Goal: Task Accomplishment & Management: Use online tool/utility

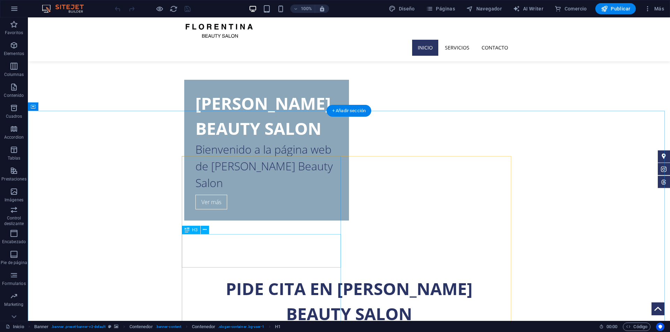
scroll to position [209, 0]
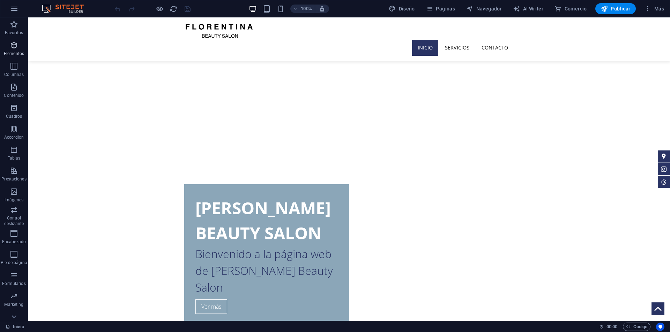
click at [14, 45] on icon "button" at bounding box center [14, 45] width 8 height 8
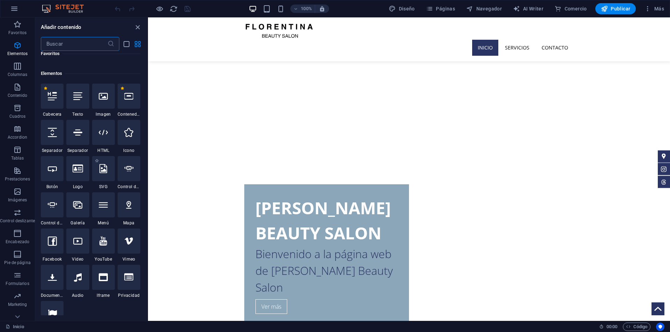
scroll to position [131, 0]
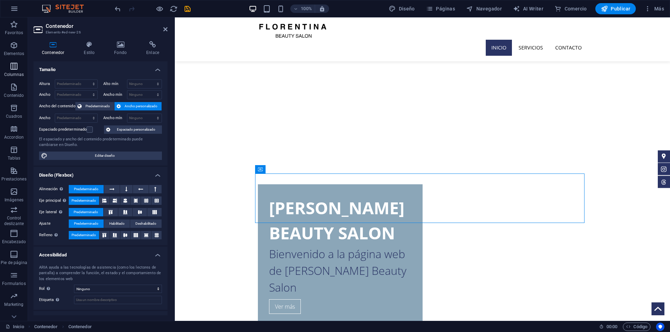
click at [16, 73] on p "Columnas" at bounding box center [14, 75] width 20 height 6
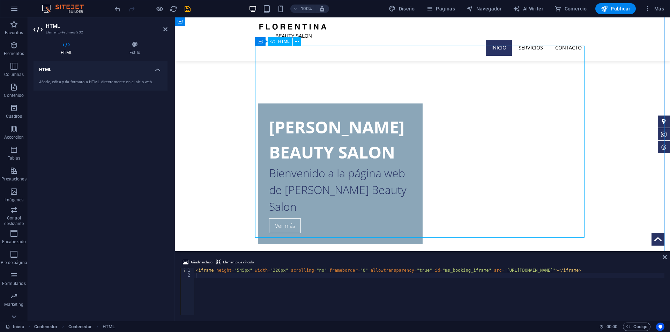
scroll to position [244, 0]
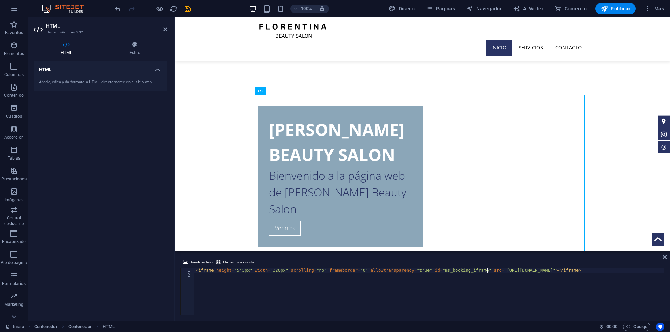
click at [486, 272] on div "< iframe height = "545px" width = "320px" scrolling = "no" frameborder = "0" al…" at bounding box center [429, 296] width 470 height 57
drag, startPoint x: 486, startPoint y: 272, endPoint x: 532, endPoint y: 270, distance: 46.1
click at [532, 270] on div "< iframe height = "545px" width = "320px" scrolling = "no" frameborder = "0" al…" at bounding box center [429, 296] width 470 height 57
paste textarea "n1326321.alteg.io/"
type textarea "<iframe height="545px" width="320px" scrolling="no" frameborder="0" allowtransp…"
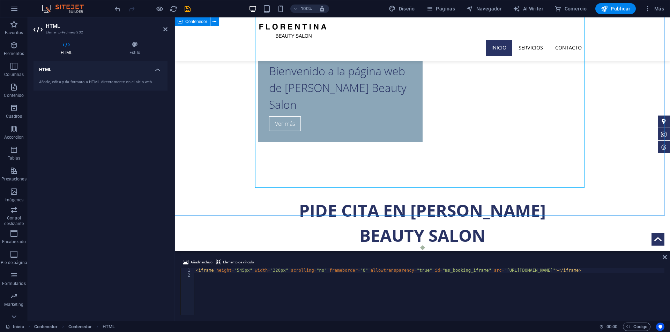
scroll to position [279, 0]
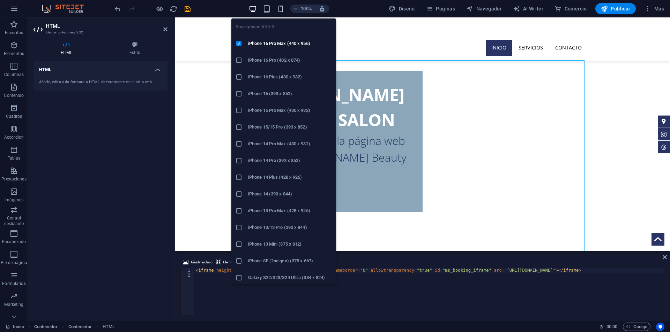
click at [283, 6] on icon "button" at bounding box center [281, 9] width 8 height 8
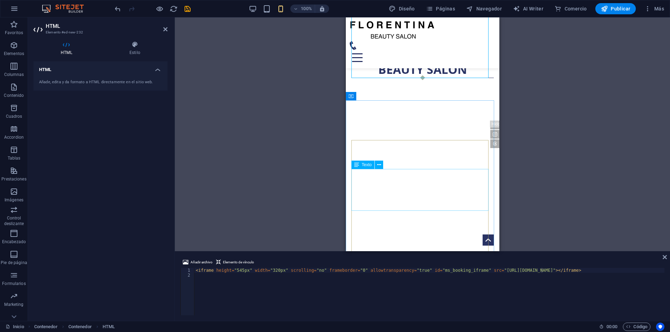
scroll to position [384, 0]
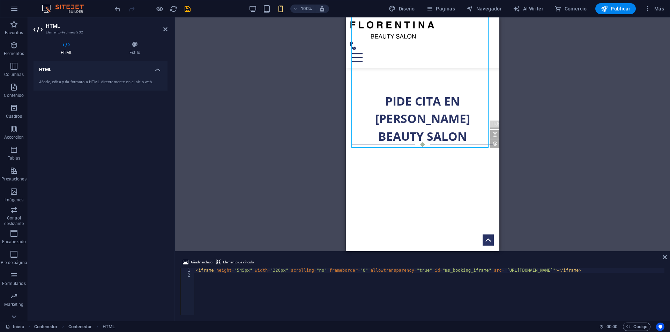
click at [667, 259] on div "Añadir archivo Elemento de vínculo <iframe height="545px" width="320px" scrolli…" at bounding box center [422, 287] width 495 height 68
click at [664, 255] on icon at bounding box center [664, 258] width 4 height 6
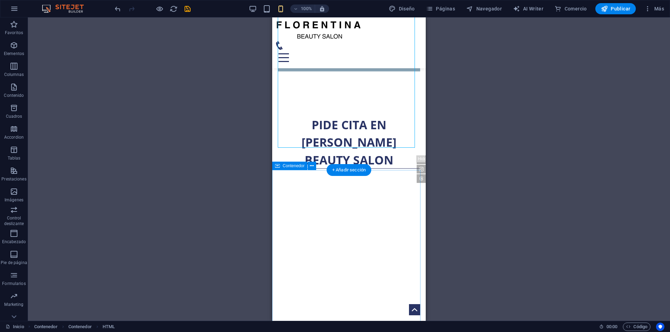
scroll to position [272, 0]
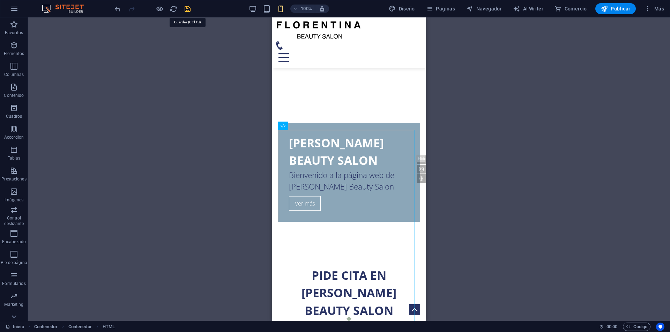
click at [186, 9] on icon "save" at bounding box center [187, 9] width 8 height 8
click at [174, 10] on icon "reload" at bounding box center [174, 9] width 8 height 8
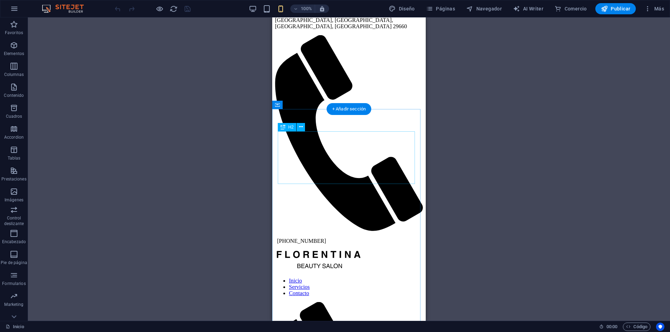
scroll to position [314, 0]
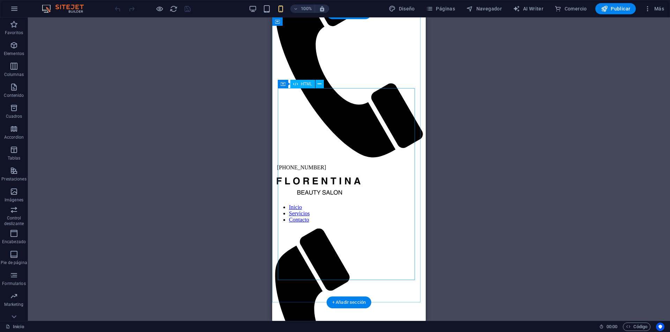
click at [254, 8] on icon "button" at bounding box center [253, 9] width 8 height 8
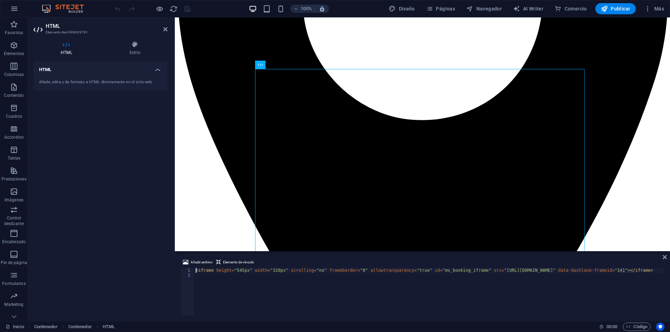
click at [271, 269] on div "< iframe height = "545px" width = "320px" scrolling = "no" frameborder = "0" al…" at bounding box center [429, 296] width 470 height 57
click at [273, 273] on div "< iframe height = "545px" width = "320px" scrolling = "no" frameborder = "0" al…" at bounding box center [429, 296] width 470 height 57
click at [273, 270] on div "< iframe height = "545px" width = "320px" scrolling = "no" frameborder = "0" al…" at bounding box center [429, 296] width 470 height 57
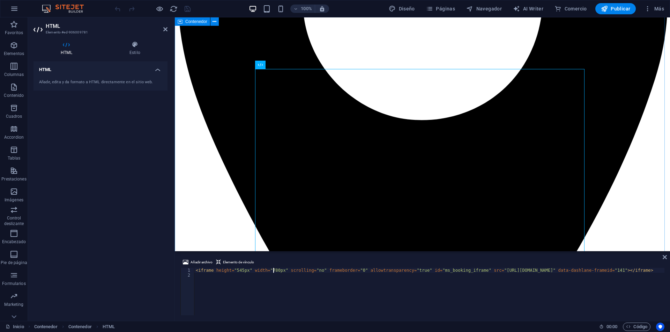
type textarea "<iframe height="545px" width="780px" scrolling="no" frameborder="0" allowtransp…"
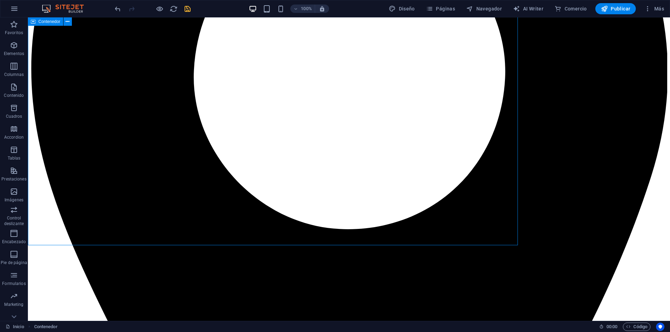
scroll to position [314, 0]
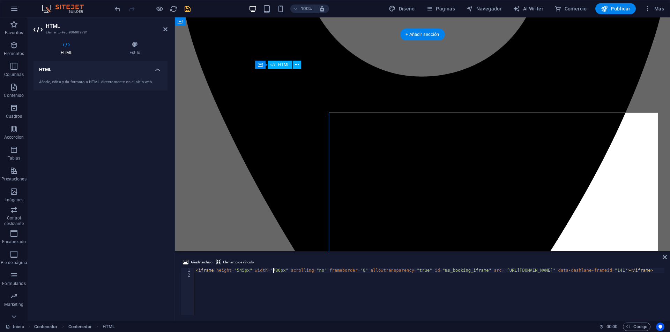
scroll to position [270, 0]
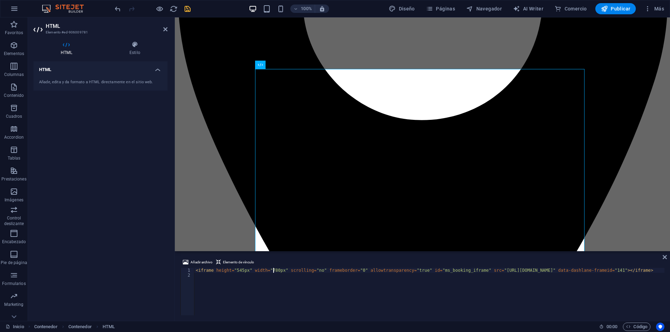
click at [209, 270] on div "< iframe height = "545px" width = "780px" scrolling = "no" frameborder = "0" al…" at bounding box center [429, 296] width 470 height 57
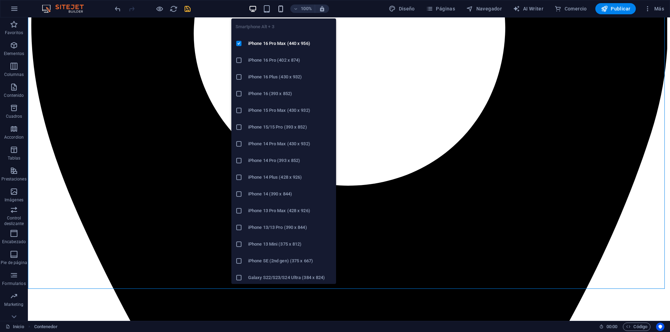
click at [279, 13] on icon "button" at bounding box center [281, 9] width 8 height 8
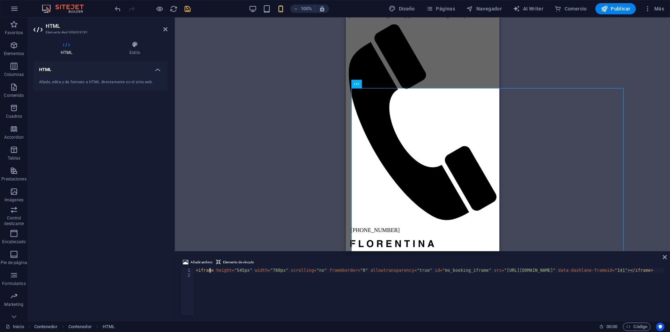
click at [270, 270] on div "< iframe height = "545px" width = "780px" scrolling = "no" frameborder = "0" al…" at bounding box center [429, 296] width 470 height 57
click at [272, 270] on div "< iframe height = "545px" width = "780px" scrolling = "no" frameborder = "0" al…" at bounding box center [429, 291] width 470 height 47
drag, startPoint x: 273, startPoint y: 272, endPoint x: 265, endPoint y: 270, distance: 8.1
click at [265, 270] on div "< iframe height = "545px" width = "780px" scrolling = "no" frameborder = "0" al…" at bounding box center [429, 296] width 470 height 57
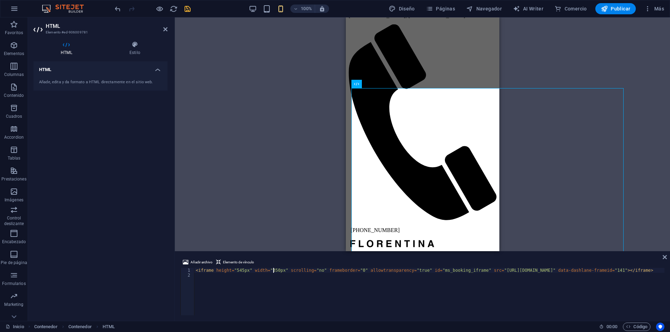
scroll to position [0, 6]
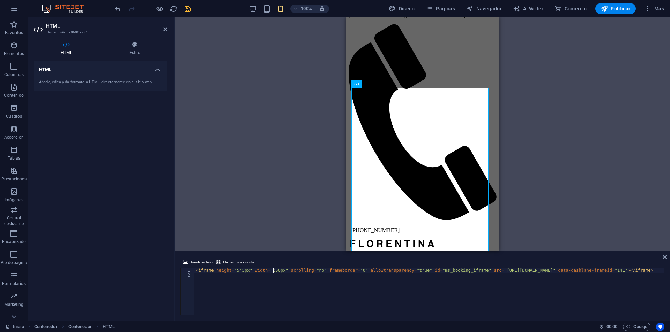
type textarea "<iframe height="545px" width="350px" scrolling="no" frameborder="0" allowtransp…"
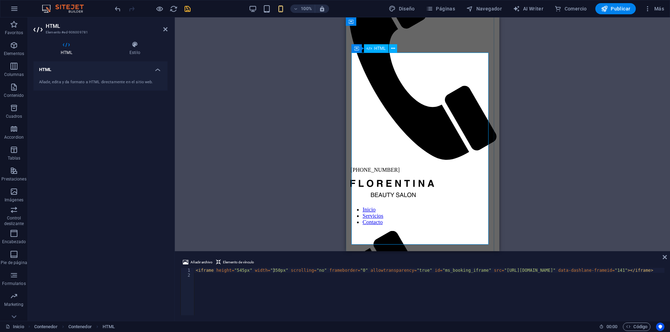
scroll to position [321, 0]
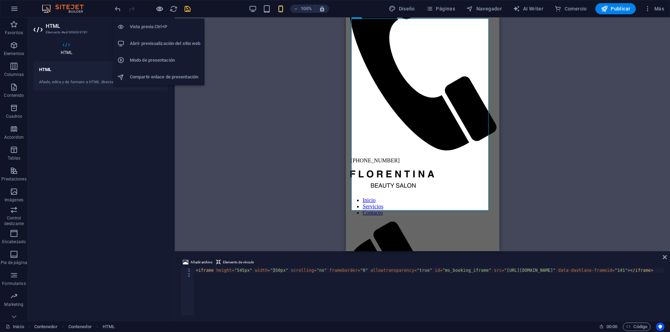
click at [160, 7] on icon "button" at bounding box center [160, 9] width 8 height 8
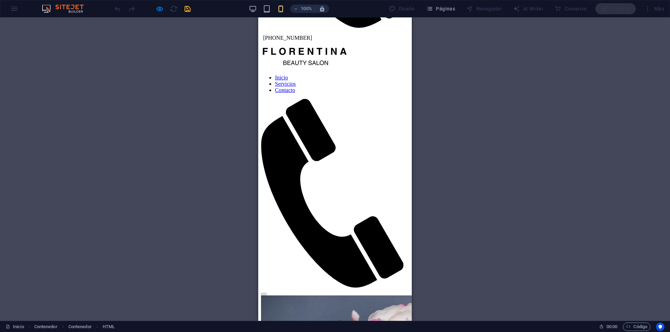
scroll to position [452, 0]
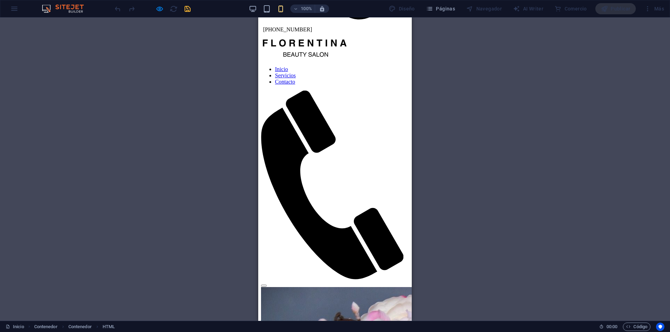
click at [250, 4] on div "100%" at bounding box center [288, 8] width 81 height 11
click at [253, 8] on icon "button" at bounding box center [253, 9] width 8 height 8
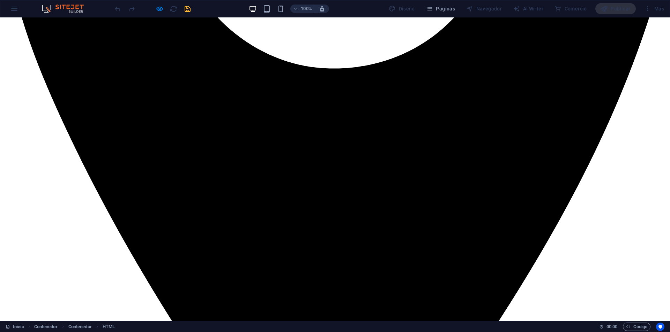
scroll to position [313, 0]
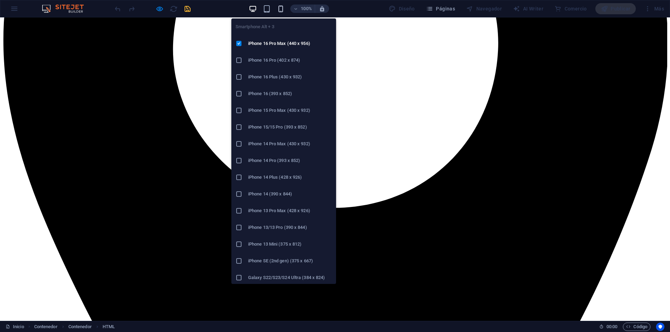
click at [281, 10] on icon "button" at bounding box center [281, 9] width 8 height 8
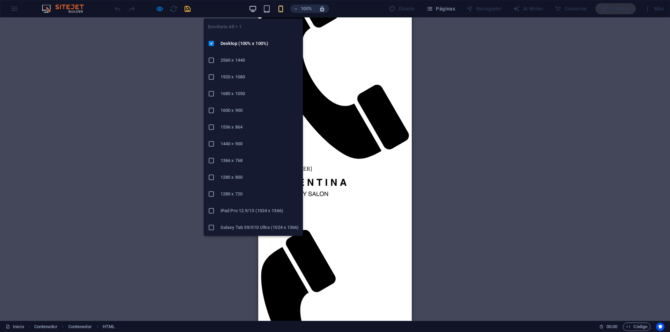
click at [250, 5] on icon "button" at bounding box center [253, 9] width 8 height 8
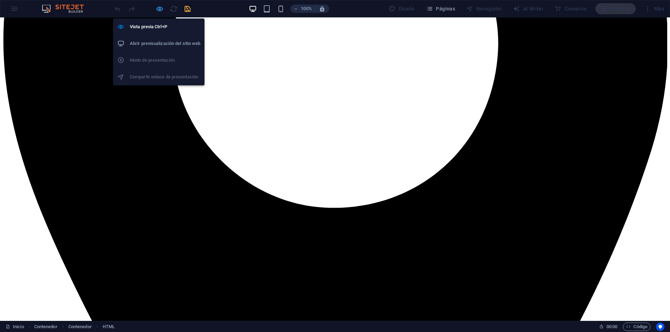
click at [156, 9] on icon "button" at bounding box center [160, 9] width 8 height 8
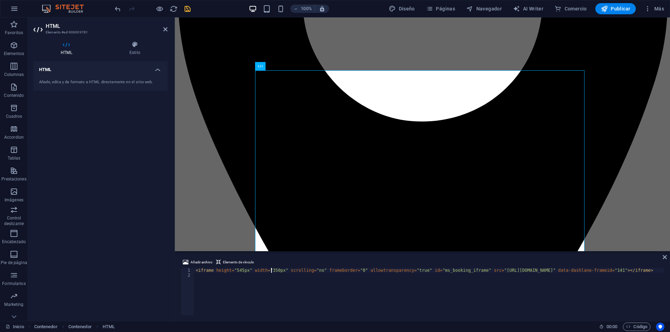
click at [271, 271] on div "< iframe height = "545px" width = "350px" scrolling = "no" frameborder = "0" al…" at bounding box center [429, 296] width 470 height 57
type textarea "<iframe height="545px" width="320px" scrolling="no" frameborder="0" allowtransp…"
click at [363, 306] on div "< iframe height = "545px" width = "320px" scrolling = "no" frameborder = "0" al…" at bounding box center [429, 296] width 470 height 57
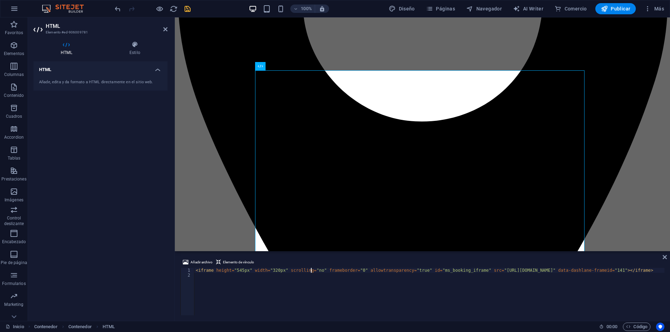
click at [311, 271] on div "< iframe height = "545px" width = "320px" scrolling = "no" frameborder = "0" al…" at bounding box center [429, 296] width 470 height 57
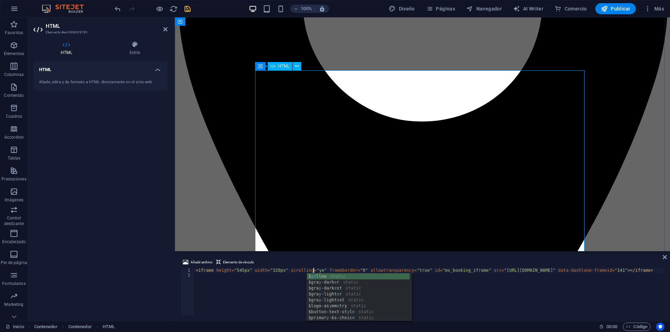
scroll to position [0, 10]
type textarea "<iframe height="545px" width="320px" scrolling="yes" frameborder="0" allowtrans…"
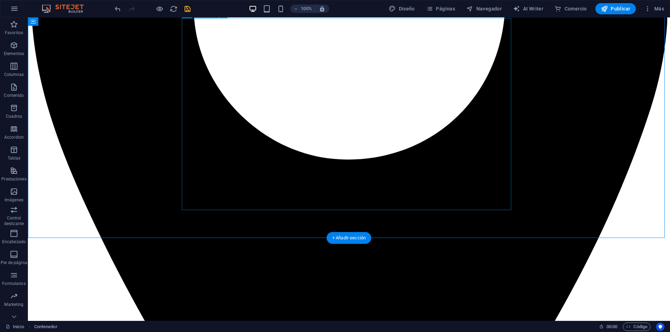
scroll to position [313, 0]
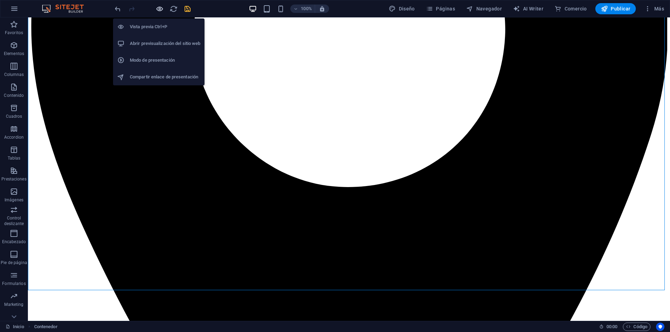
click at [158, 7] on icon "button" at bounding box center [160, 9] width 8 height 8
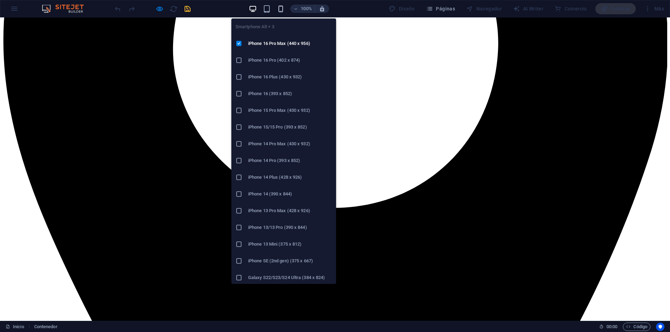
click at [283, 7] on icon "button" at bounding box center [281, 9] width 8 height 8
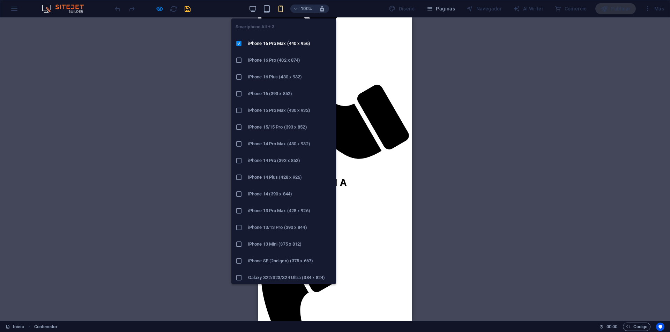
click at [283, 10] on icon "button" at bounding box center [281, 9] width 8 height 8
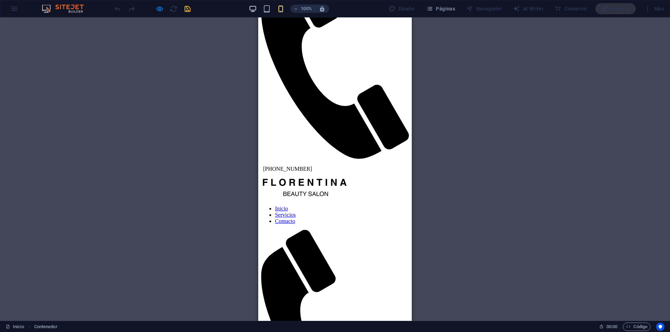
click at [253, 13] on div "100%" at bounding box center [288, 8] width 81 height 11
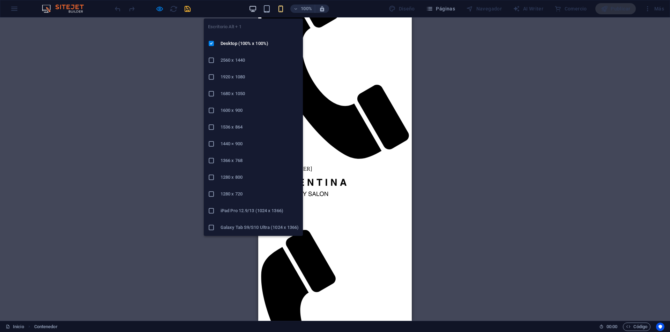
click at [257, 8] on icon "button" at bounding box center [253, 9] width 8 height 8
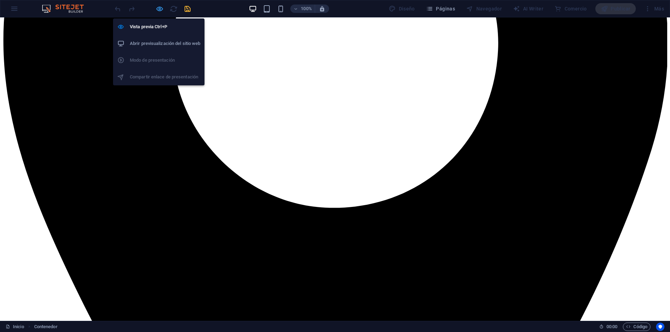
click at [158, 12] on icon "button" at bounding box center [160, 9] width 8 height 8
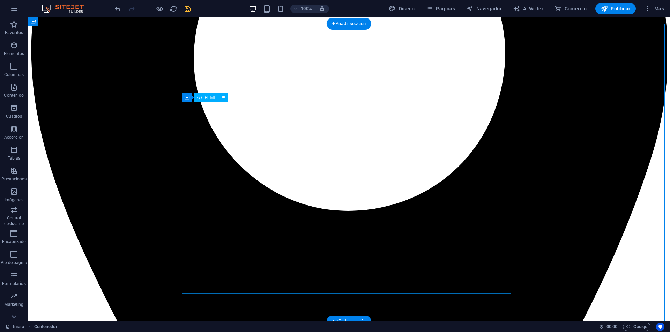
scroll to position [278, 0]
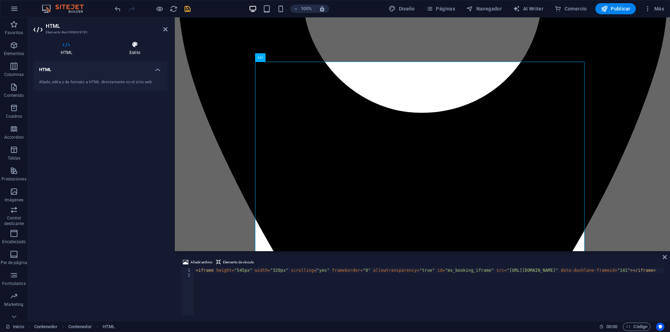
click at [129, 44] on icon at bounding box center [134, 44] width 65 height 7
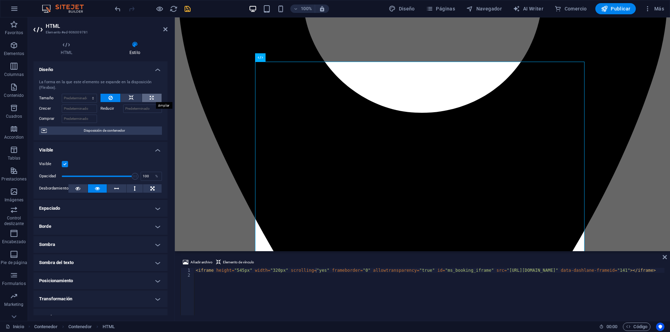
click at [150, 96] on icon at bounding box center [152, 98] width 4 height 8
type input "100"
select select "%"
click at [129, 98] on icon at bounding box center [131, 98] width 5 height 8
select select "DISABLED_OPTION_VALUE"
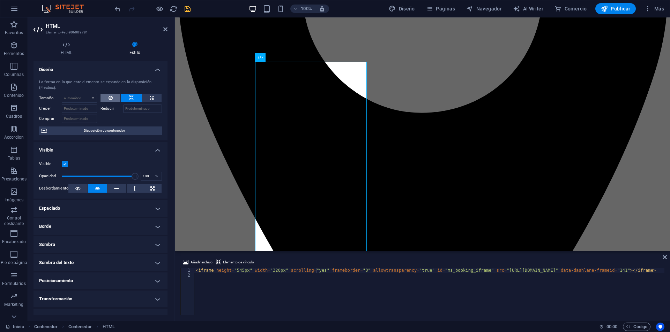
click at [111, 96] on icon at bounding box center [110, 98] width 4 height 8
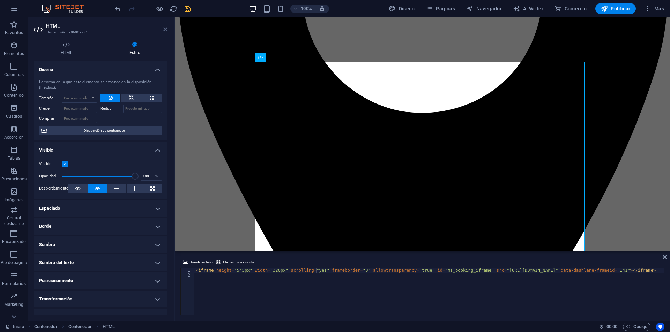
click at [164, 27] on icon at bounding box center [165, 30] width 4 height 6
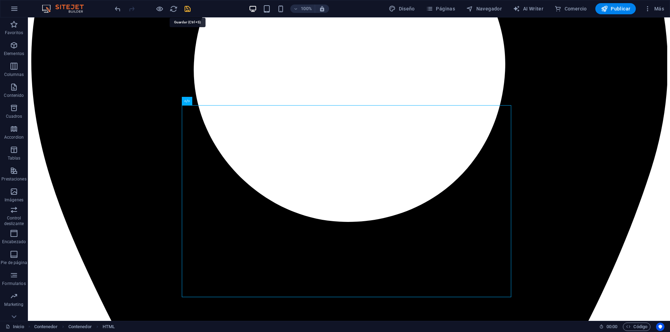
click at [184, 12] on icon "save" at bounding box center [187, 9] width 8 height 8
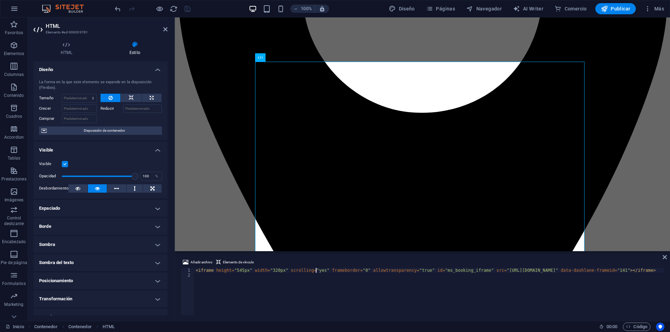
click at [196, 271] on div "< iframe height = "545px" width = "320px" scrolling = "yes" frameborder = "0" a…" at bounding box center [429, 296] width 470 height 57
type textarea "<iframe height="545px" width="320px" scrolling="yes" frameborder="0" allowtrans…"
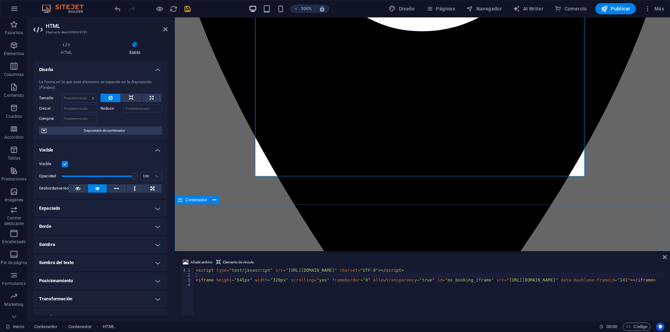
scroll to position [347, 0]
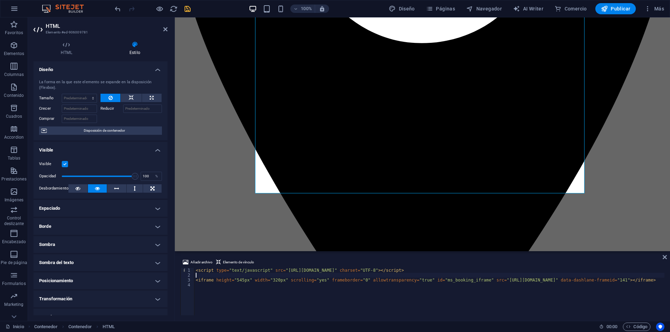
click at [223, 275] on div "< script type = "text/javascript" src = "https://w334915.alteg.io/widgetJS" cha…" at bounding box center [429, 296] width 470 height 57
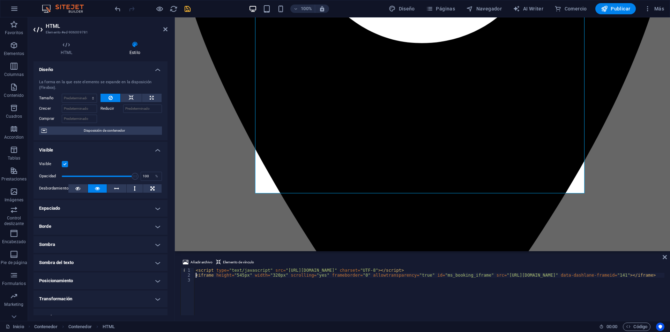
click at [195, 275] on div "< script type = "text/javascript" src = "https://w334915.alteg.io/widgetJS" cha…" at bounding box center [429, 296] width 470 height 57
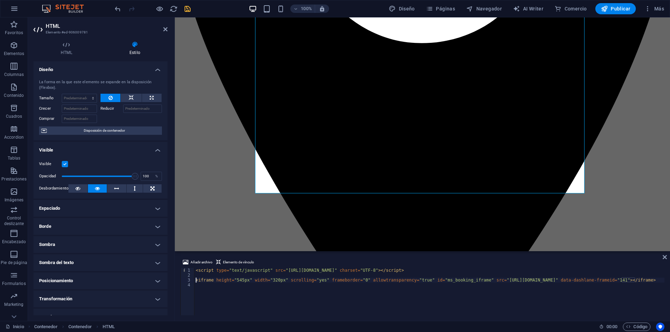
click at [311, 270] on div "< script type = "text/javascript" src = "https://w334915.alteg.io/widgetJS" cha…" at bounding box center [429, 296] width 470 height 57
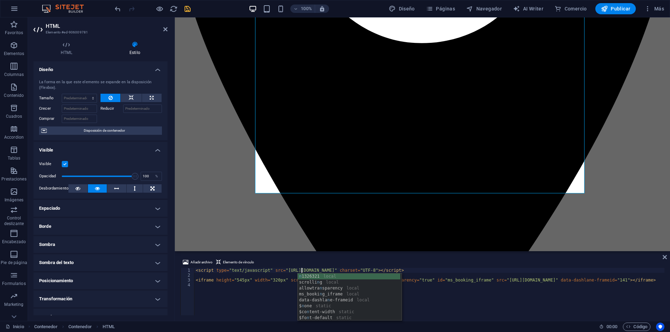
scroll to position [0, 8]
paste textarea "1326321"
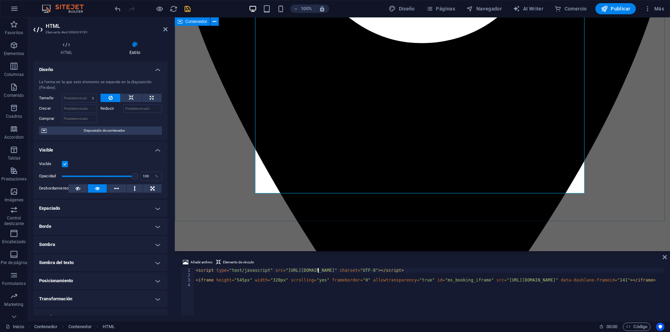
type textarea "<script type="text/javascript" src="https://n1326321.alteg.io/widgetJS" charset…"
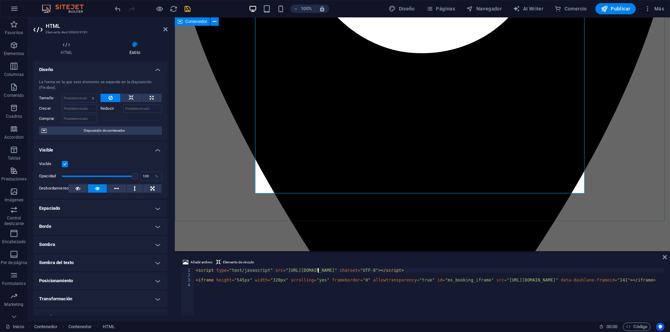
scroll to position [313, 0]
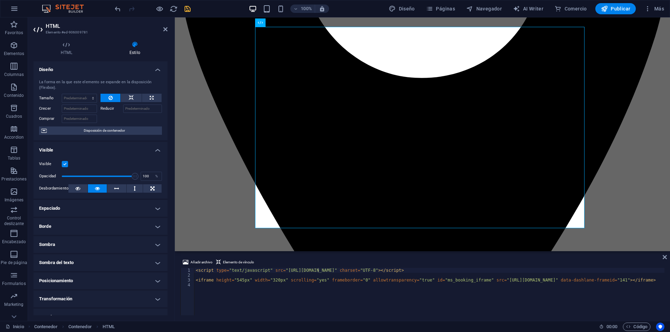
click at [427, 270] on div "< script type = "text/javascript" src = "https://n1326321.alteg.io/widgetJS" ch…" at bounding box center [429, 296] width 470 height 57
drag, startPoint x: 171, startPoint y: 8, endPoint x: 292, endPoint y: 14, distance: 120.8
click at [171, 8] on icon "reload" at bounding box center [174, 9] width 8 height 8
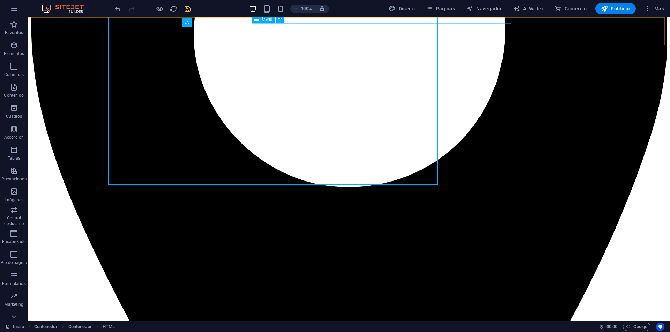
scroll to position [356, 0]
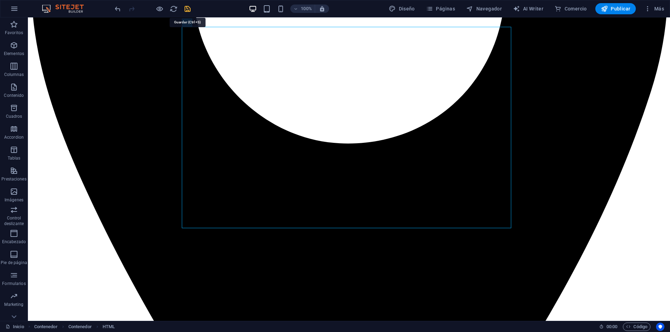
click at [188, 7] on icon "save" at bounding box center [187, 9] width 8 height 8
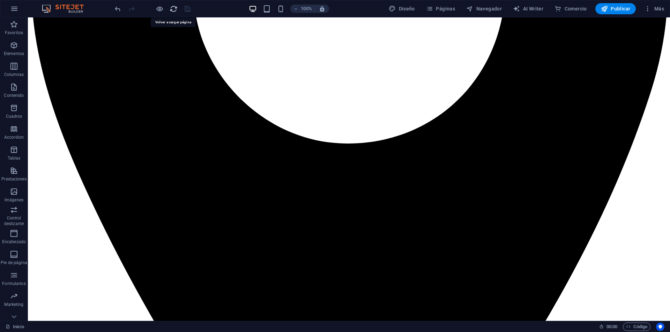
click at [172, 11] on icon "reload" at bounding box center [174, 9] width 8 height 8
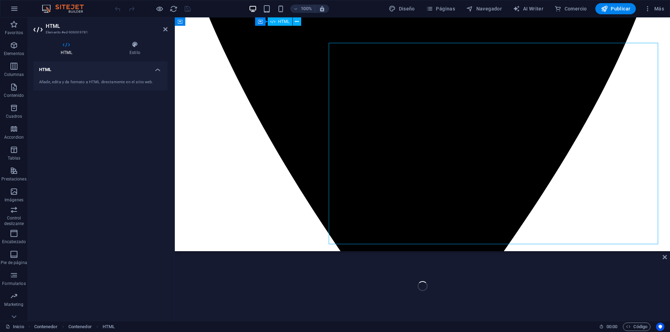
scroll to position [340, 0]
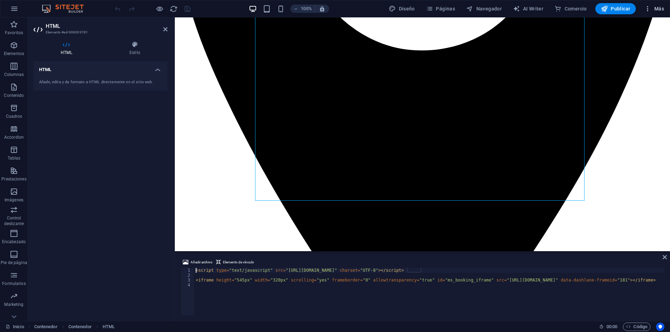
click at [660, 10] on span "Más" at bounding box center [654, 8] width 20 height 7
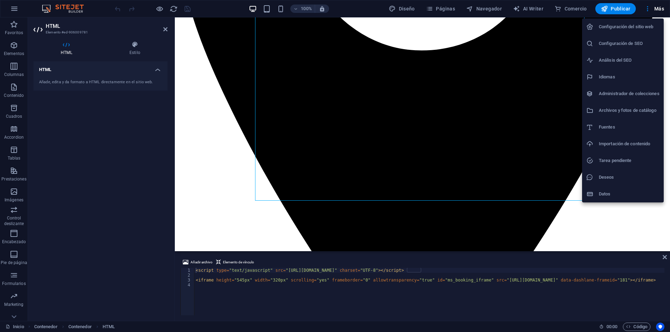
click at [652, 12] on div at bounding box center [335, 166] width 670 height 332
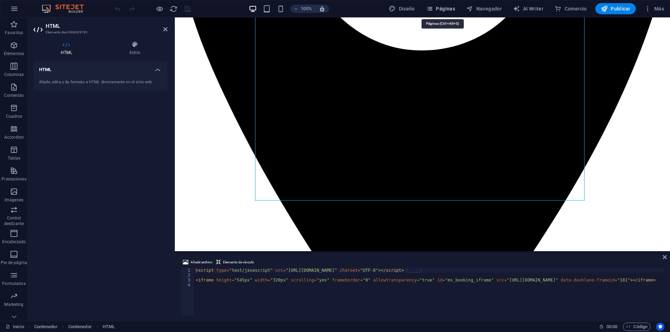
click at [433, 5] on icon "button" at bounding box center [429, 8] width 7 height 7
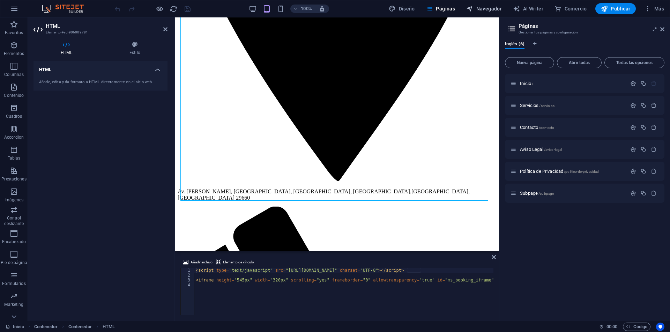
click at [492, 9] on span "Navegador" at bounding box center [484, 8] width 36 height 7
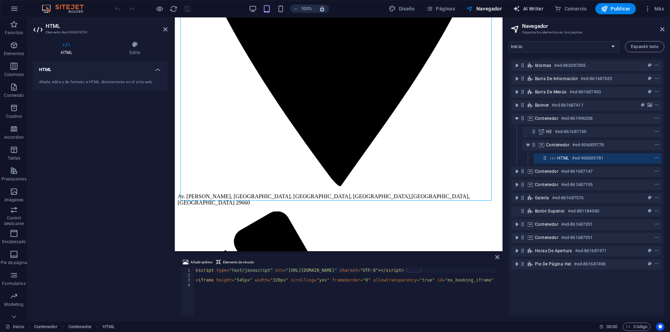
click at [539, 6] on span "AI Writer" at bounding box center [528, 8] width 30 height 7
select select "English"
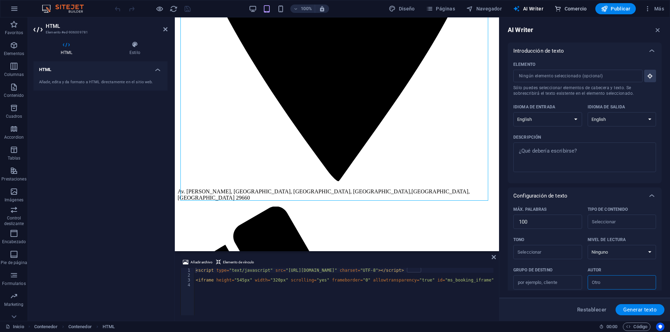
click at [574, 5] on button "Comercio" at bounding box center [570, 8] width 38 height 11
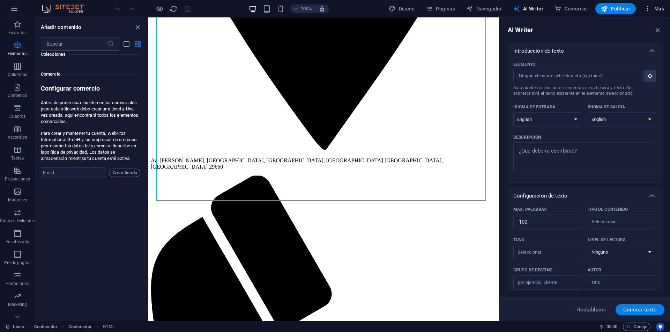
scroll to position [13658, 0]
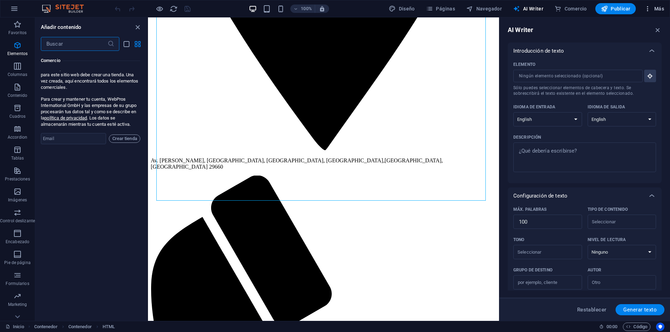
click at [652, 9] on span "Más" at bounding box center [654, 8] width 20 height 7
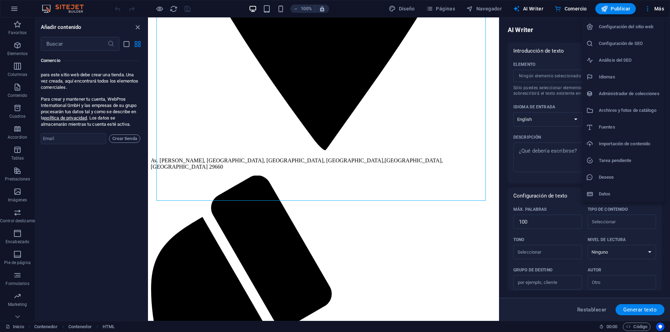
click at [536, 174] on div at bounding box center [335, 166] width 670 height 332
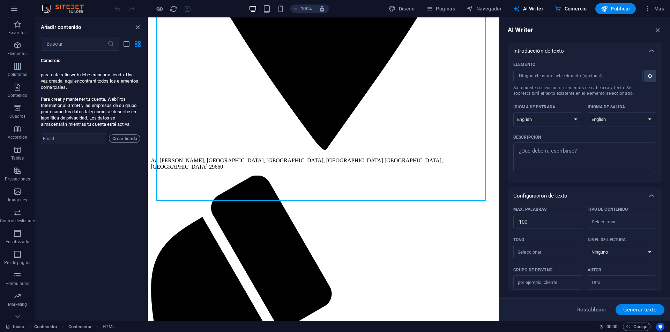
click at [654, 25] on div "AI Writer Introducción de texto Elemento ​ Sólo puedes seleccionar elementos de…" at bounding box center [584, 169] width 171 height 304
drag, startPoint x: 655, startPoint y: 31, endPoint x: 423, endPoint y: 296, distance: 352.0
click at [655, 31] on icon "button" at bounding box center [658, 30] width 8 height 8
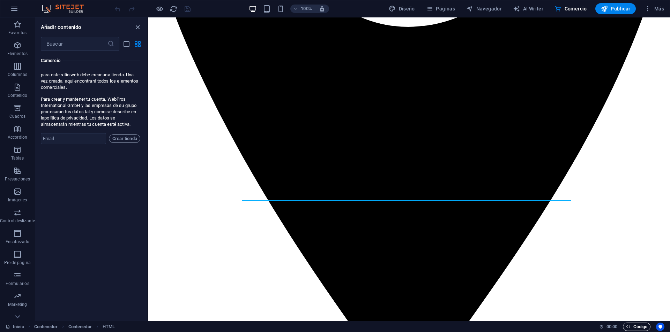
click at [632, 328] on span "Código" at bounding box center [636, 327] width 21 height 8
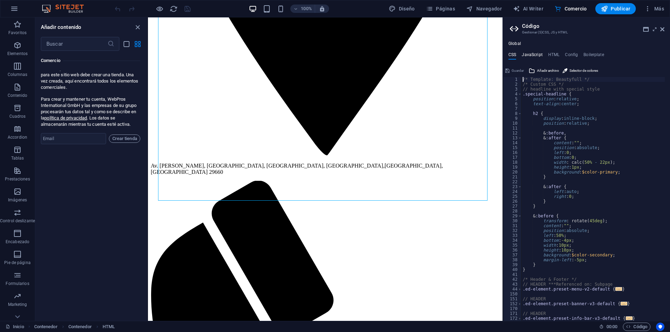
click at [540, 53] on h4 "JavaScript" at bounding box center [531, 56] width 21 height 8
type textarea "/* JS for preset "Menu V2" */"
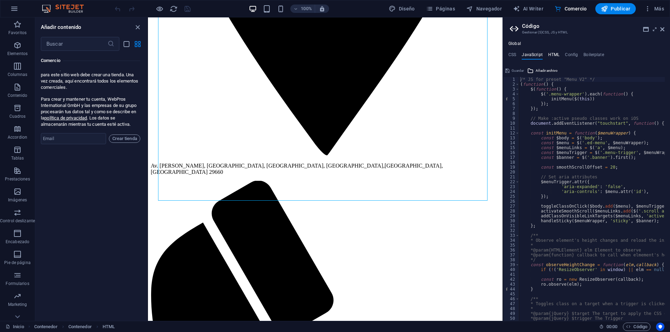
click at [551, 53] on h4 "HTML" at bounding box center [554, 56] width 12 height 8
type textarea "<a href="#main-content" class="wv-link-content button">Skip to main content</a>"
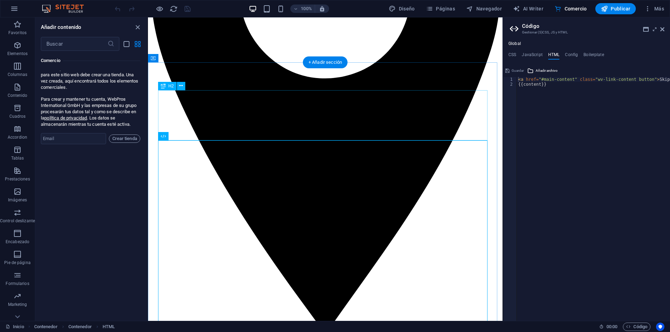
scroll to position [244, 0]
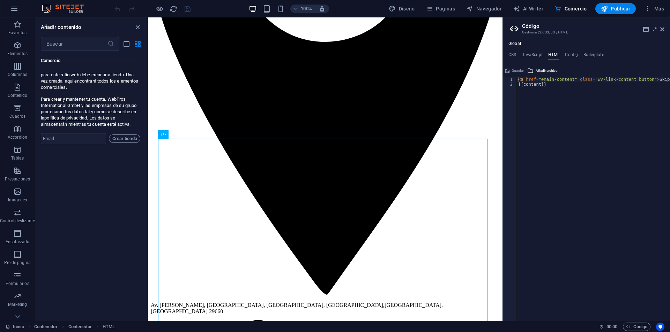
click at [515, 43] on h4 "Global" at bounding box center [514, 44] width 13 height 6
click at [539, 42] on ul "Global" at bounding box center [586, 44] width 167 height 6
click at [646, 29] on icon at bounding box center [646, 30] width 6 height 6
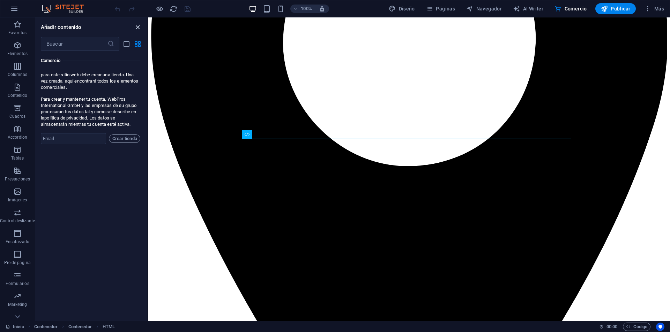
click at [140, 25] on icon "close panel" at bounding box center [138, 27] width 8 height 8
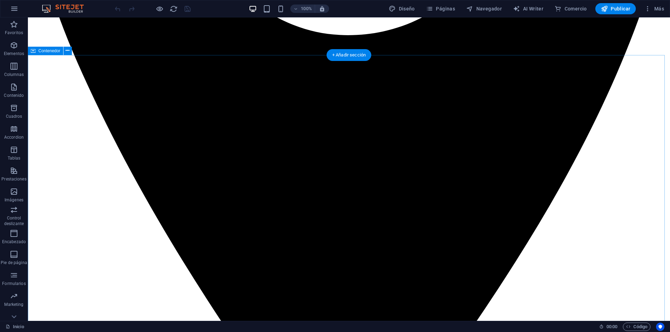
scroll to position [523, 0]
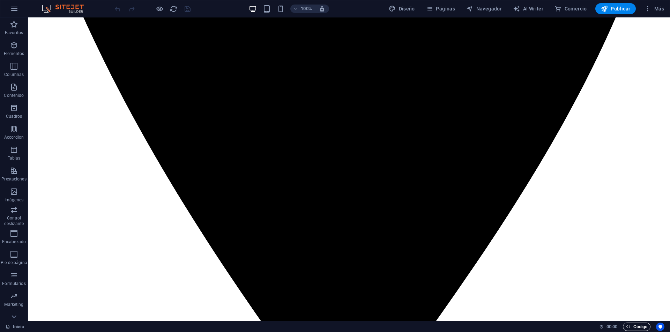
click at [645, 330] on span "Código" at bounding box center [636, 327] width 21 height 8
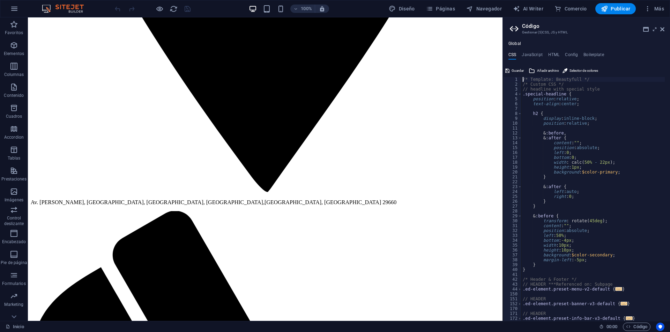
click at [547, 51] on div "Global CSS JavaScript HTML Config Boilerplate /* Template: Beautyfull */ 1 2 3 …" at bounding box center [586, 181] width 167 height 280
click at [553, 55] on h4 "HTML" at bounding box center [554, 56] width 12 height 8
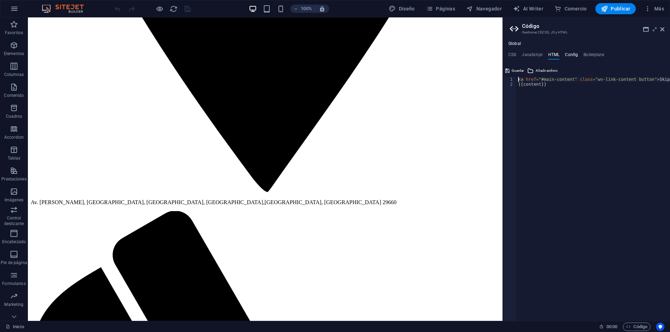
click at [567, 55] on h4 "Config" at bounding box center [571, 56] width 13 height 8
type textarea "$color-background: #fff;"
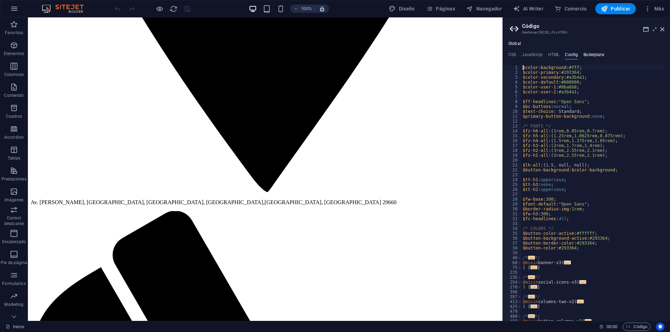
click at [589, 54] on h4 "Boilerplate" at bounding box center [593, 56] width 21 height 8
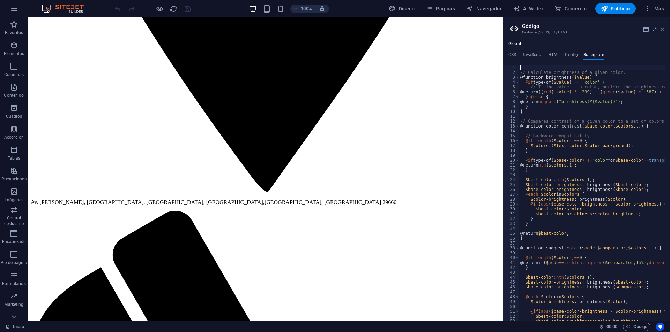
click at [663, 29] on icon at bounding box center [662, 30] width 4 height 6
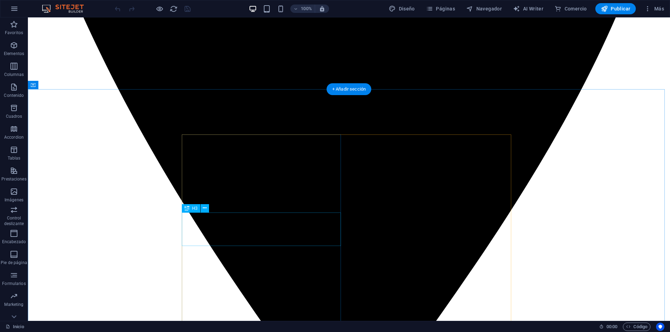
scroll to position [279, 0]
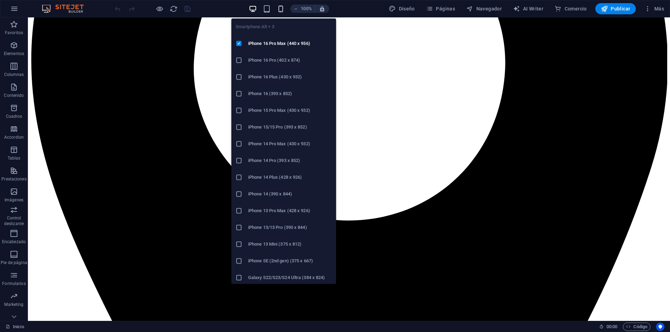
click at [283, 7] on icon "button" at bounding box center [281, 9] width 8 height 8
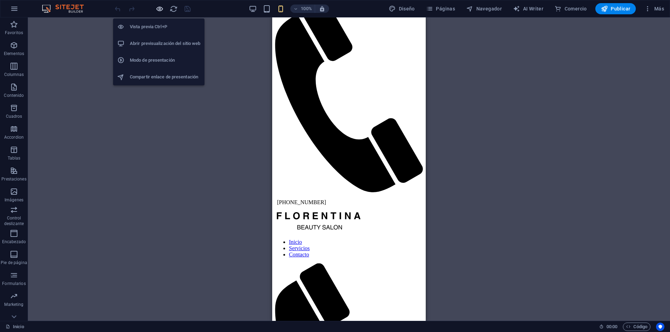
click at [157, 9] on icon "button" at bounding box center [160, 9] width 8 height 8
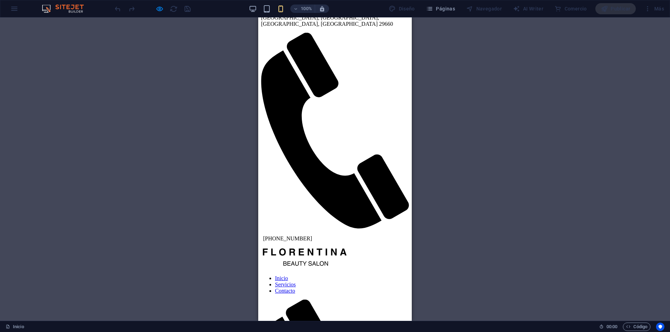
scroll to position [209, 0]
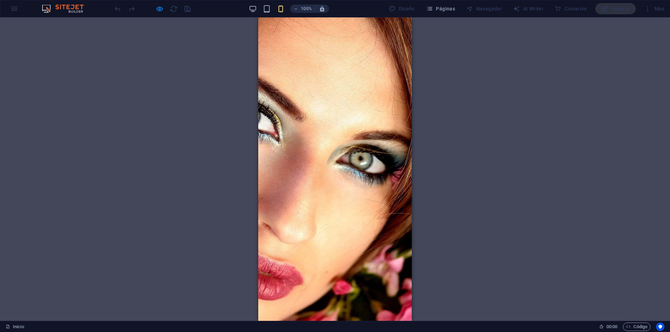
scroll to position [1580, 0]
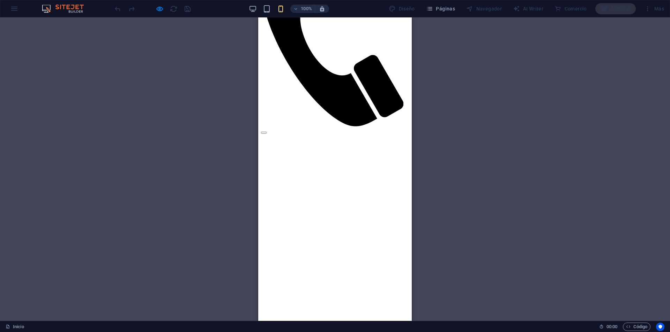
scroll to position [0, 0]
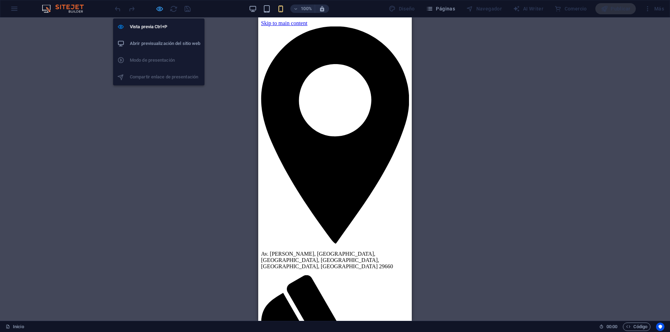
click at [156, 9] on icon "button" at bounding box center [160, 9] width 8 height 8
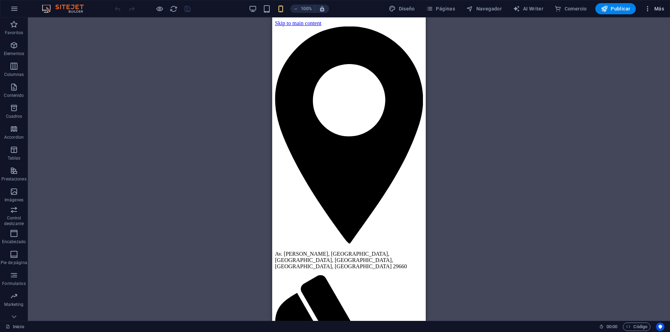
click at [662, 8] on span "Más" at bounding box center [654, 8] width 20 height 7
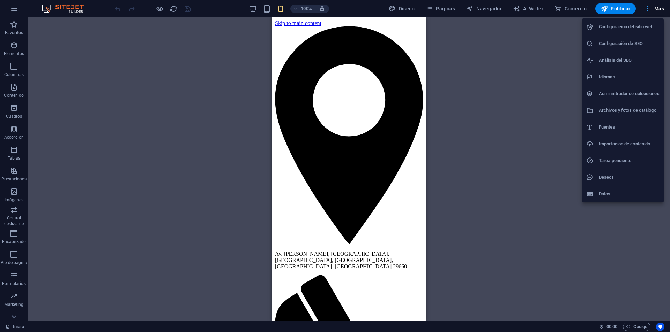
click at [662, 8] on div at bounding box center [335, 166] width 670 height 332
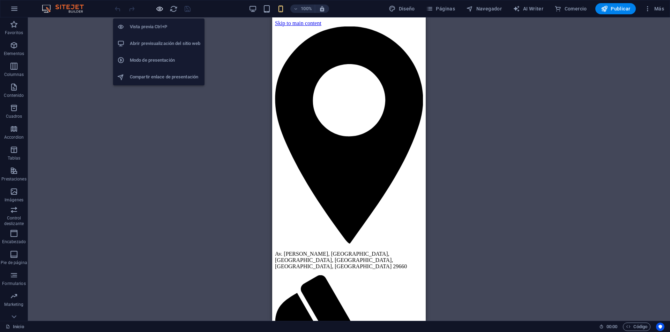
click at [157, 9] on icon "button" at bounding box center [160, 9] width 8 height 8
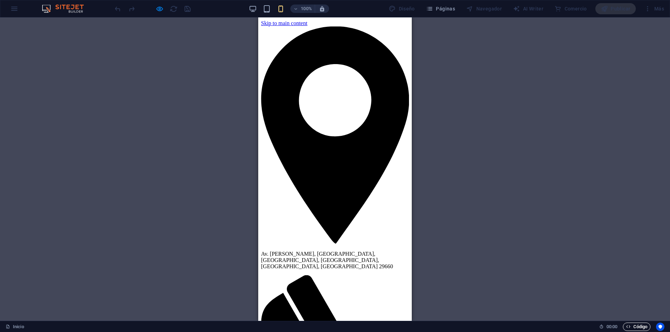
click at [643, 327] on span "Código" at bounding box center [636, 327] width 21 height 8
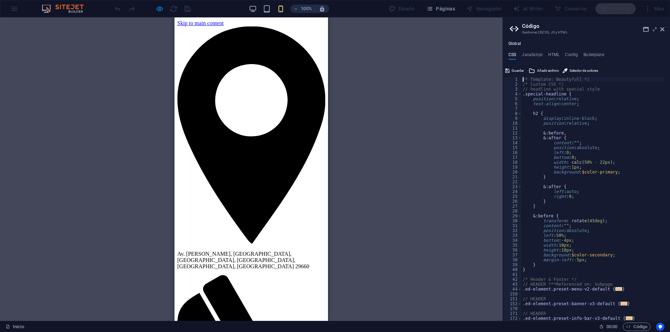
click at [510, 42] on h4 "Global" at bounding box center [514, 44] width 13 height 6
click at [533, 43] on ul "Global" at bounding box center [586, 44] width 167 height 6
click at [536, 52] on div "Global CSS JavaScript HTML Config Boilerplate /* Template: Beautyfull */ 1 2 3 …" at bounding box center [586, 181] width 167 height 280
click at [536, 54] on h4 "JavaScript" at bounding box center [531, 56] width 21 height 8
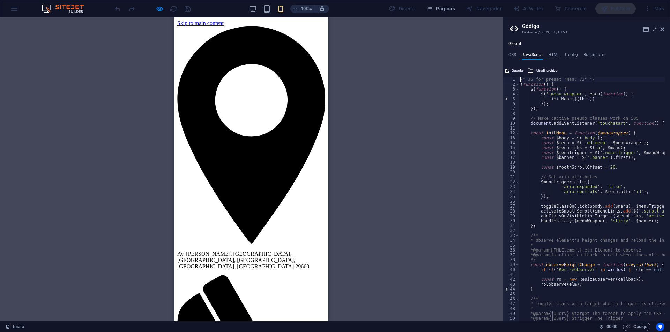
click at [562, 55] on ul "CSS JavaScript HTML Config Boilerplate" at bounding box center [586, 56] width 167 height 8
click at [552, 55] on h4 "HTML" at bounding box center [554, 56] width 12 height 8
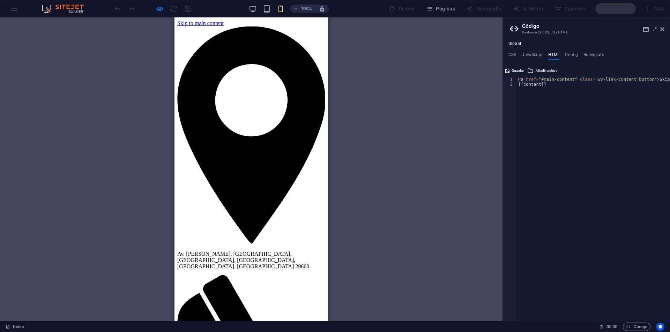
click at [577, 55] on ul "CSS JavaScript HTML Config Boilerplate" at bounding box center [586, 56] width 167 height 8
click at [574, 55] on h4 "Config" at bounding box center [571, 56] width 13 height 8
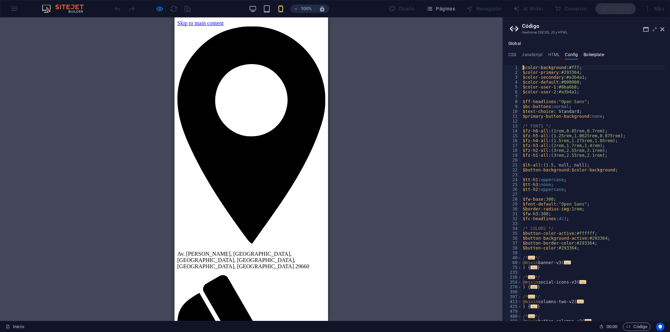
click at [602, 55] on h4 "Boilerplate" at bounding box center [593, 56] width 21 height 8
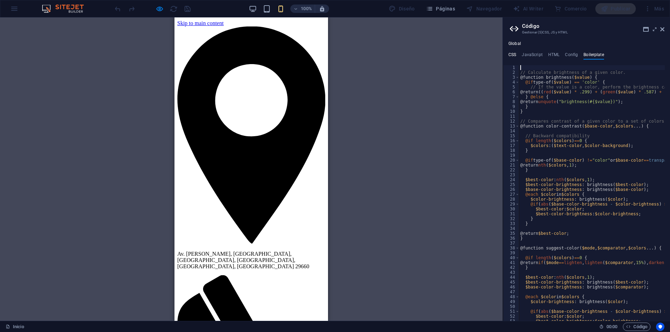
click at [514, 52] on h4 "CSS" at bounding box center [512, 56] width 8 height 8
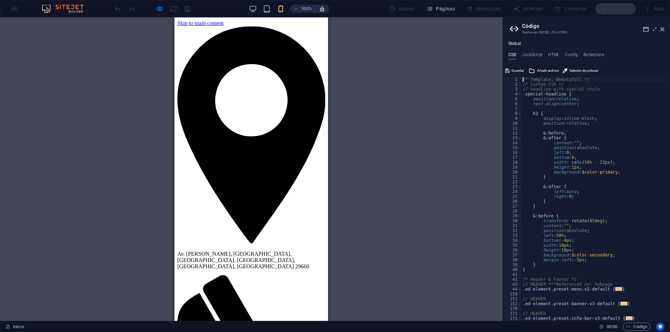
click at [544, 69] on span "Añadir archivo" at bounding box center [548, 71] width 22 height 8
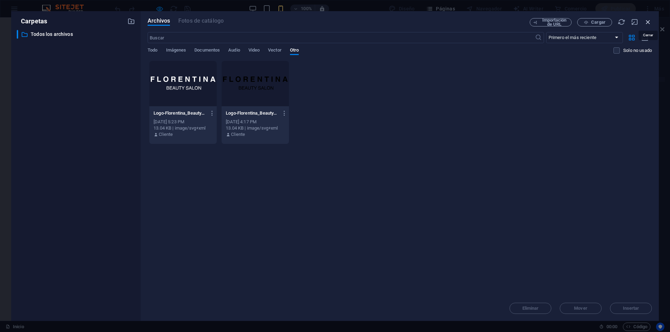
click at [646, 23] on icon "button" at bounding box center [648, 22] width 8 height 8
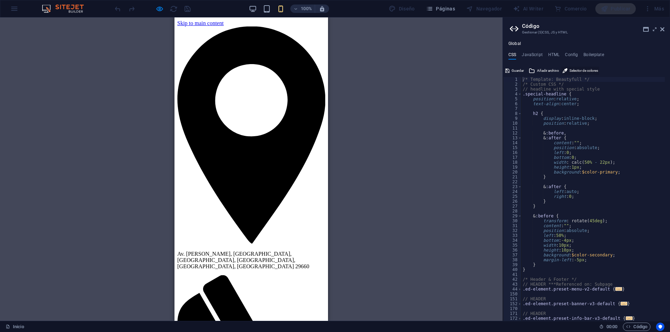
click at [577, 69] on span "Selector de colores" at bounding box center [583, 71] width 29 height 8
click at [629, 53] on ul "CSS JavaScript HTML Config Boilerplate" at bounding box center [586, 56] width 167 height 8
click at [663, 30] on icon at bounding box center [662, 30] width 4 height 6
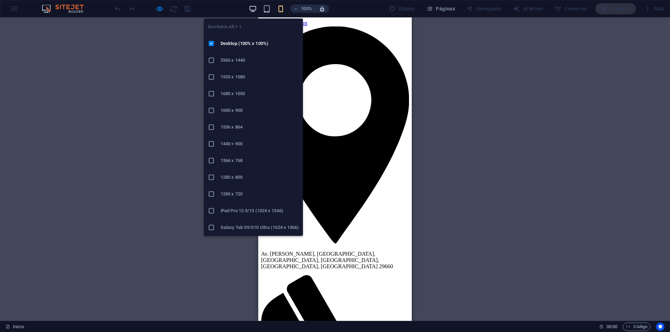
click at [256, 9] on icon "button" at bounding box center [253, 9] width 8 height 8
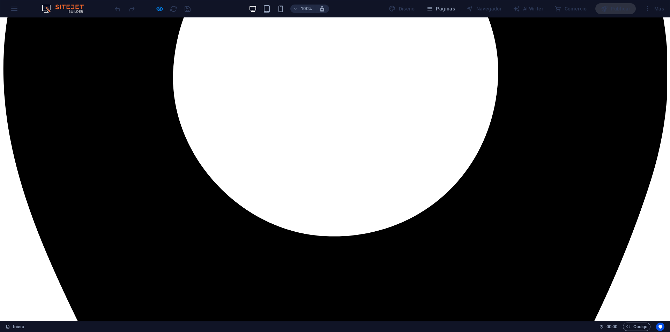
scroll to position [349, 0]
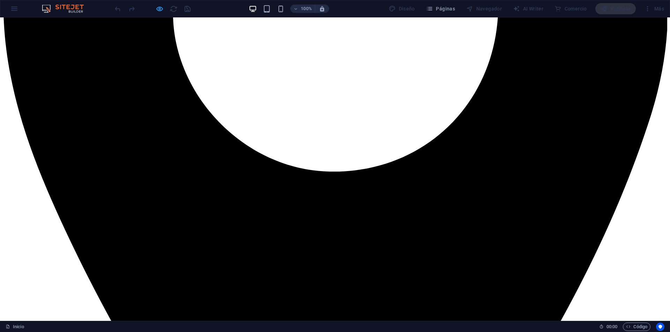
click at [157, 10] on icon "button" at bounding box center [160, 9] width 8 height 8
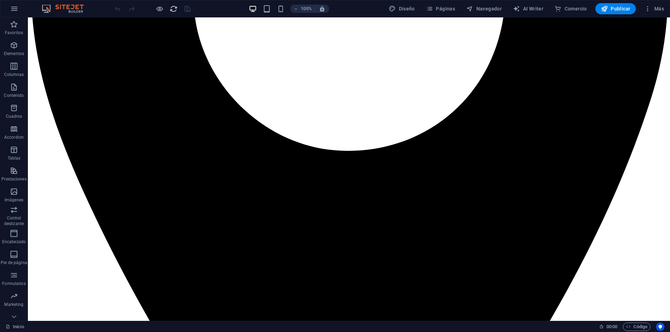
click at [171, 10] on icon "reload" at bounding box center [174, 9] width 8 height 8
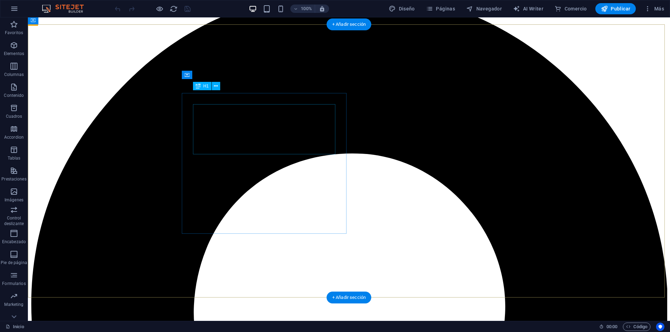
scroll to position [279, 0]
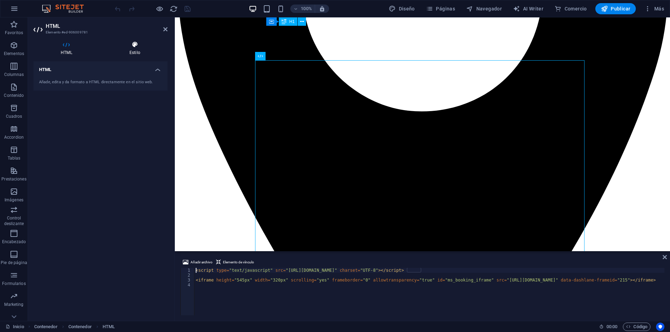
click at [166, 54] on h4 "Estilo" at bounding box center [134, 48] width 65 height 15
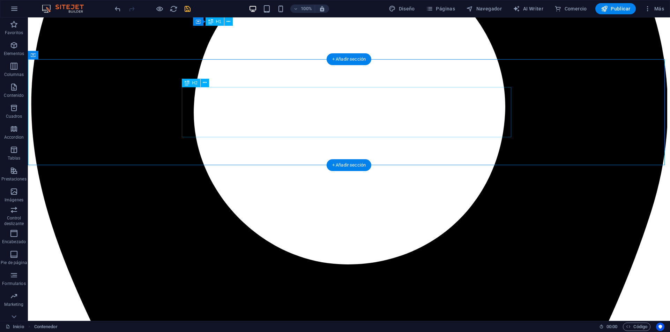
scroll to position [209, 0]
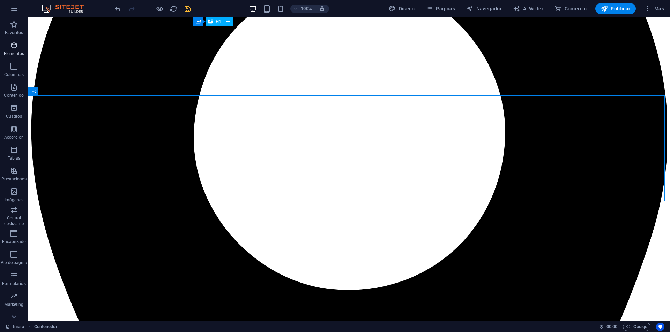
click at [14, 48] on icon "button" at bounding box center [14, 45] width 8 height 8
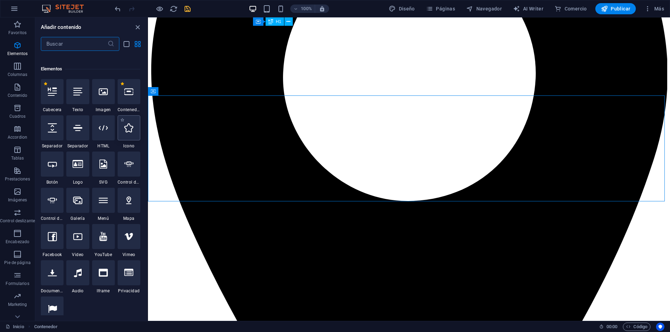
scroll to position [131, 0]
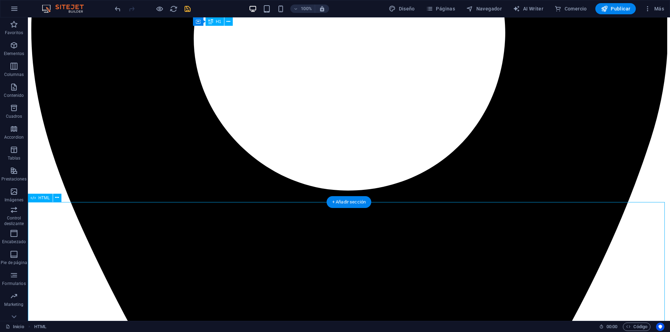
scroll to position [314, 0]
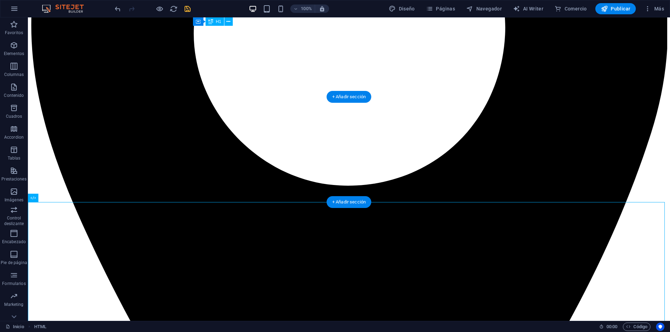
drag, startPoint x: 184, startPoint y: 244, endPoint x: 247, endPoint y: 162, distance: 103.7
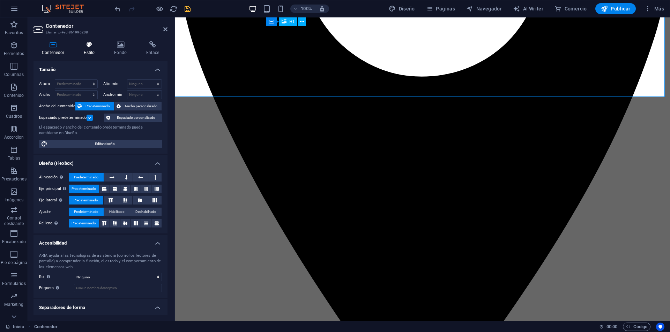
click at [85, 49] on h4 "Estilo" at bounding box center [90, 48] width 30 height 15
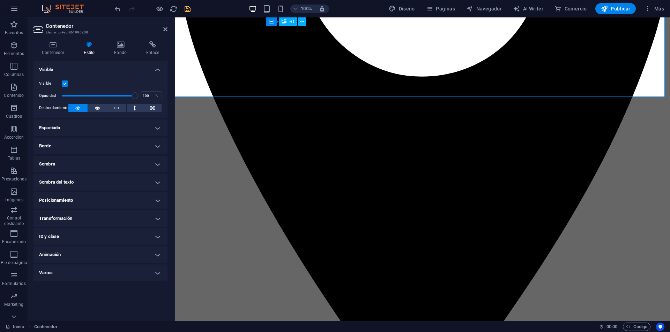
click at [104, 147] on h4 "Borde" at bounding box center [100, 146] width 134 height 17
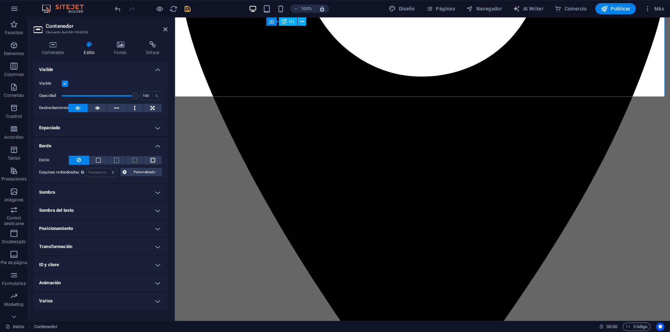
click at [104, 147] on h4 "Borde" at bounding box center [100, 144] width 134 height 13
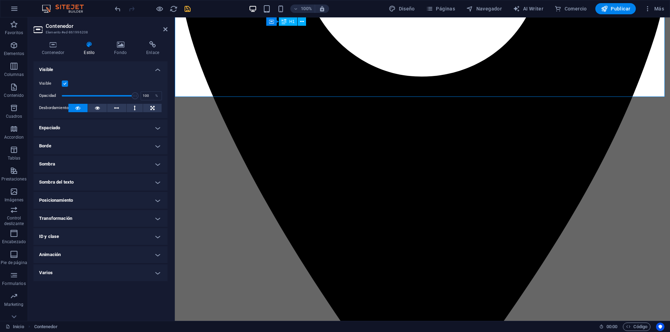
click at [93, 126] on h4 "Espaciado" at bounding box center [100, 128] width 134 height 17
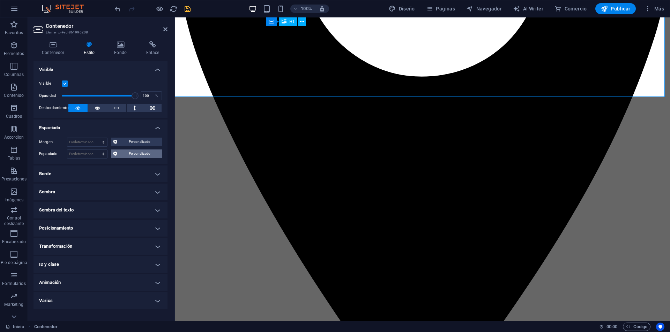
click at [135, 157] on span "Personalizado" at bounding box center [139, 154] width 41 height 8
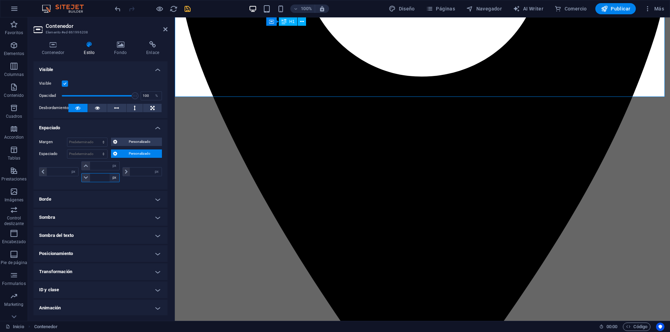
click at [116, 179] on select "px rem % vh vw" at bounding box center [115, 178] width 10 height 8
select select "%"
click at [110, 174] on select "px rem % vh vw" at bounding box center [115, 178] width 10 height 8
type input "0"
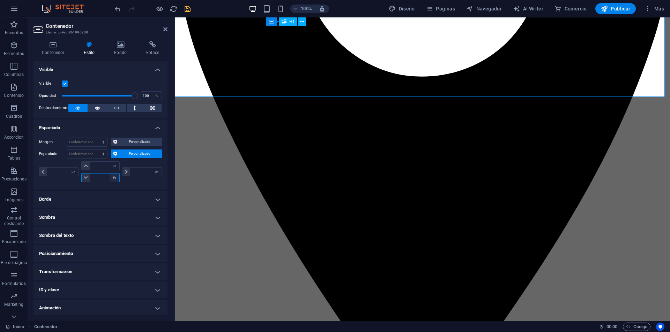
type input "100"
type input "0"
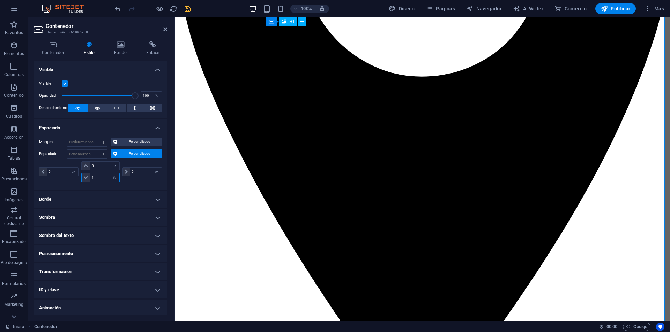
type input "1"
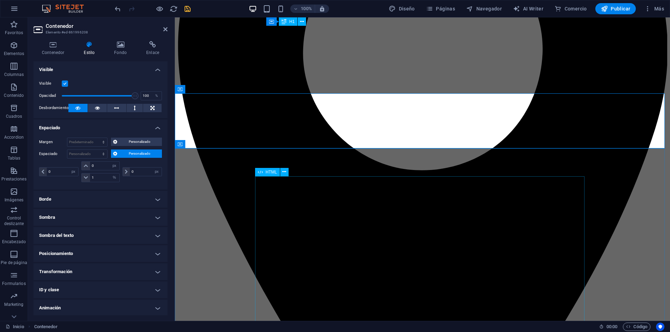
scroll to position [209, 0]
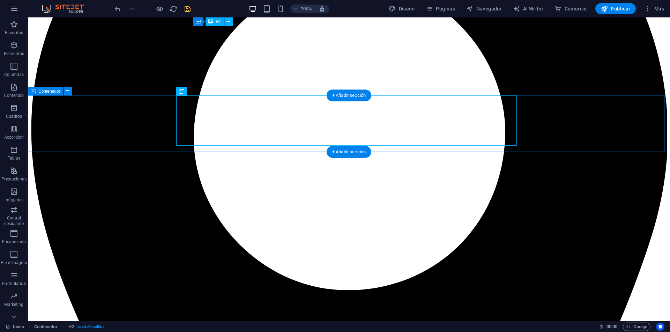
select select "px"
select select "%"
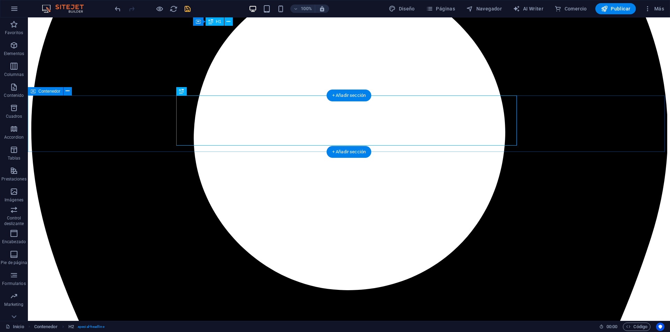
select select "px"
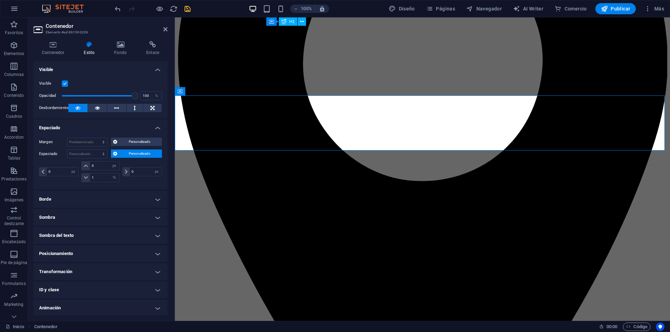
click at [119, 153] on span "Personalizado" at bounding box center [139, 154] width 41 height 8
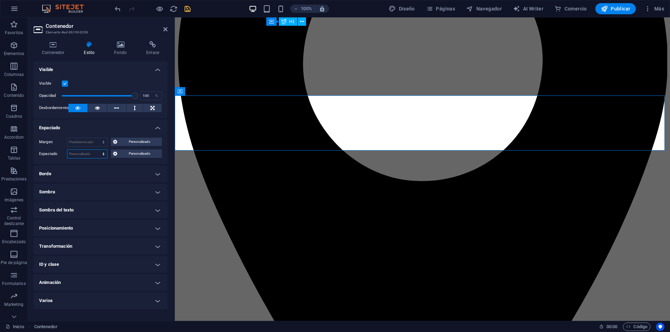
click at [103, 155] on select "Predeterminado px rem % vh vw Personalizado" at bounding box center [87, 154] width 40 height 8
click at [129, 157] on span "Personalizado" at bounding box center [139, 154] width 41 height 8
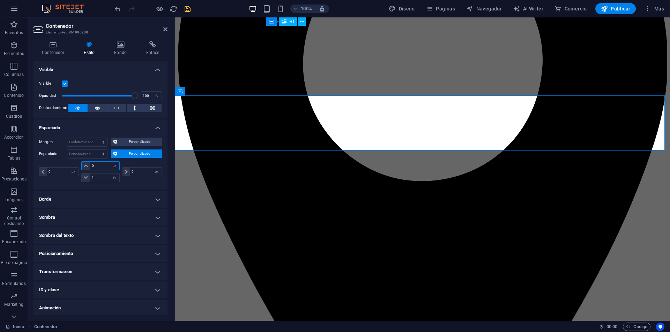
click at [96, 169] on input "0" at bounding box center [104, 166] width 29 height 8
type input "11"
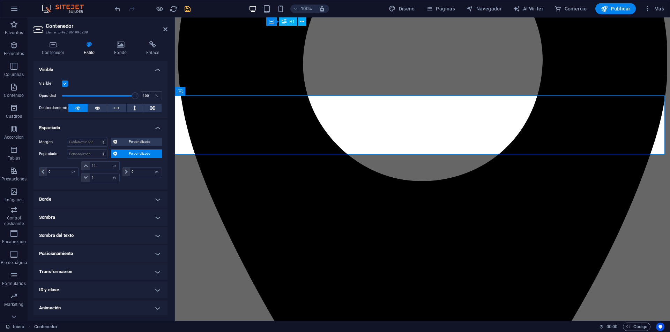
click at [126, 163] on div "0 px rem % vh vw" at bounding box center [141, 171] width 41 height 21
click at [113, 166] on select "px rem % vh vw" at bounding box center [115, 166] width 10 height 8
select select "%"
click at [110, 162] on select "px rem % vh vw" at bounding box center [115, 166] width 10 height 8
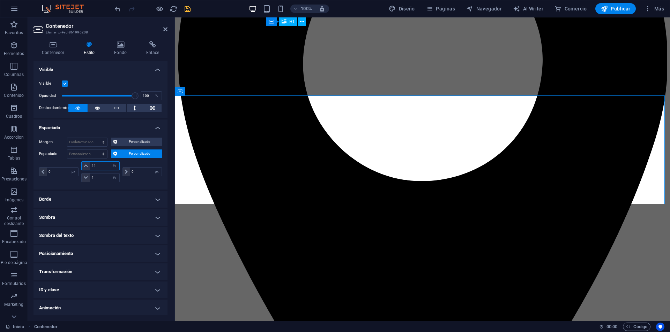
click at [101, 165] on input "11" at bounding box center [104, 166] width 29 height 8
type input "2"
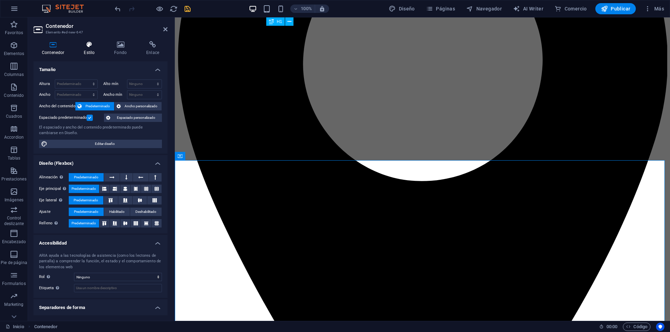
click at [87, 47] on icon at bounding box center [89, 44] width 28 height 7
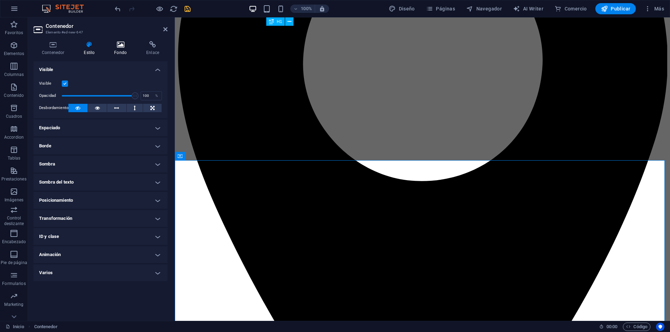
click at [121, 47] on icon at bounding box center [120, 44] width 29 height 7
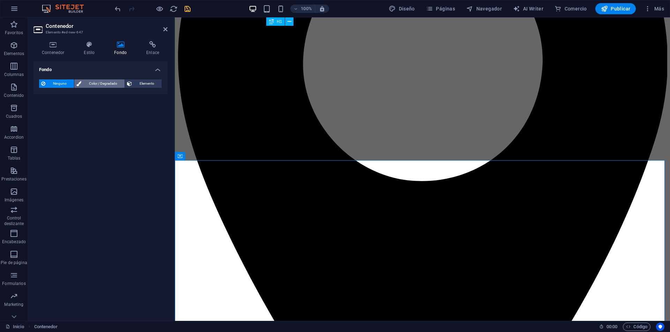
click at [101, 83] on span "Color / Degradado" at bounding box center [102, 84] width 39 height 8
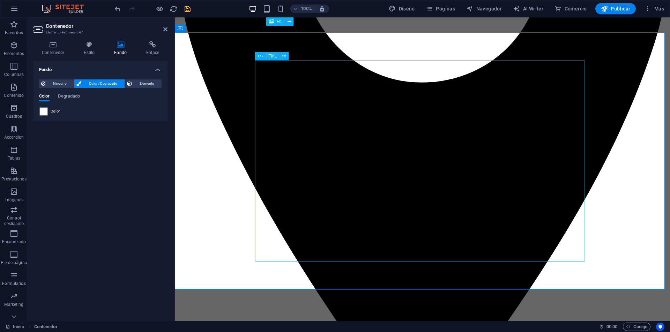
scroll to position [419, 0]
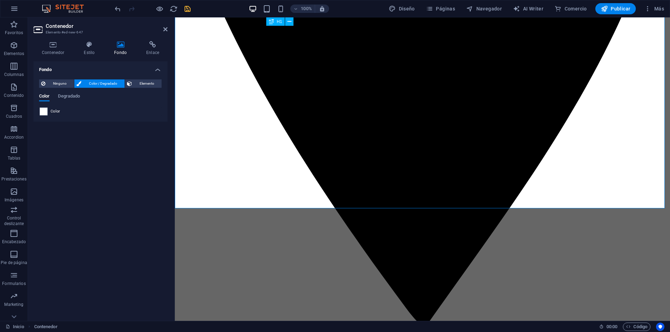
click at [44, 110] on span at bounding box center [44, 112] width 8 height 8
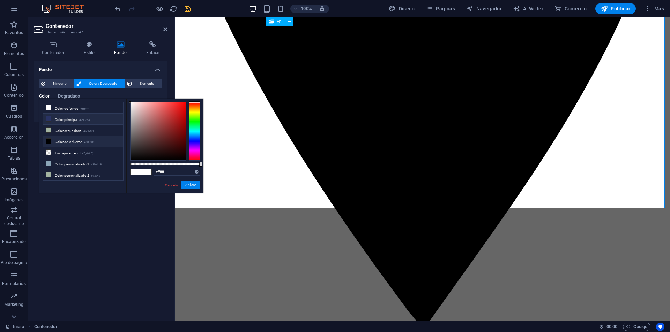
click at [65, 119] on li "Color principal #293364" at bounding box center [83, 119] width 80 height 11
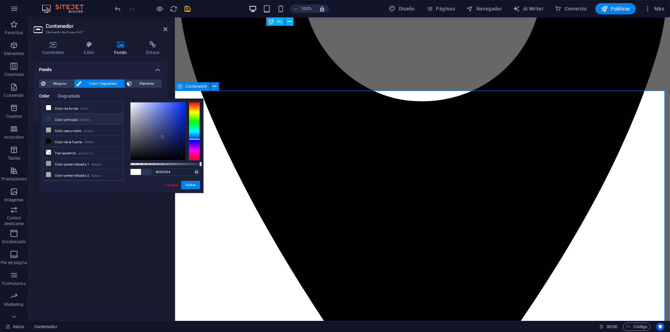
scroll to position [349, 0]
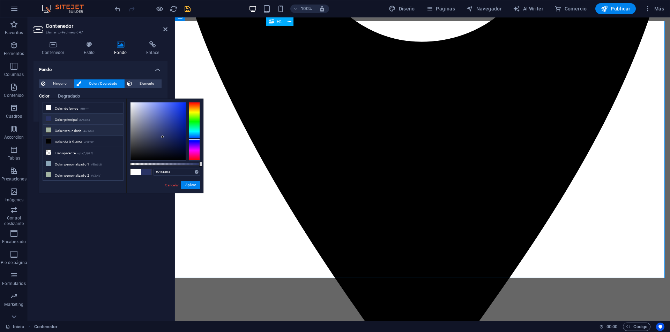
click at [80, 129] on li "Color secundario #a3b4a1" at bounding box center [83, 130] width 80 height 11
type input "#a3b4a1"
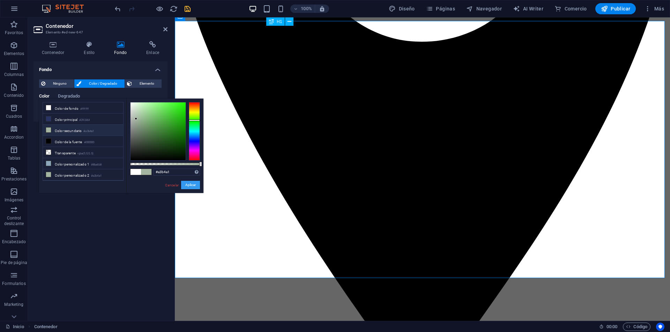
click at [195, 186] on button "Aplicar" at bounding box center [190, 185] width 19 height 8
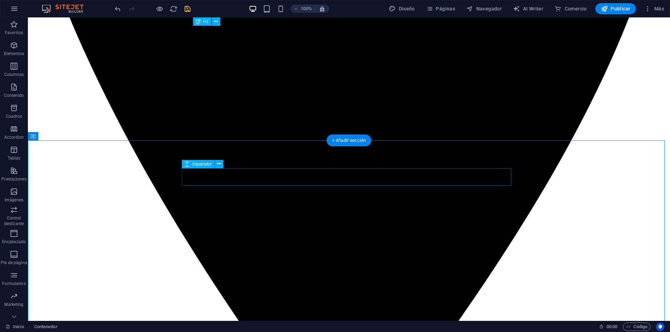
scroll to position [352, 0]
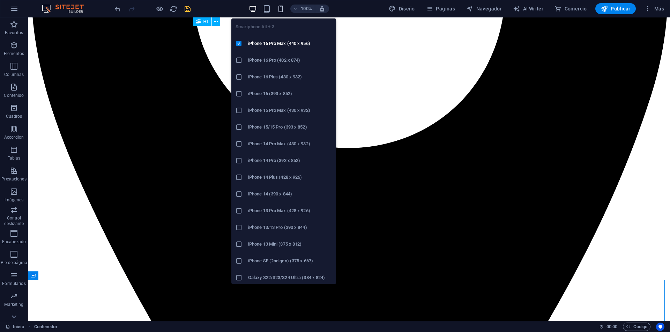
click at [283, 12] on icon "button" at bounding box center [281, 9] width 8 height 8
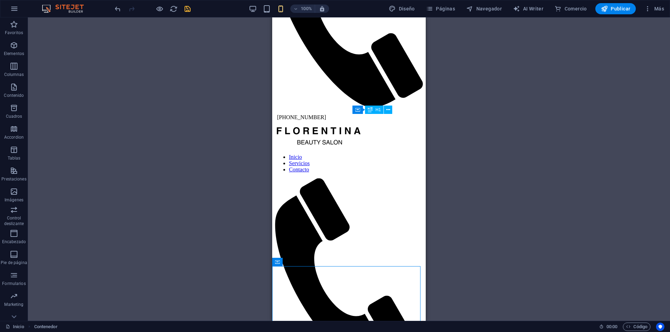
click at [250, 7] on icon "button" at bounding box center [253, 9] width 8 height 8
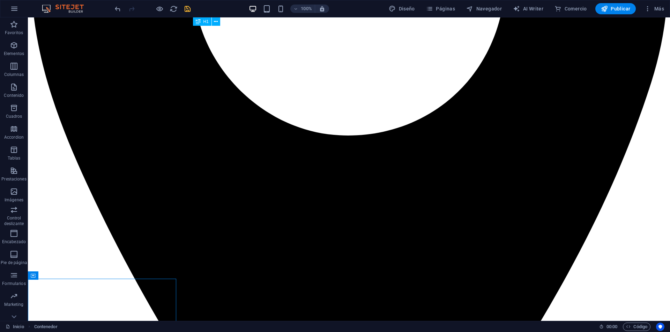
scroll to position [352, 0]
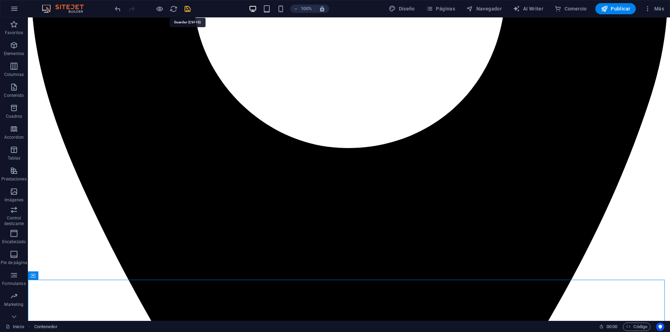
click at [185, 10] on icon "save" at bounding box center [187, 9] width 8 height 8
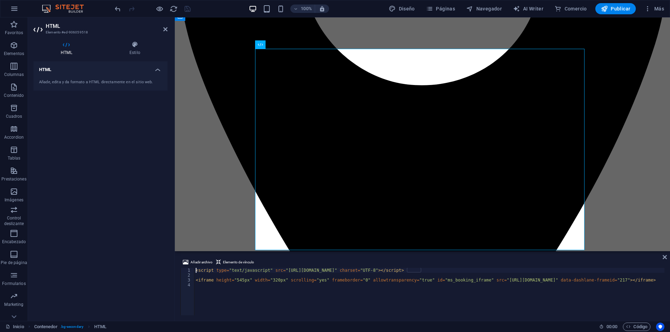
click at [377, 270] on div "< script type = "text/javascript" src = "https://n1326321.alteg.io/widgetJS" ch…" at bounding box center [429, 296] width 470 height 57
type textarea "<script type="text/javascript" src="https://n1326321.alteg.io/widgetJS" charset…"
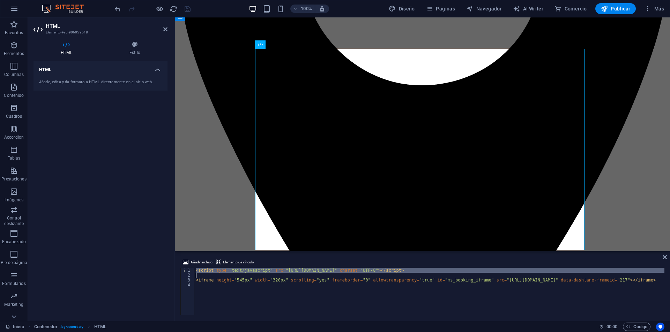
click at [362, 274] on div "< script type = "text/javascript" src = "https://n1326321.alteg.io/widgetJS" ch…" at bounding box center [429, 291] width 470 height 47
drag, startPoint x: 362, startPoint y: 274, endPoint x: 187, endPoint y: 265, distance: 175.3
click at [187, 265] on div "Añadir archivo Elemento de vínculo 1 2 3 4 < script type = "text/javascript" sr…" at bounding box center [422, 286] width 484 height 57
type textarea "<script type="text/javascript" src="https://n1326321.alteg.io/widgetJS" charset…"
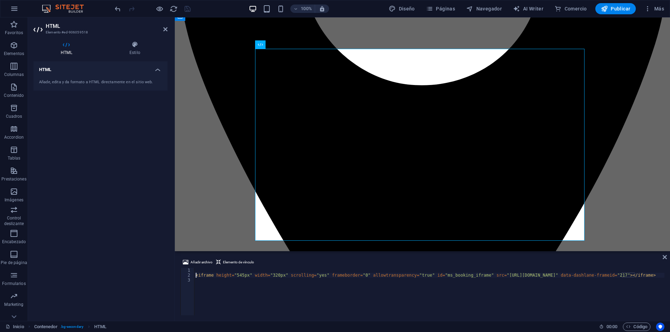
click at [195, 276] on div "< iframe height = "545px" width = "320px" scrolling = "yes" frameborder = "0" a…" at bounding box center [429, 296] width 470 height 57
type textarea "<iframe height="545px" width="320px" scrolling="yes" frameborder="0" allowtrans…"
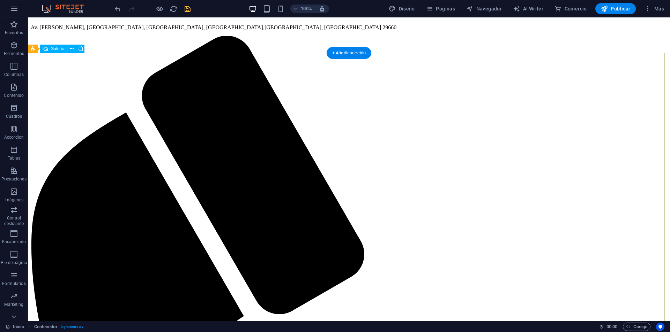
scroll to position [770, 0]
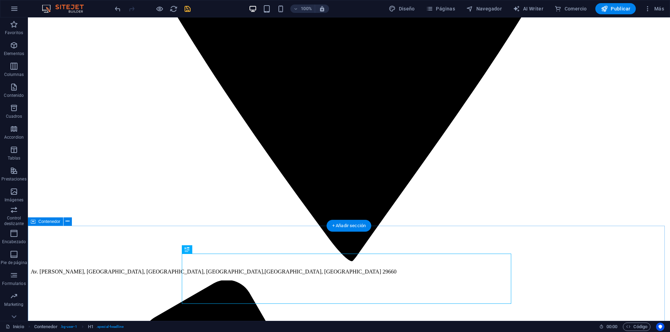
scroll to position [665, 0]
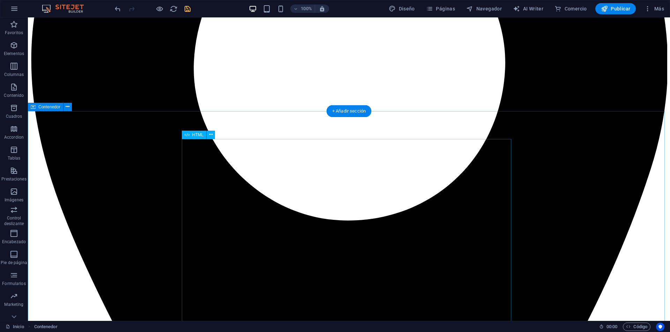
scroll to position [105, 0]
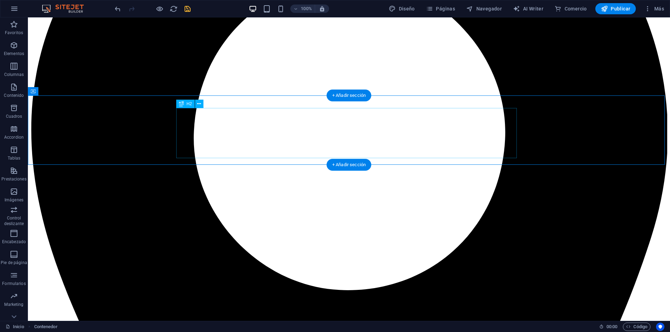
select select "px"
select select "%"
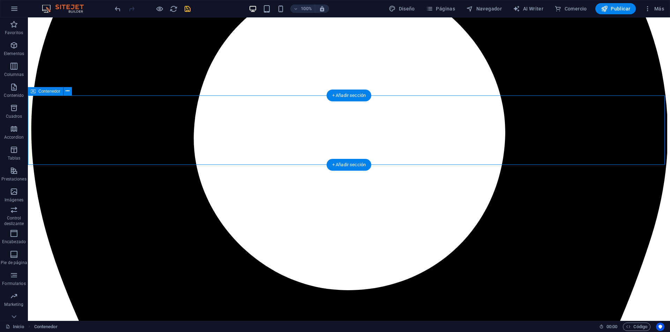
select select "px"
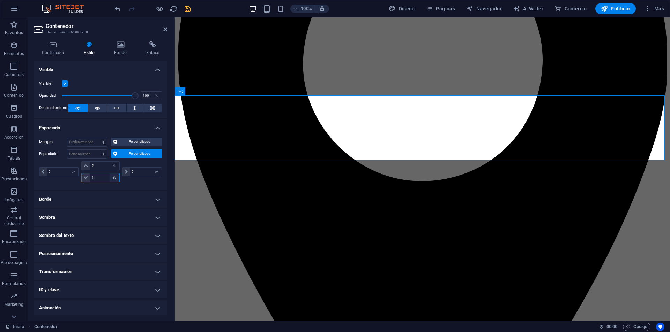
click at [115, 178] on select "px rem % vh vw" at bounding box center [115, 178] width 10 height 8
select select "px"
click at [110, 174] on select "px rem % vh vw" at bounding box center [115, 178] width 10 height 8
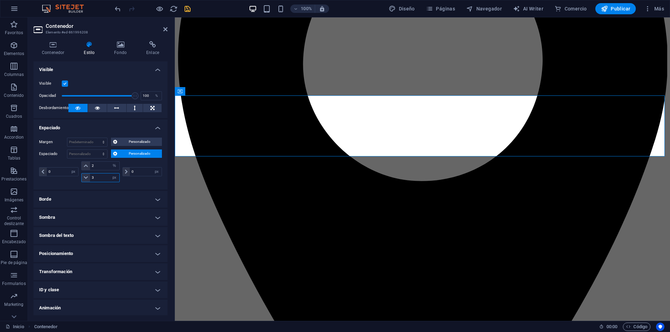
drag, startPoint x: 99, startPoint y: 180, endPoint x: 79, endPoint y: 178, distance: 20.4
click at [79, 178] on div "0 px rem % vh vw 2 px rem % vh vw 3 px rem % vh vw 0 px rem % vh vw" at bounding box center [100, 171] width 123 height 21
click at [79, 178] on div "0 px rem % vh vw" at bounding box center [59, 171] width 41 height 21
click at [100, 179] on input "8" at bounding box center [104, 178] width 29 height 8
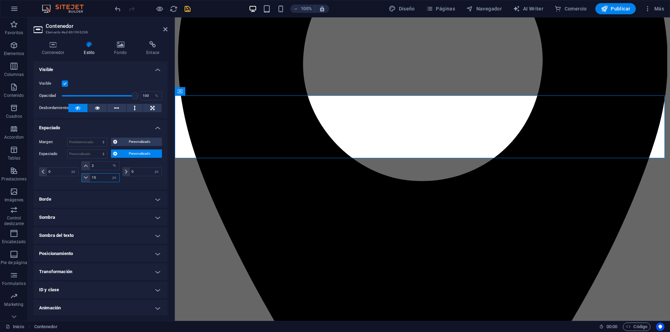
type input "15"
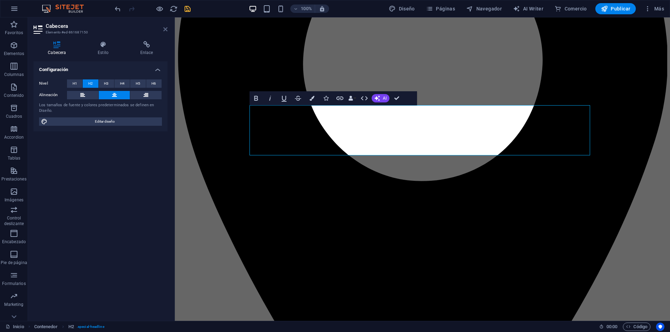
click at [165, 30] on icon at bounding box center [165, 30] width 4 height 6
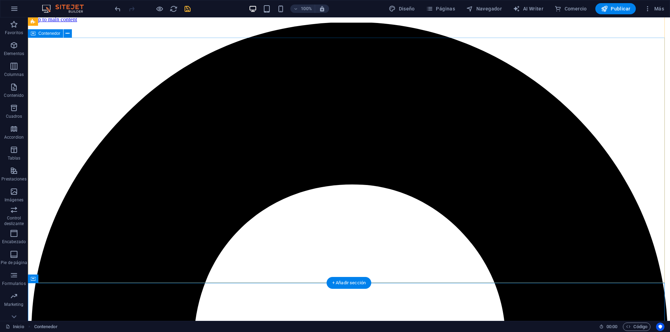
scroll to position [0, 0]
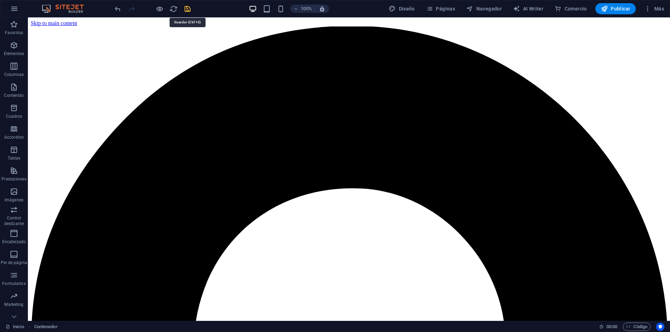
click at [185, 9] on icon "save" at bounding box center [187, 9] width 8 height 8
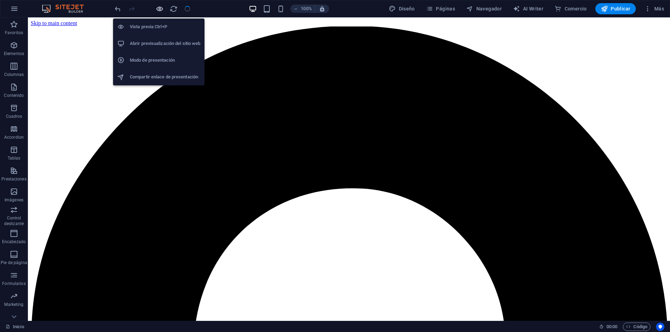
click at [160, 11] on icon "button" at bounding box center [160, 9] width 8 height 8
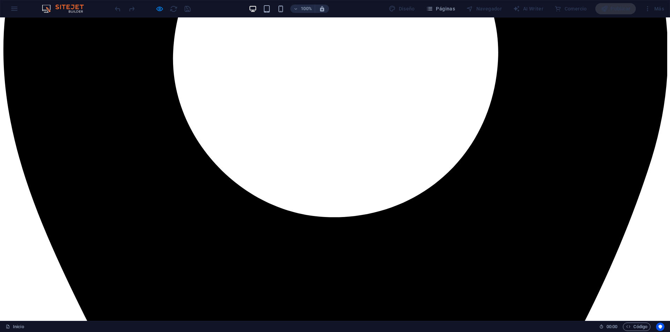
scroll to position [259, 0]
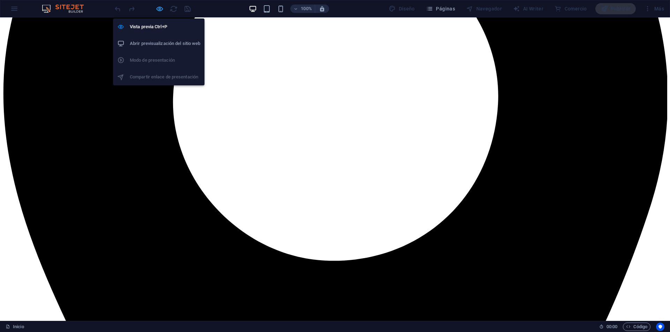
click at [156, 9] on icon "button" at bounding box center [160, 9] width 8 height 8
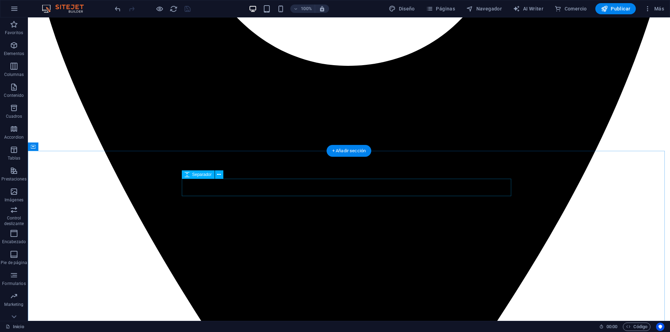
scroll to position [504, 0]
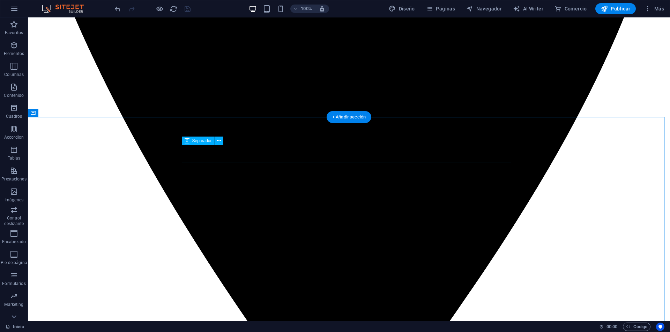
select select "px"
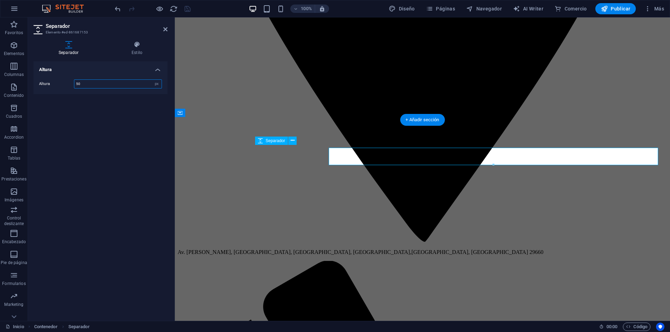
scroll to position [501, 0]
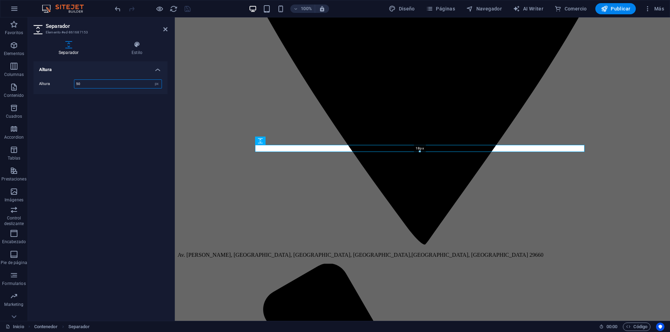
drag, startPoint x: 420, startPoint y: 161, endPoint x: 387, endPoint y: 141, distance: 39.1
type input "18"
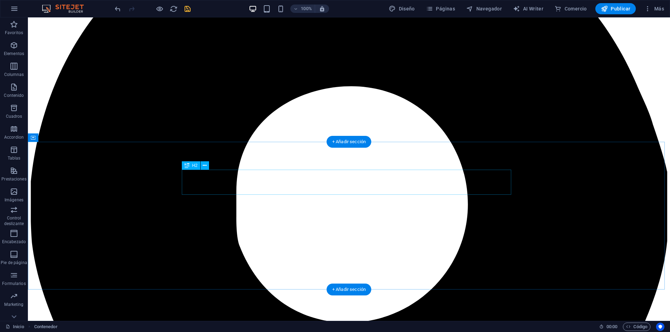
scroll to position [3104, 0]
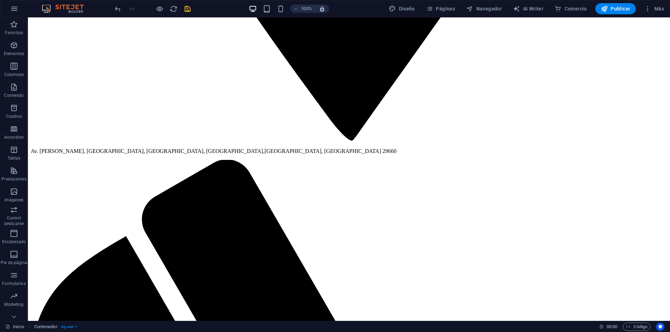
scroll to position [889, 0]
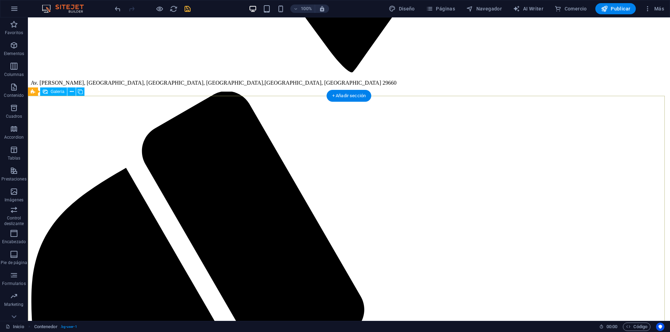
select select "4"
select select "px"
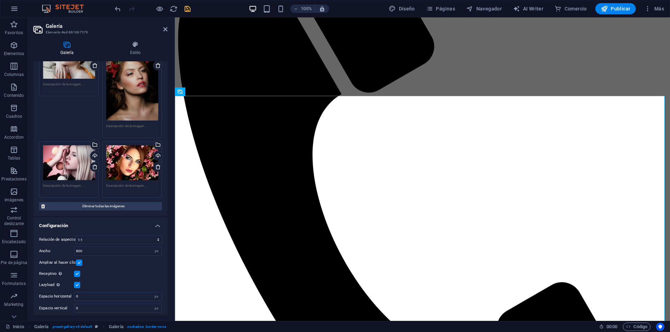
scroll to position [0, 0]
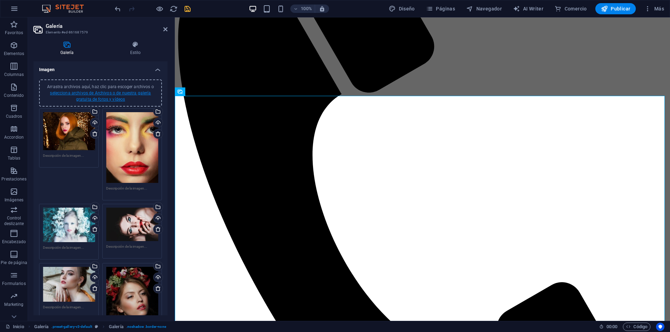
click at [102, 94] on link "selecciona archivos de Archivos o de nuestra galería gratuita de fotos y vídeos" at bounding box center [100, 96] width 101 height 11
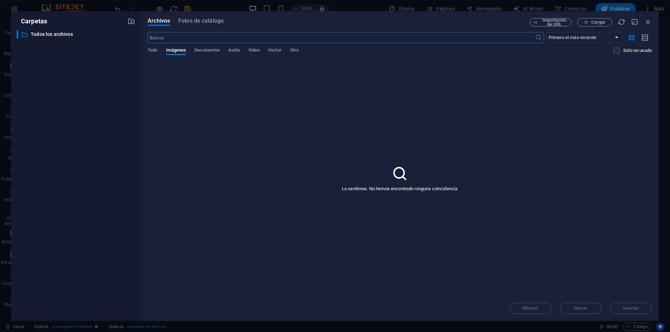
scroll to position [865, 0]
click at [217, 23] on span "Fotos de catálogo" at bounding box center [200, 21] width 45 height 8
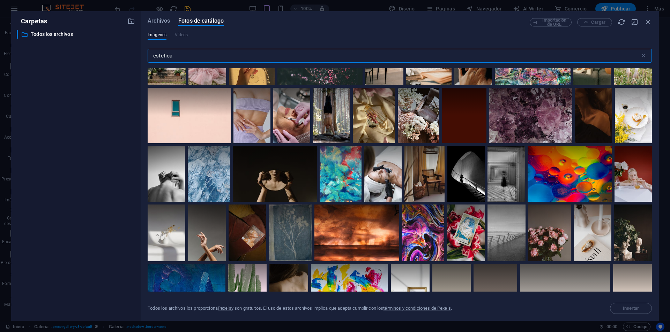
scroll to position [927, 0]
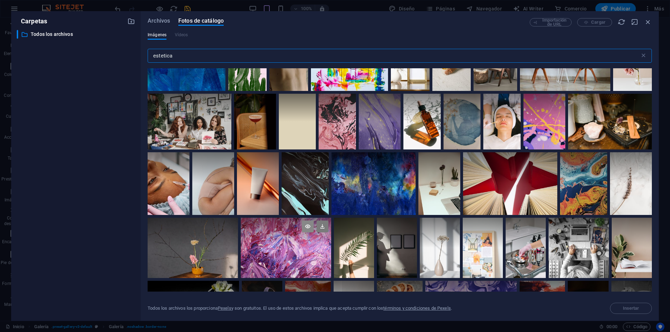
type input "estetica"
click at [306, 224] on icon at bounding box center [308, 227] width 12 height 12
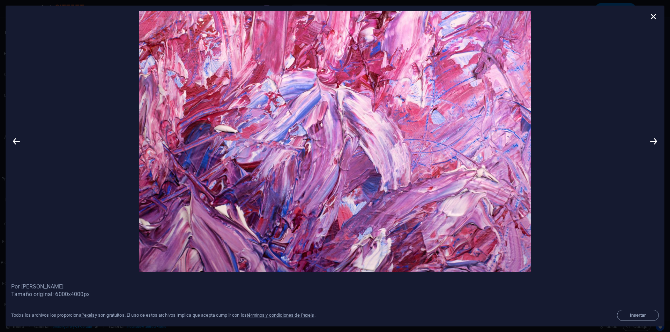
click at [199, 314] on div "Todos los archivos los proporciona Pexels y son gratuitos. El uso de estos arch…" at bounding box center [163, 316] width 304 height 6
click at [314, 314] on link "términos y condiciones de Pexels" at bounding box center [280, 315] width 67 height 5
click at [655, 17] on icon at bounding box center [653, 16] width 10 height 10
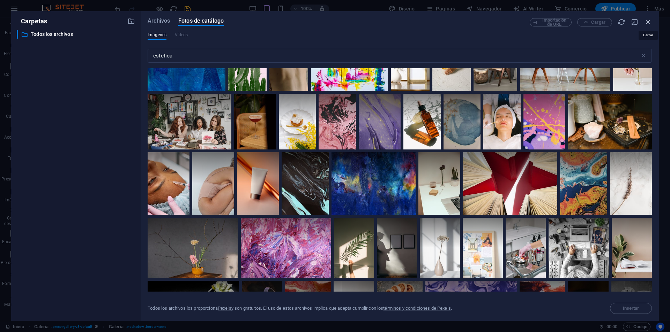
drag, startPoint x: 645, startPoint y: 20, endPoint x: 345, endPoint y: 140, distance: 323.2
click at [645, 20] on icon "button" at bounding box center [648, 22] width 8 height 8
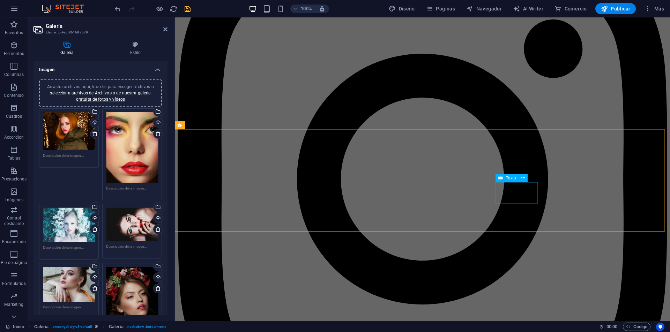
scroll to position [3014, 0]
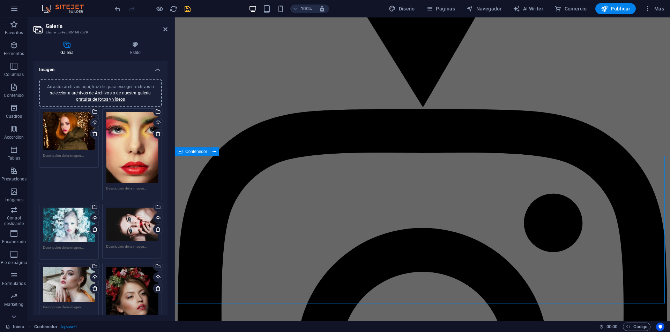
scroll to position [3090, 0]
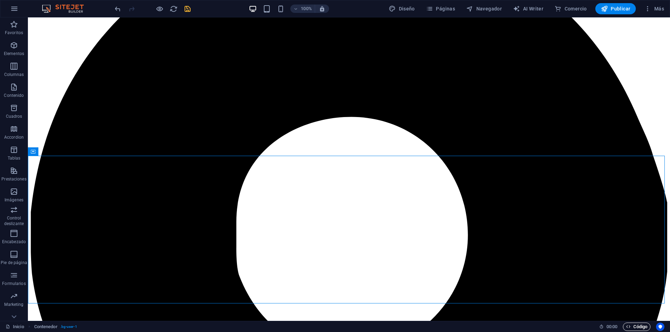
click at [637, 324] on span "Código" at bounding box center [636, 327] width 21 height 8
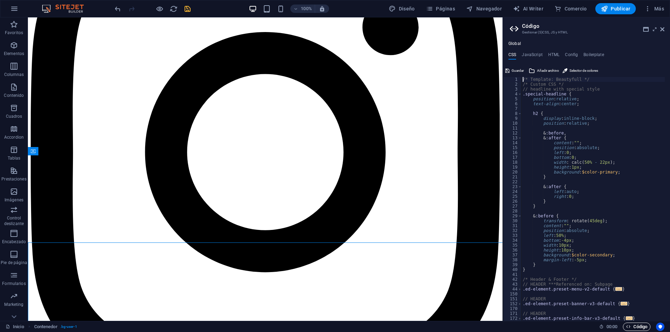
scroll to position [3003, 0]
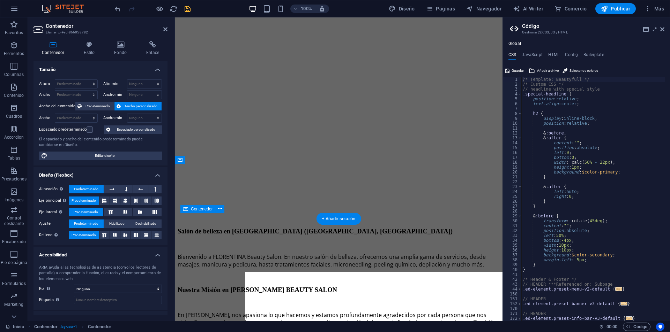
scroll to position [2940, 0]
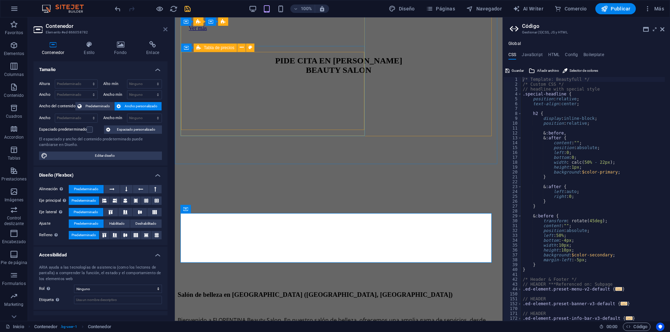
click at [165, 28] on icon at bounding box center [165, 30] width 4 height 6
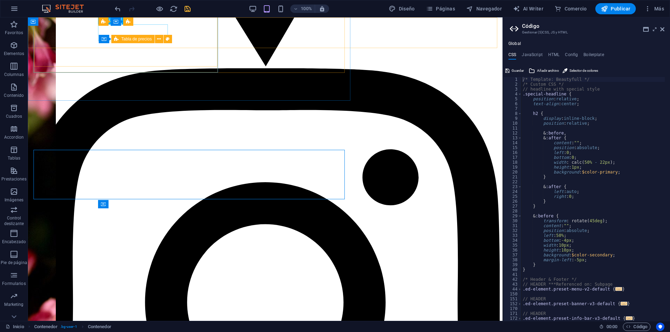
scroll to position [3003, 0]
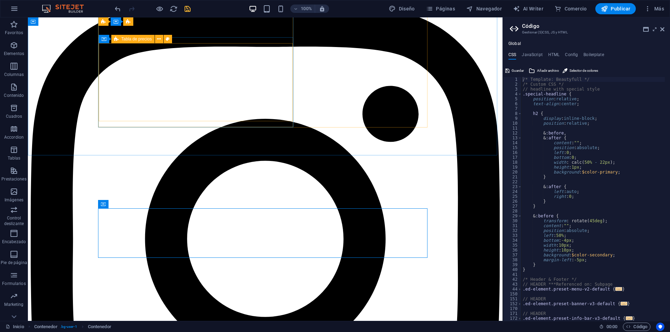
click at [659, 31] on header "Código Gestionar (S)CSS, JS y HTML" at bounding box center [587, 26] width 155 height 18
click at [661, 31] on icon at bounding box center [662, 30] width 4 height 6
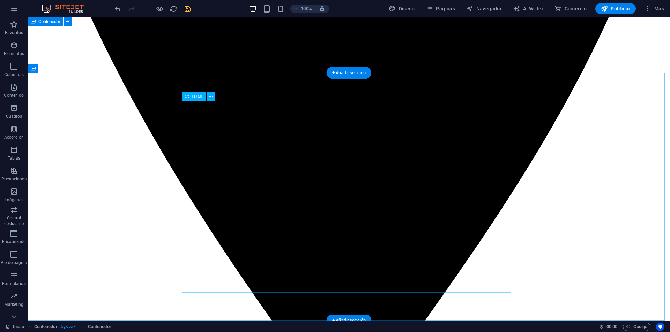
scroll to position [295, 0]
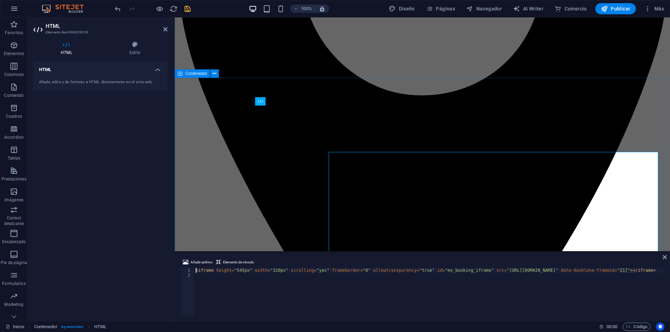
scroll to position [249, 0]
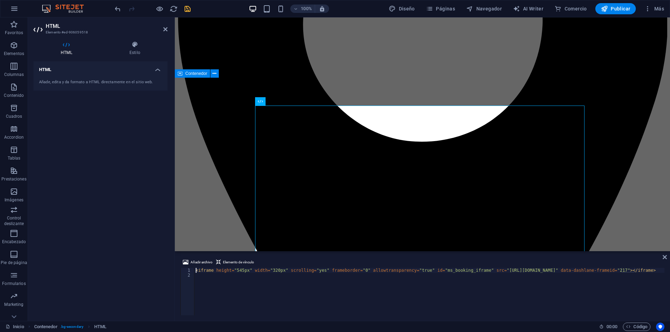
click at [224, 272] on div "< iframe height = "545px" width = "320px" scrolling = "yes" frameborder = "0" a…" at bounding box center [429, 296] width 470 height 57
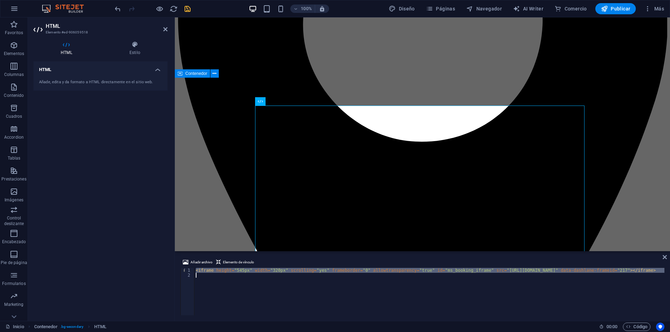
click at [224, 272] on div "< iframe height = "545px" width = "320px" scrolling = "yes" frameborder = "0" a…" at bounding box center [429, 296] width 470 height 57
click at [228, 272] on div "< iframe height = "545px" width = "320px" scrolling = "yes" frameborder = "0" a…" at bounding box center [429, 291] width 470 height 47
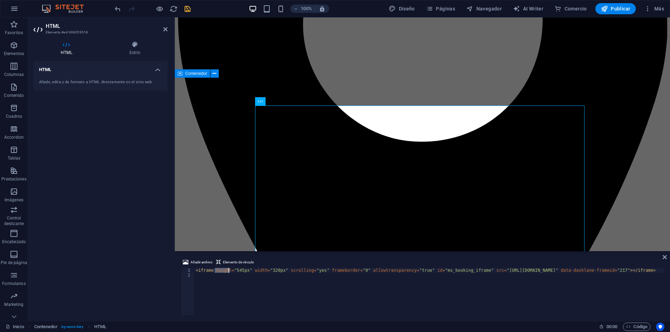
click at [228, 272] on div "< iframe height = "545px" width = "320px" scrolling = "yes" frameborder = "0" a…" at bounding box center [429, 296] width 470 height 57
click at [195, 270] on div "< iframe height = "545px" width = "320px" scrolling = "yes" frameborder = "0" a…" at bounding box center [429, 296] width 470 height 57
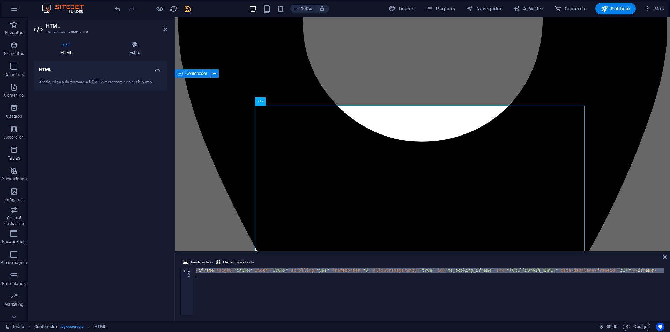
drag, startPoint x: 195, startPoint y: 270, endPoint x: 653, endPoint y: 279, distance: 458.4
click at [653, 279] on div "< iframe height = "545px" width = "320px" scrolling = "yes" frameborder = "0" a…" at bounding box center [429, 296] width 470 height 57
type textarea "<iframe height="545px" width="320px" scrolling="yes" frameborder="0" allowtrans…"
click at [666, 260] on icon at bounding box center [664, 258] width 4 height 6
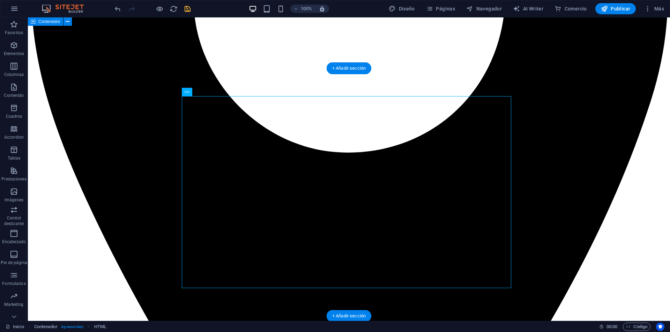
scroll to position [295, 0]
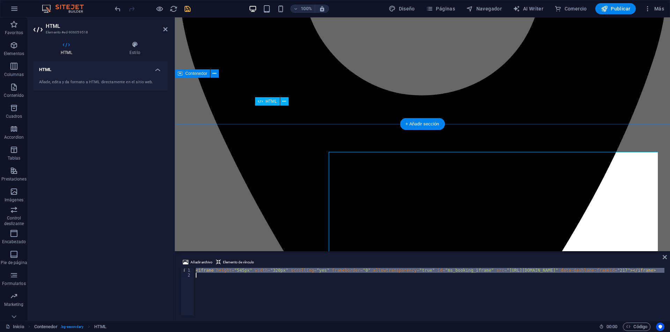
scroll to position [249, 0]
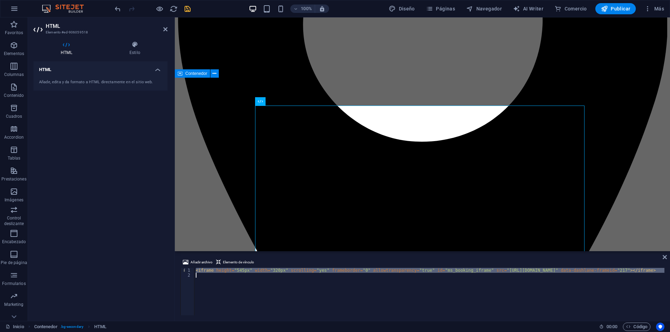
paste textarea
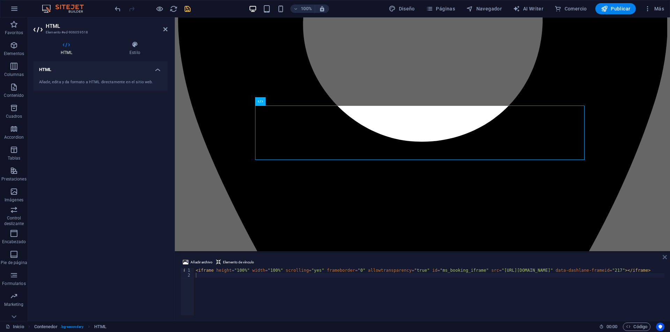
click at [662, 257] on icon at bounding box center [664, 258] width 4 height 6
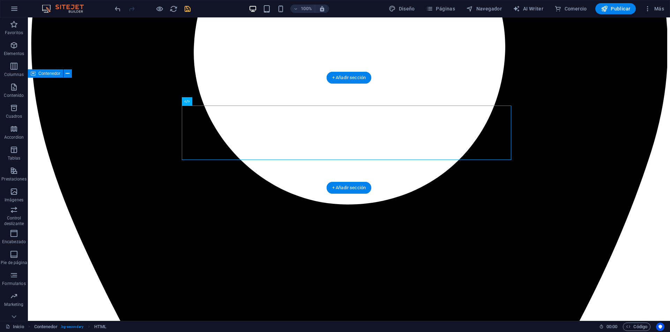
drag, startPoint x: 508, startPoint y: 156, endPoint x: 517, endPoint y: 174, distance: 20.4
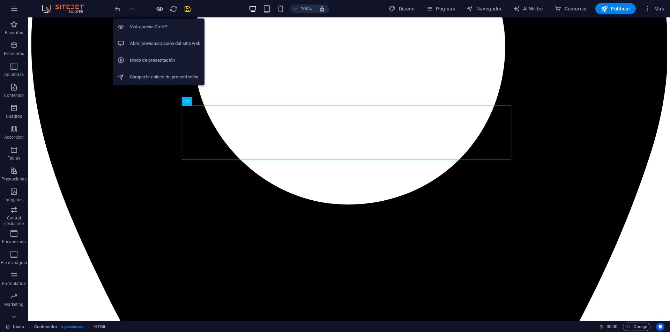
click at [161, 9] on icon "button" at bounding box center [160, 9] width 8 height 8
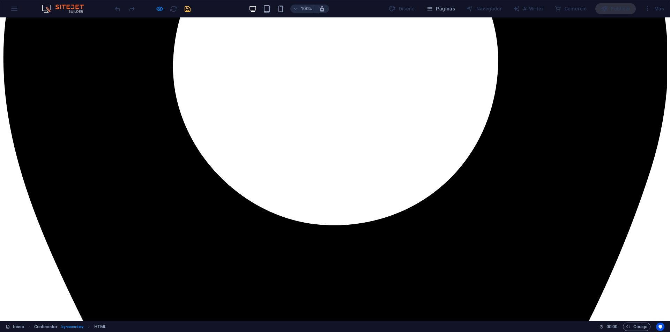
scroll to position [296, 0]
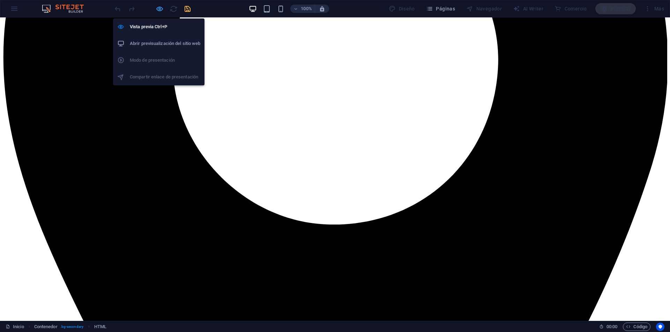
click at [158, 7] on icon "button" at bounding box center [160, 9] width 8 height 8
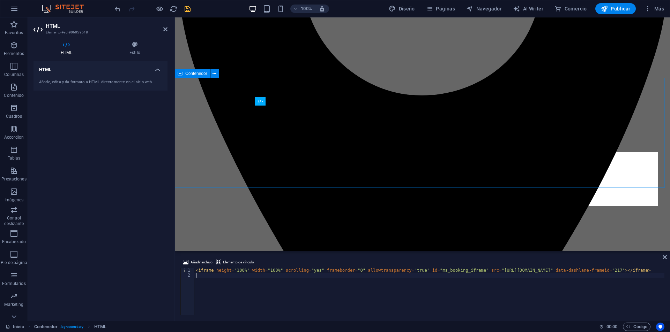
scroll to position [249, 0]
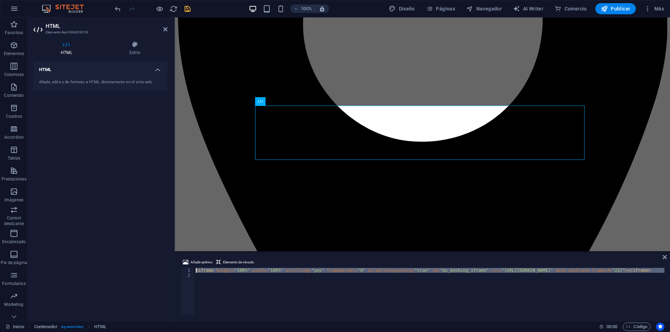
drag, startPoint x: 239, startPoint y: 275, endPoint x: 168, endPoint y: 262, distance: 72.0
click at [168, 262] on div "HTML Elemento #ed-906059518 HTML Estilo HTML Añade, edita y da formato a HTML d…" at bounding box center [349, 169] width 642 height 304
type textarea "<iframe height="100%" width="100%" scrolling="yes" frameborder="0" allowtranspa…"
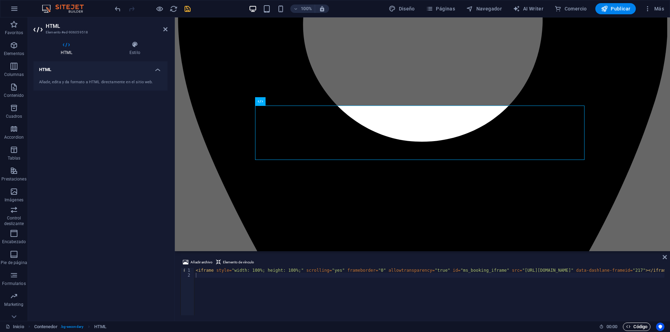
click at [640, 326] on span "Código" at bounding box center [636, 327] width 21 height 8
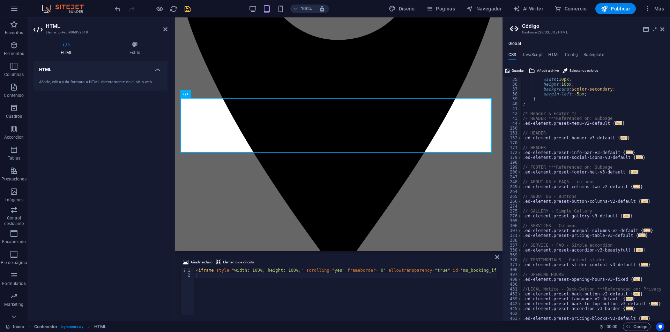
scroll to position [166, 0]
click at [645, 316] on div "width : 10px ; height : 10px ; background : $color-secondary ; margin-left : -5…" at bounding box center [592, 204] width 143 height 254
click at [647, 321] on div "width : 10px ; height : 10px ; background : $color-secondary ; margin-left : -5…" at bounding box center [592, 204] width 143 height 254
type textarea "}"
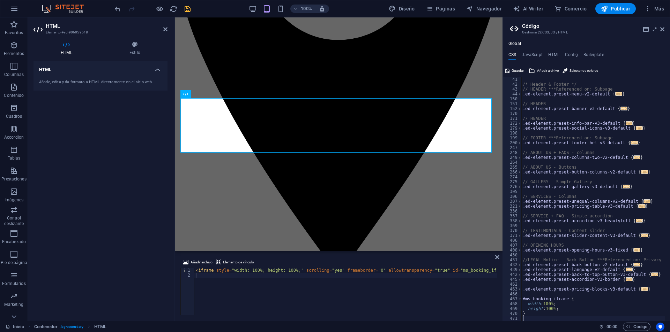
scroll to position [195, 0]
click at [548, 303] on div "/* Header & Footer */ // HEADER ***Referenced on: Subpage .ed-element.preset-me…" at bounding box center [592, 204] width 143 height 254
click at [546, 304] on div "/* Header & Footer */ // HEADER ***Referenced on: Subpage .ed-element.preset-me…" at bounding box center [592, 199] width 143 height 244
click at [546, 304] on div "/* Header & Footer */ // HEADER ***Referenced on: Subpage .ed-element.preset-me…" at bounding box center [592, 204] width 143 height 254
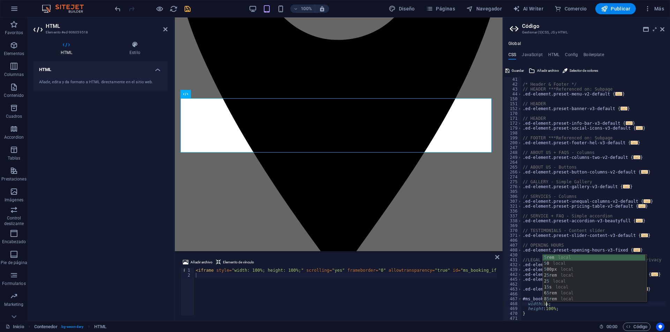
scroll to position [0, 2]
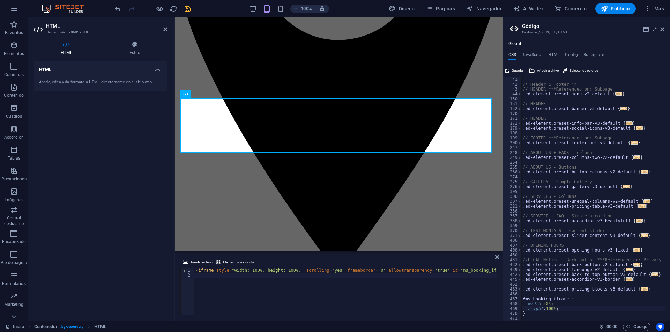
click at [548, 311] on div "/* Header & Footer */ // HEADER ***Referenced on: Subpage .ed-element.preset-me…" at bounding box center [592, 204] width 143 height 254
type textarea "height: 50%;"
click at [337, 293] on div "< iframe style = "width: 100%; height: 100%;" scrolling = "yes" frameborder = "…" at bounding box center [429, 296] width 470 height 57
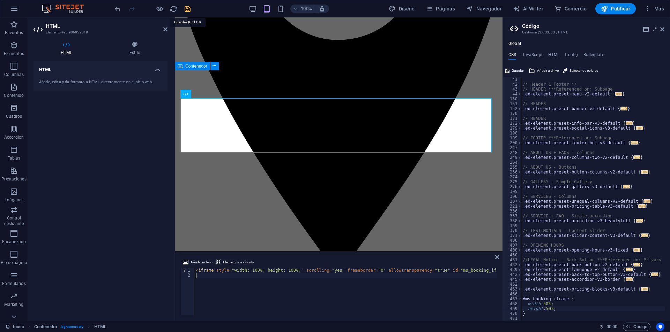
click at [187, 11] on icon "save" at bounding box center [187, 9] width 8 height 8
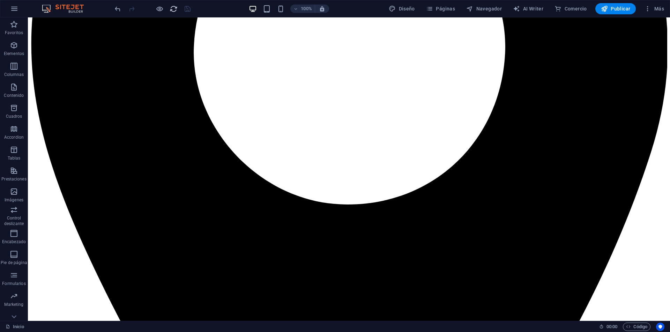
click at [170, 8] on icon "reload" at bounding box center [174, 9] width 8 height 8
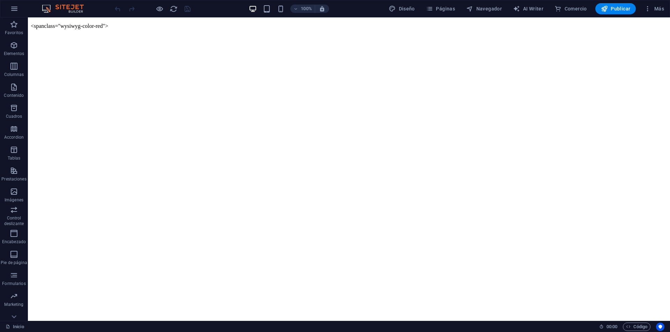
scroll to position [0, 0]
click at [174, 10] on icon "reload" at bounding box center [174, 9] width 8 height 8
click at [641, 325] on span "Código" at bounding box center [636, 327] width 21 height 8
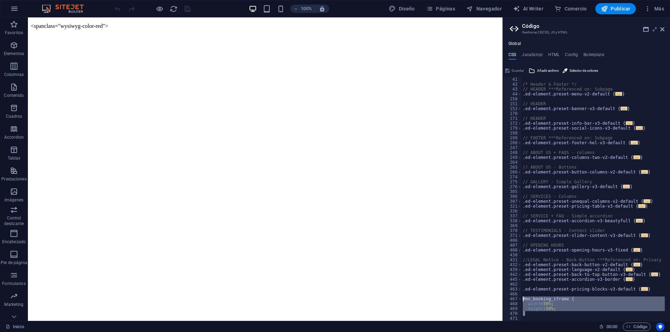
drag, startPoint x: 540, startPoint y: 314, endPoint x: 504, endPoint y: 298, distance: 39.3
click at [504, 298] on div "height: 50%; 41 42 43 44 150 151 152 170 171 172 179 198 199 200 247 248 249 26…" at bounding box center [586, 199] width 167 height 244
type textarea "#ms_booking_iframe { width: 50%;"
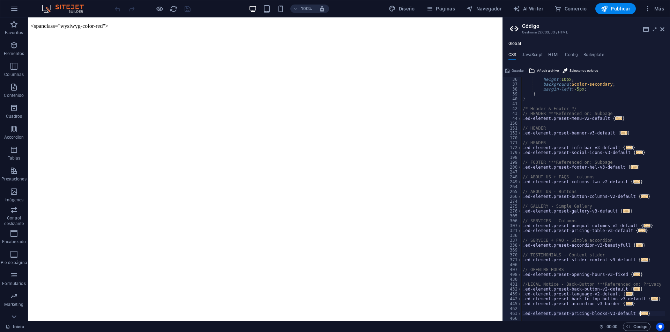
type textarea "}"
click at [174, 10] on icon "reload" at bounding box center [174, 9] width 8 height 8
click at [649, 316] on div "height : 10px ; background : $color-secondary ; margin-left : -5px ; } } /* Hea…" at bounding box center [592, 204] width 143 height 254
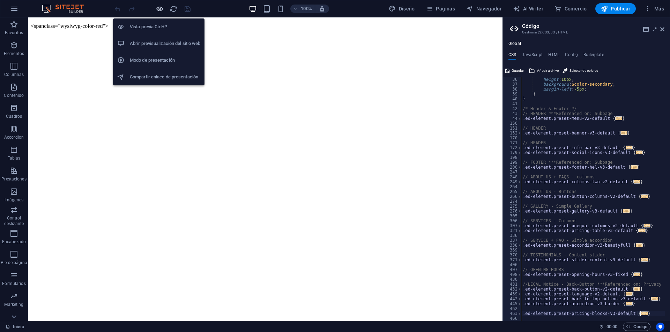
click at [158, 10] on icon "button" at bounding box center [160, 9] width 8 height 8
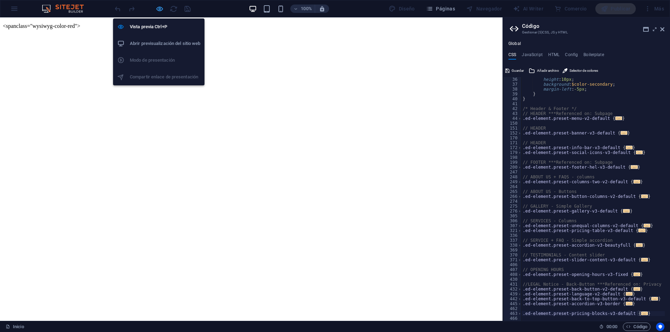
drag, startPoint x: 158, startPoint y: 10, endPoint x: 98, endPoint y: 2, distance: 60.4
click at [158, 10] on icon "button" at bounding box center [160, 9] width 8 height 8
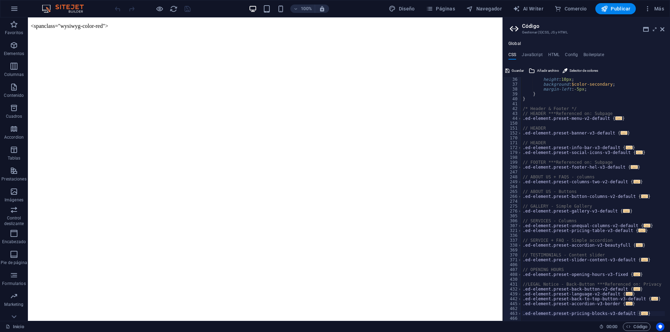
click at [104, 25] on p "< span class="wysiwyg-color-red">" at bounding box center [265, 26] width 469 height 6
click at [102, 25] on p "< span class="wysiwyg-color-red">" at bounding box center [265, 26] width 469 height 6
click at [101, 25] on p "< span class="wysiwyg-color-red">" at bounding box center [265, 26] width 469 height 6
click at [101, 23] on p "< span class="wysiwyg-color-red">" at bounding box center [265, 26] width 469 height 6
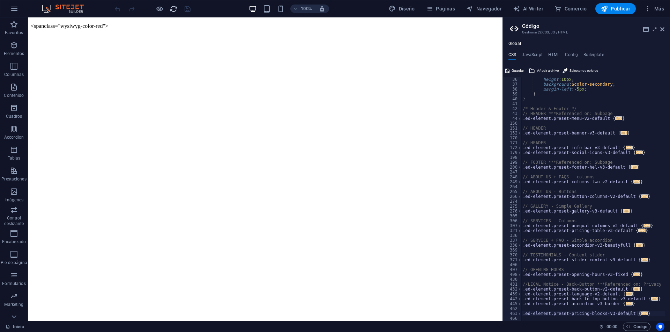
click at [174, 10] on icon "reload" at bounding box center [174, 9] width 8 height 8
click at [173, 10] on icon "reload" at bounding box center [174, 9] width 8 height 8
click at [661, 27] on icon at bounding box center [662, 30] width 4 height 6
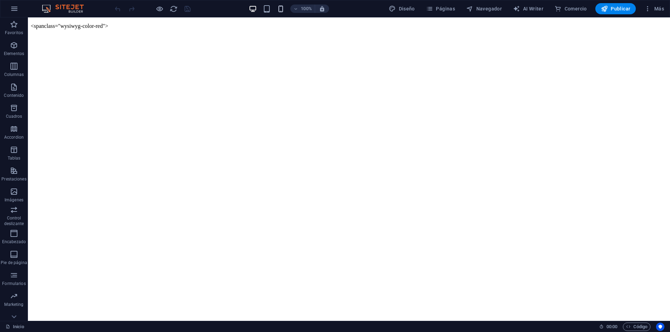
click at [281, 10] on icon "button" at bounding box center [281, 9] width 8 height 8
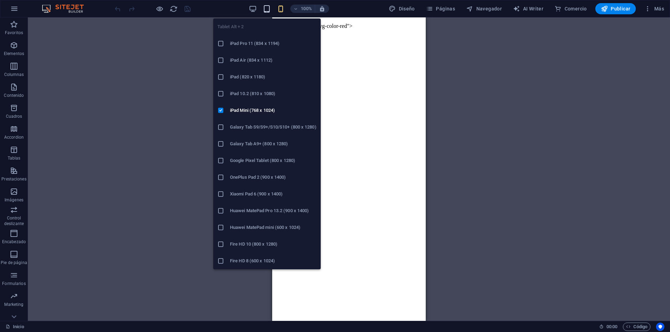
click at [271, 9] on icon "button" at bounding box center [267, 9] width 8 height 8
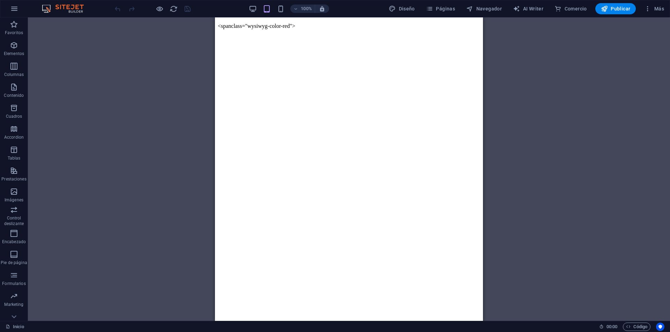
click at [259, 9] on div "100%" at bounding box center [288, 8] width 81 height 11
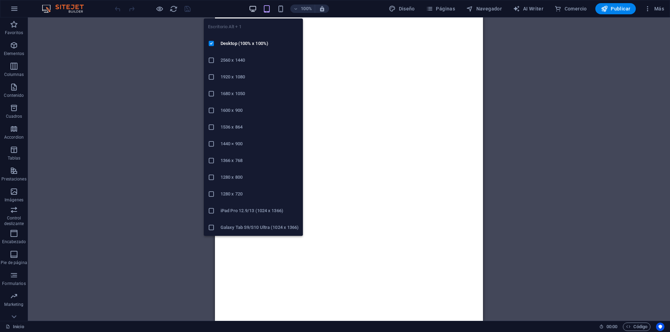
click at [256, 10] on icon "button" at bounding box center [253, 9] width 8 height 8
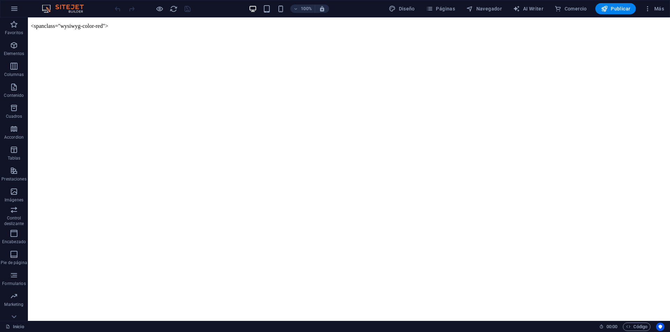
click at [154, 10] on div at bounding box center [152, 8] width 78 height 11
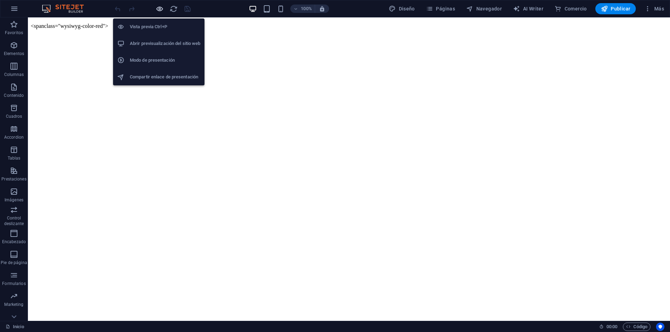
click at [160, 9] on icon "button" at bounding box center [160, 9] width 8 height 8
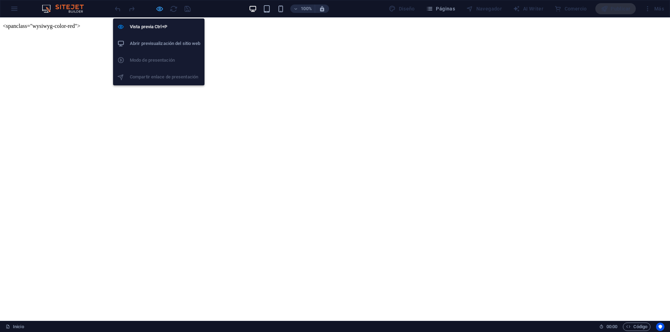
click at [162, 10] on icon "button" at bounding box center [160, 9] width 8 height 8
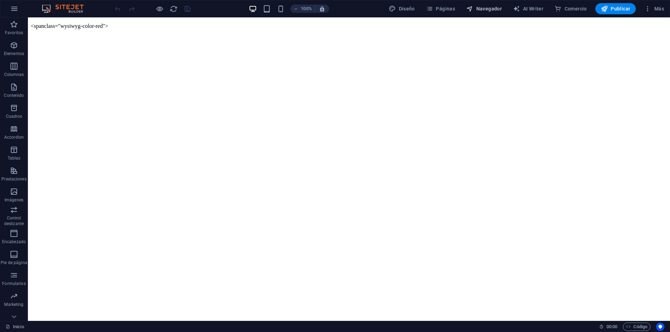
click at [486, 7] on span "Navegador" at bounding box center [484, 8] width 36 height 7
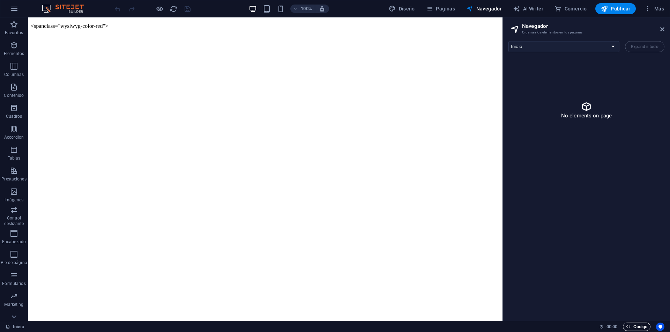
click at [626, 327] on icon "button" at bounding box center [628, 327] width 5 height 5
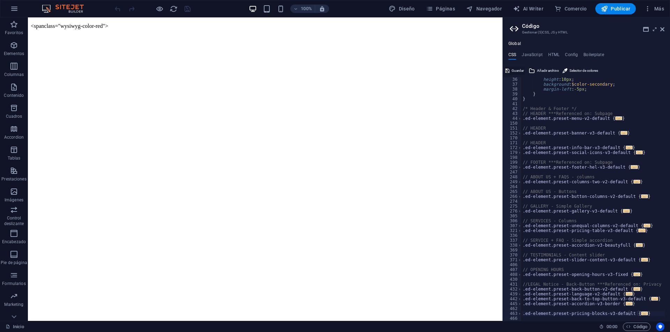
click at [512, 69] on span "Guardar" at bounding box center [517, 71] width 12 height 8
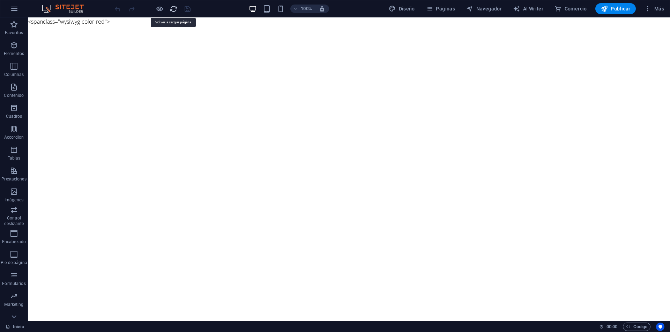
click at [174, 12] on icon "reload" at bounding box center [174, 9] width 8 height 8
click at [81, 23] on p "< span class="wysiwyg-color-red">" at bounding box center [349, 26] width 636 height 6
click at [629, 329] on icon "button" at bounding box center [628, 327] width 5 height 5
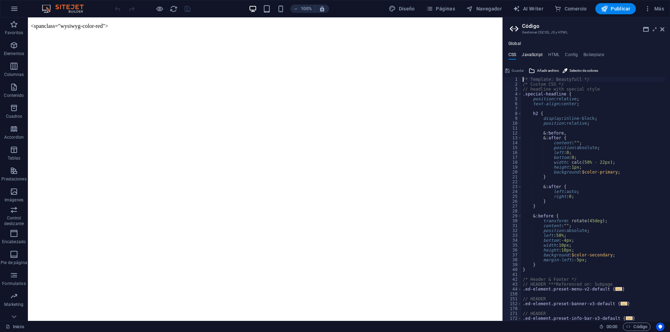
click at [536, 54] on h4 "JavaScript" at bounding box center [531, 56] width 21 height 8
type textarea "/* JS for preset "Menu V2" */"
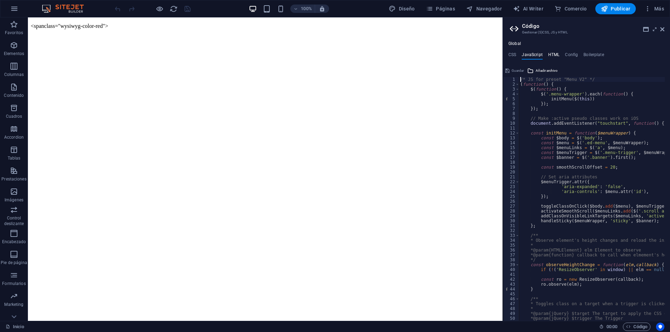
click at [556, 54] on h4 "HTML" at bounding box center [554, 56] width 12 height 8
type textarea "<a href="#main-content" class="wv-link-content button">Skip to main content</a>"
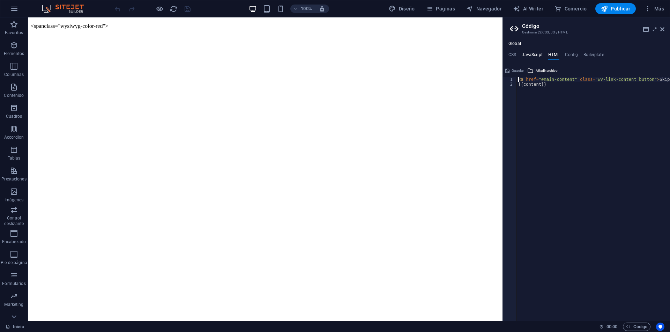
click at [530, 55] on h4 "JavaScript" at bounding box center [531, 56] width 21 height 8
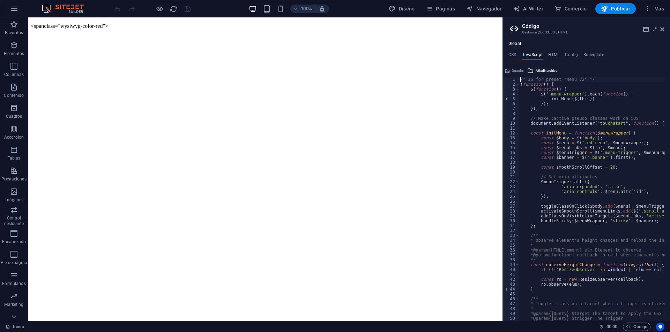
click at [561, 56] on ul "CSS JavaScript HTML Config Boilerplate" at bounding box center [586, 56] width 167 height 8
click at [581, 55] on ul "CSS JavaScript HTML Config Boilerplate" at bounding box center [586, 56] width 167 height 8
drag, startPoint x: 586, startPoint y: 55, endPoint x: 573, endPoint y: 54, distance: 12.9
click at [586, 55] on h4 "Boilerplate" at bounding box center [593, 56] width 21 height 8
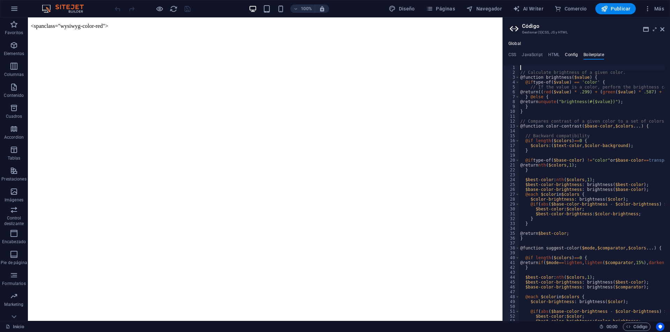
click at [567, 54] on h4 "Config" at bounding box center [571, 56] width 13 height 8
type textarea "$color-background: #fff;"
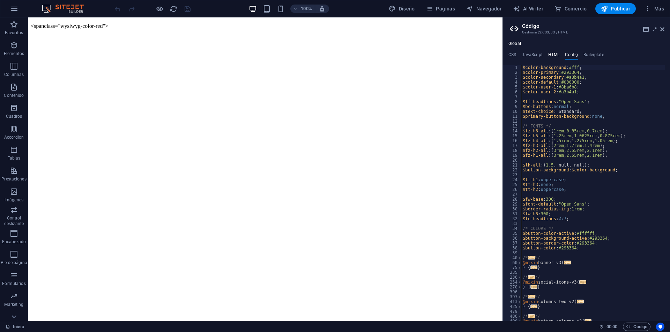
click at [549, 54] on h4 "HTML" at bounding box center [554, 56] width 12 height 8
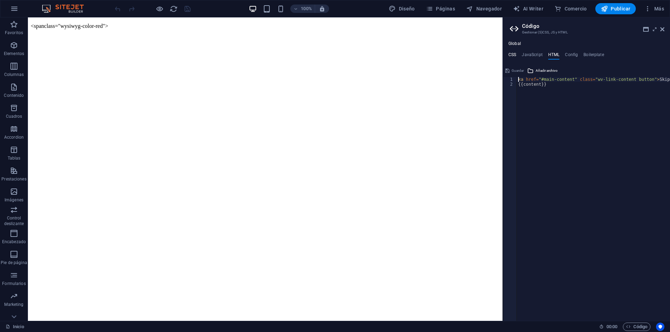
click at [512, 53] on h4 "CSS" at bounding box center [512, 56] width 8 height 8
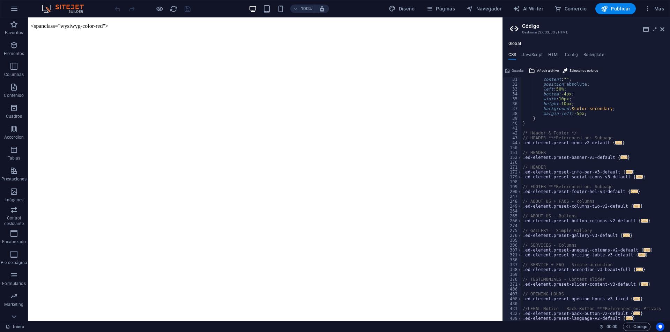
scroll to position [166, 0]
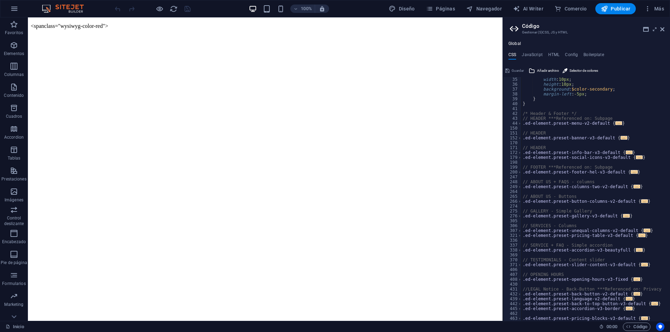
click at [583, 289] on div "width : 10px ; height : 10px ; background : $color-secondary ; margin-left : -5…" at bounding box center [592, 204] width 143 height 254
click at [559, 211] on div "width : 10px ; height : 10px ; background : $color-secondary ; margin-left : -5…" at bounding box center [592, 204] width 143 height 254
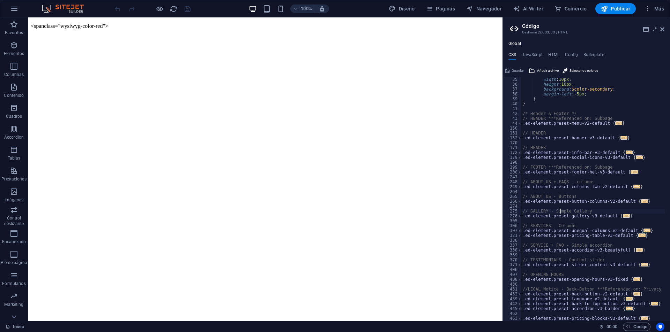
click at [559, 211] on div "width : 10px ; height : 10px ; background : $color-secondary ; margin-left : -5…" at bounding box center [592, 204] width 143 height 254
click at [551, 180] on div "width : 10px ; height : 10px ; background : $color-secondary ; margin-left : -5…" at bounding box center [592, 204] width 143 height 254
type textarea "// ABOUT US + FAQS - columns .ed-element.preset-columns-two-v2-default {"
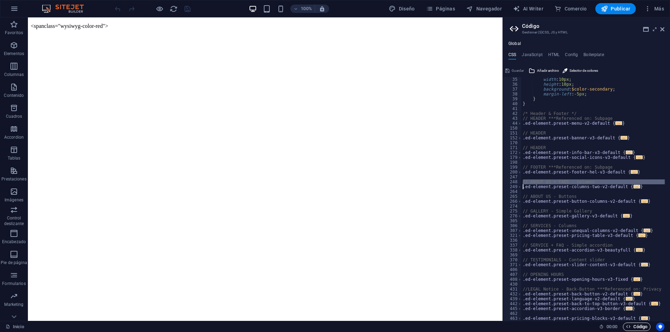
click at [638, 330] on span "Código" at bounding box center [636, 327] width 21 height 8
click at [656, 329] on button "Usercentrics" at bounding box center [660, 327] width 8 height 8
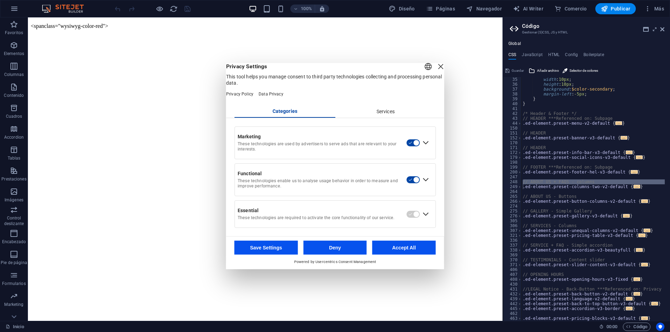
click at [401, 252] on button "Accept All" at bounding box center [403, 248] width 63 height 14
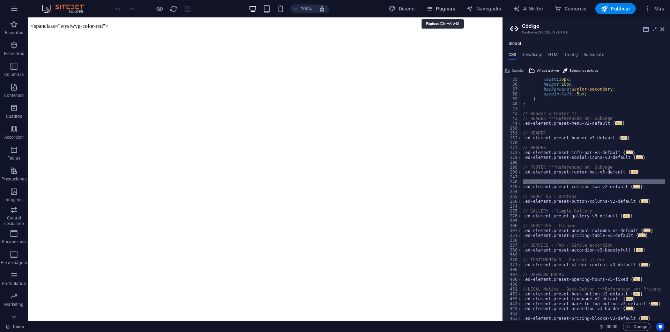
click at [436, 7] on span "Páginas" at bounding box center [440, 8] width 29 height 7
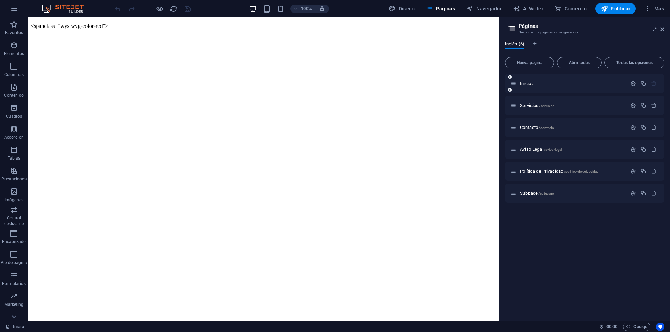
click at [531, 80] on div "Inicio /" at bounding box center [568, 84] width 116 height 8
click at [531, 84] on span "Inicio /" at bounding box center [526, 83] width 13 height 5
click at [528, 106] on span "Servicios /servicios" at bounding box center [537, 105] width 35 height 5
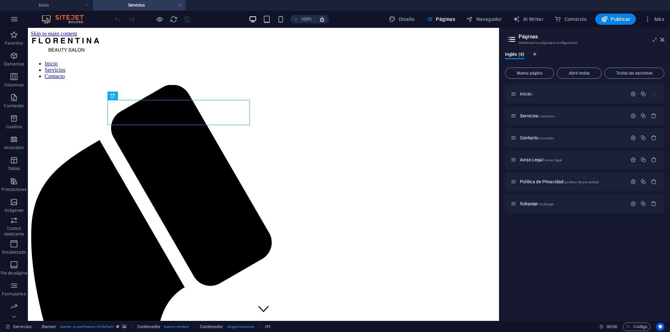
scroll to position [0, 0]
click at [179, 5] on link at bounding box center [180, 5] width 4 height 7
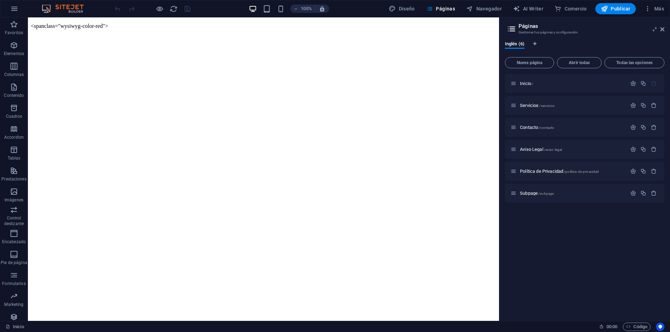
click at [106, 27] on html "Website name < span class="wysiwyg-color-red">" at bounding box center [263, 25] width 471 height 17
drag, startPoint x: 110, startPoint y: 23, endPoint x: 34, endPoint y: 20, distance: 76.4
click at [34, 23] on p "< span class="wysiwyg-color-red">" at bounding box center [263, 26] width 465 height 6
click at [99, 23] on p "< span class="wysiwyg-color-red">" at bounding box center [263, 26] width 465 height 6
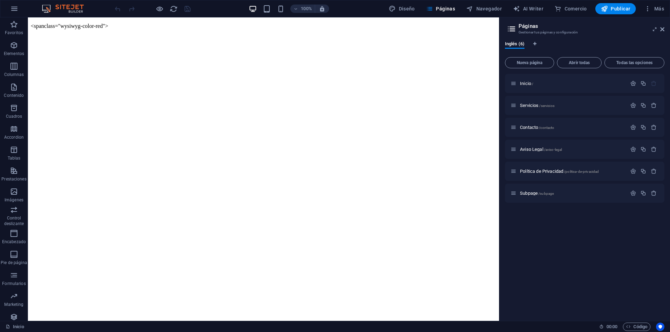
click at [99, 23] on p "< span class="wysiwyg-color-red">" at bounding box center [263, 26] width 465 height 6
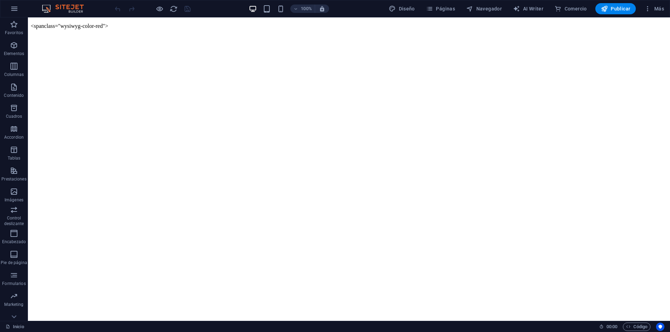
click at [73, 23] on p "< span class="wysiwyg-color-red">" at bounding box center [349, 26] width 636 height 6
click at [492, 10] on span "Navegador" at bounding box center [484, 8] width 36 height 7
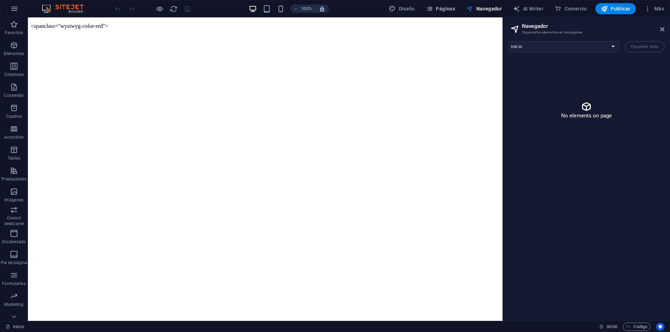
click at [458, 6] on button "Páginas" at bounding box center [440, 8] width 35 height 11
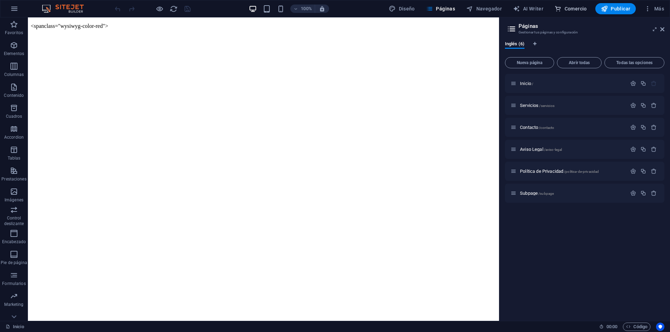
click at [579, 8] on span "Comercio" at bounding box center [570, 8] width 32 height 7
click at [527, 8] on span "AI Writer" at bounding box center [528, 8] width 30 height 7
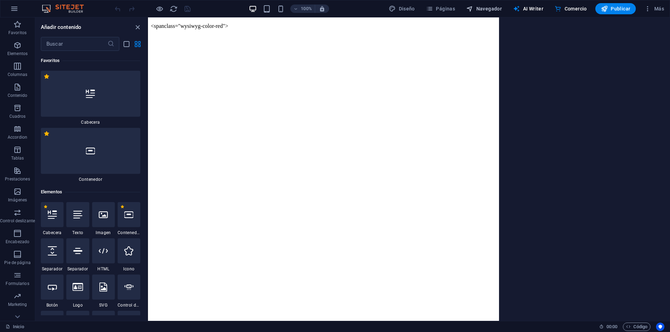
select select "English"
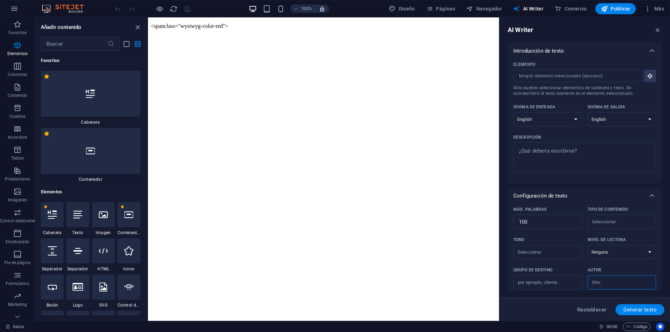
scroll to position [13658, 0]
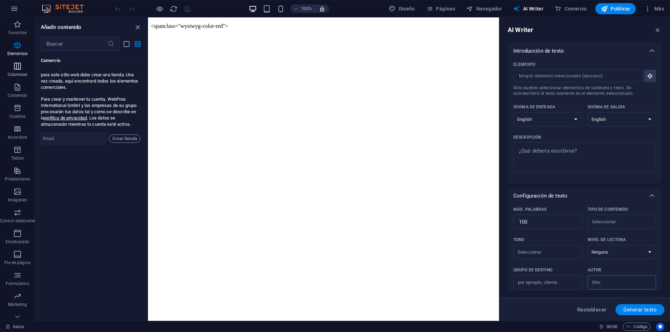
click at [26, 70] on span "Columnas" at bounding box center [17, 70] width 35 height 17
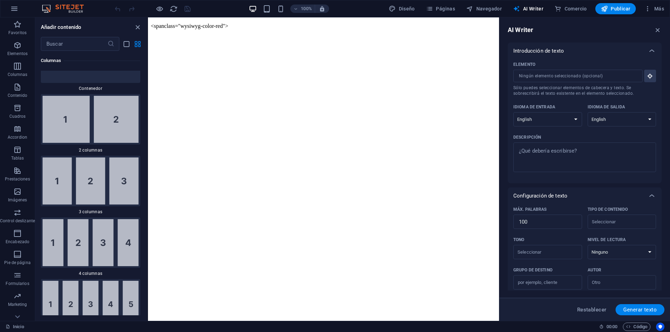
scroll to position [402, 0]
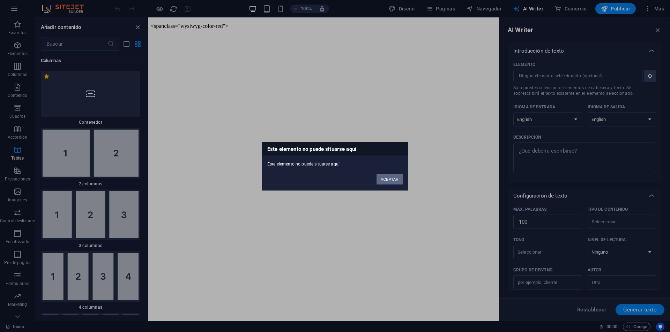
click at [392, 181] on button "ACEPTAR" at bounding box center [389, 179] width 26 height 10
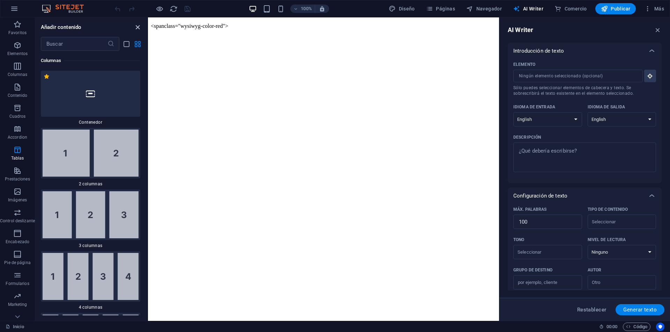
drag, startPoint x: 139, startPoint y: 26, endPoint x: 197, endPoint y: 18, distance: 58.1
click at [139, 26] on icon "close panel" at bounding box center [138, 27] width 8 height 8
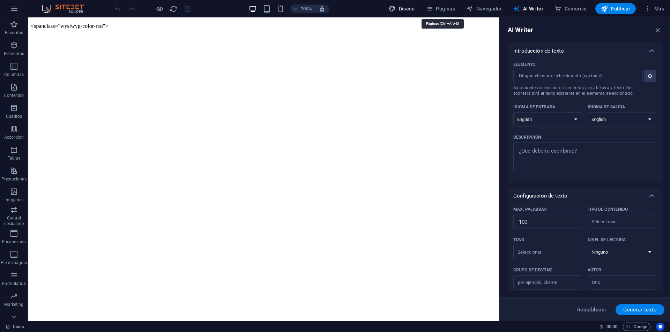
click at [407, 12] on span "Diseño" at bounding box center [402, 8] width 26 height 7
select select "px"
select select "300"
select select "px"
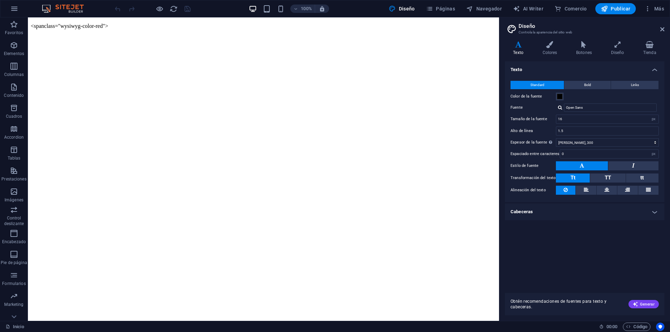
click at [552, 33] on h3 "Controla la apariencia del sitio web" at bounding box center [584, 32] width 132 height 6
click at [550, 46] on icon at bounding box center [549, 44] width 31 height 7
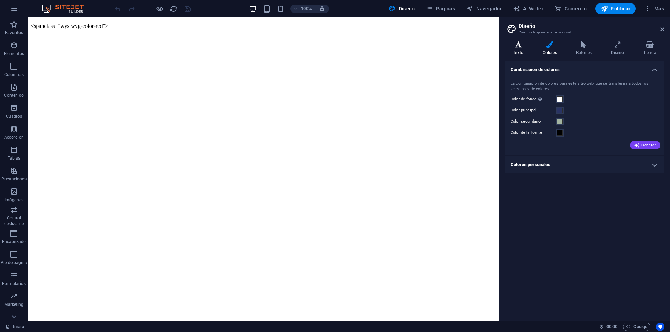
click at [517, 46] on icon at bounding box center [518, 44] width 27 height 7
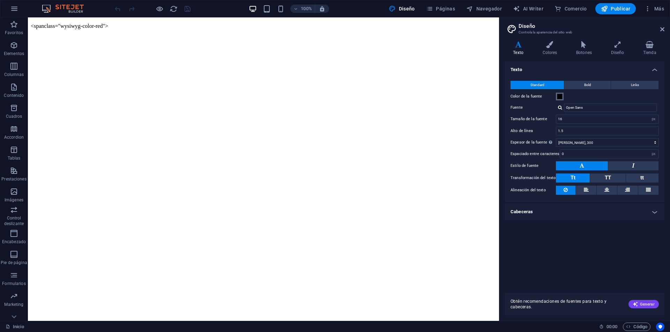
click at [556, 96] on button "Color de la fuente" at bounding box center [560, 97] width 8 height 8
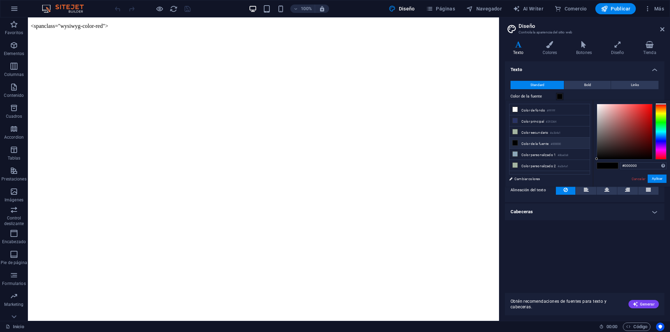
click at [536, 143] on li "Color de la fuente #000000" at bounding box center [549, 143] width 80 height 11
click at [658, 177] on button "Aplicar" at bounding box center [656, 179] width 19 height 8
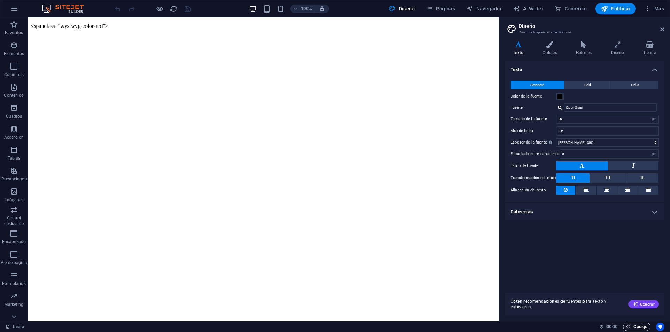
click at [639, 328] on span "Código" at bounding box center [636, 327] width 21 height 8
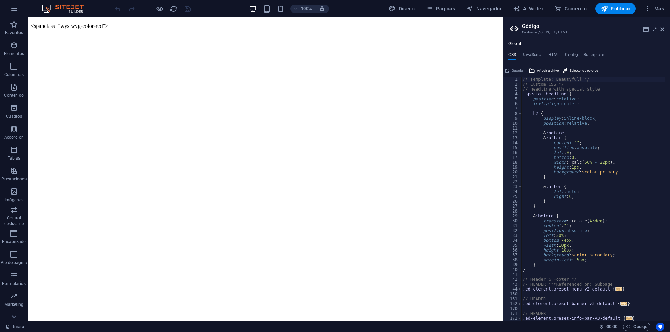
scroll to position [166, 0]
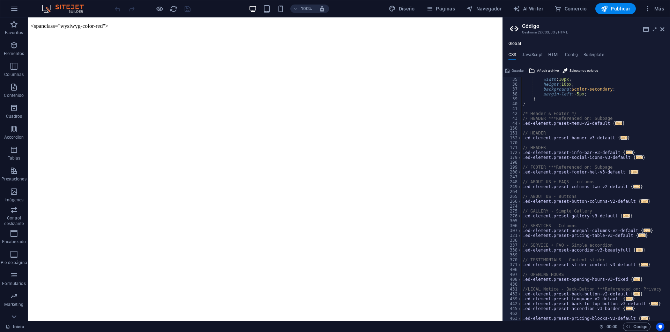
click at [641, 317] on span "..." at bounding box center [644, 319] width 7 height 4
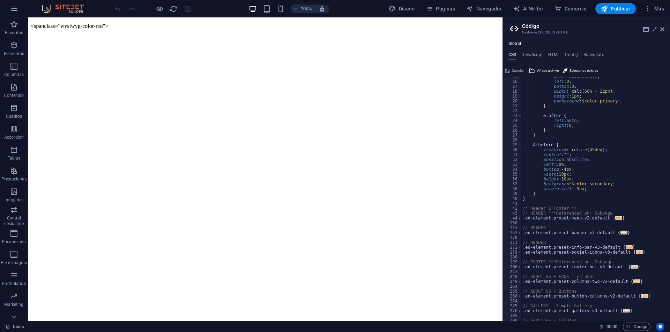
scroll to position [0, 0]
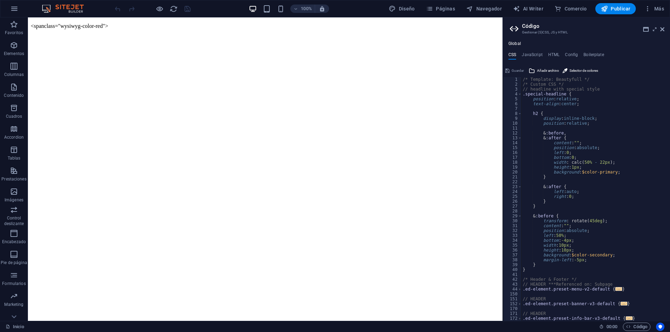
click at [559, 95] on div "/* Template: Beautyfull */ /* Custom CSS */ // headline with special style .spe…" at bounding box center [592, 204] width 143 height 254
type textarea ".special-headline {"
click at [533, 53] on h4 "JavaScript" at bounding box center [531, 56] width 21 height 8
type textarea "/* JS for preset "Menu V2" */"
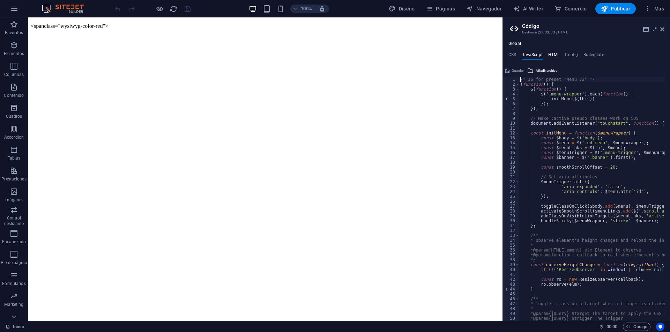
click at [550, 55] on h4 "HTML" at bounding box center [554, 56] width 12 height 8
type textarea "<a href="#main-content" class="wv-link-content button">Skip to main content</a>"
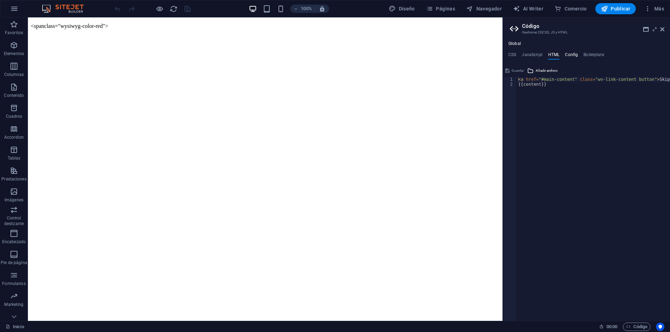
click at [571, 57] on h4 "Config" at bounding box center [571, 56] width 13 height 8
type textarea "$color-background: #fff;"
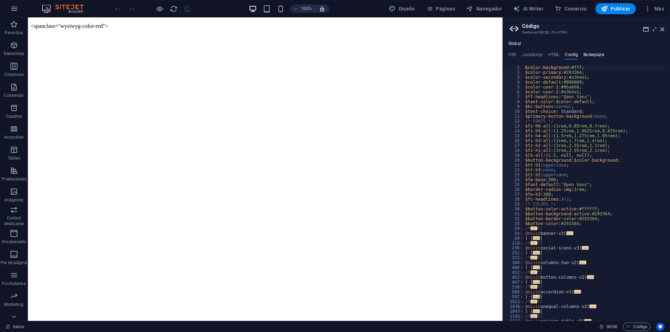
click at [589, 57] on h4 "Boilerplate" at bounding box center [593, 56] width 21 height 8
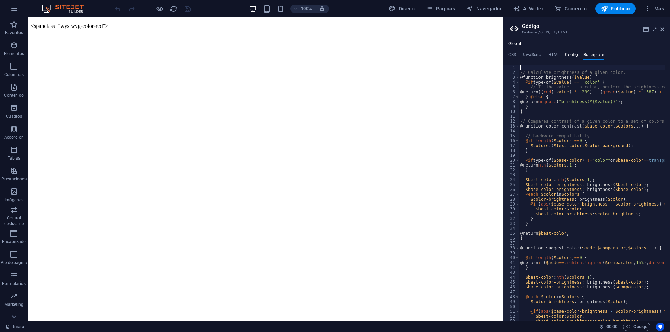
click at [565, 56] on h4 "Config" at bounding box center [571, 56] width 13 height 8
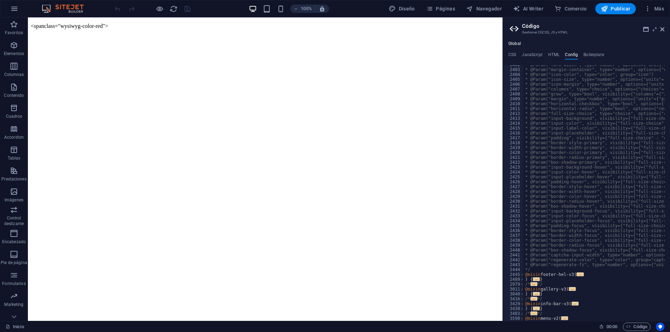
scroll to position [399, 0]
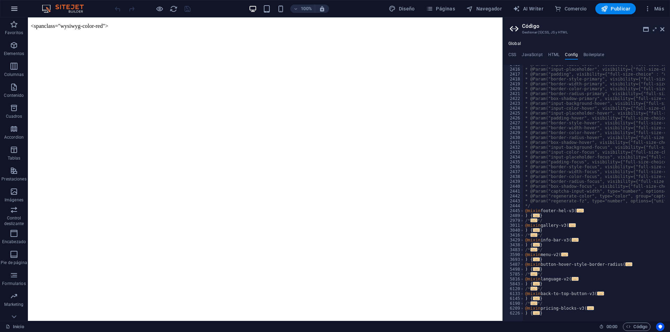
click at [14, 10] on icon "button" at bounding box center [14, 9] width 8 height 8
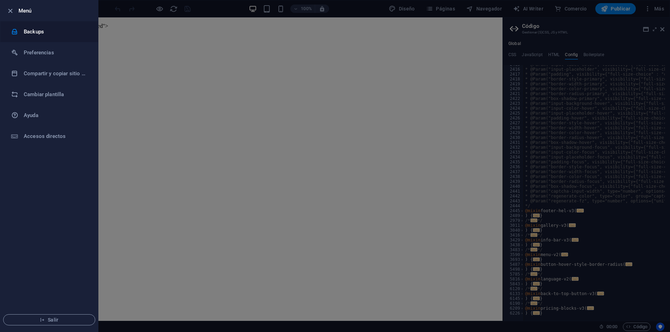
click at [31, 31] on h6 "Backups" at bounding box center [56, 32] width 65 height 8
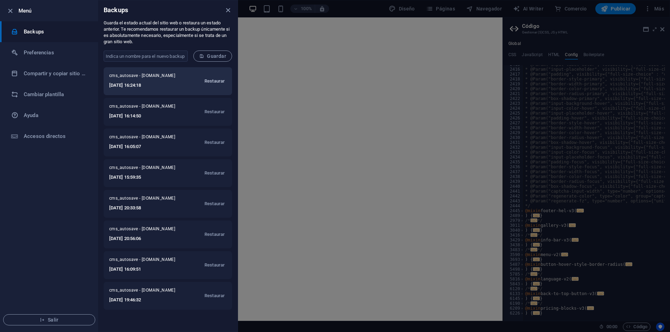
click at [212, 80] on span "Restaurar" at bounding box center [214, 81] width 20 height 8
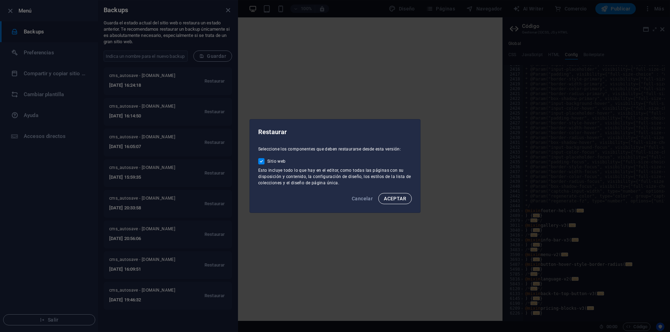
click at [402, 200] on span "ACEPTAR" at bounding box center [395, 199] width 22 height 6
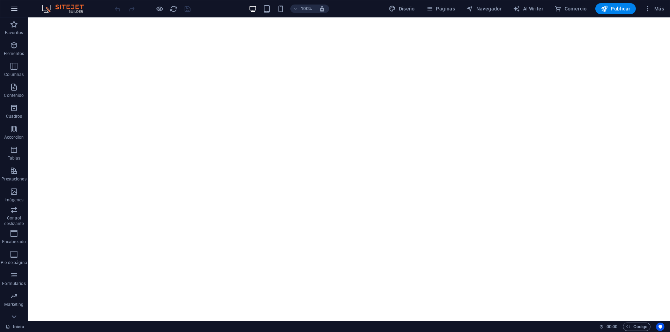
click at [13, 6] on icon "button" at bounding box center [14, 9] width 8 height 8
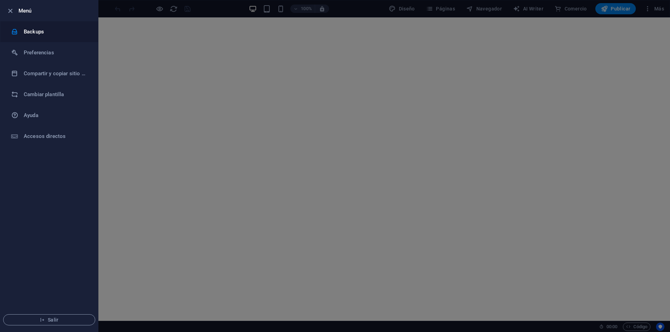
click at [33, 34] on h6 "Backups" at bounding box center [56, 32] width 65 height 8
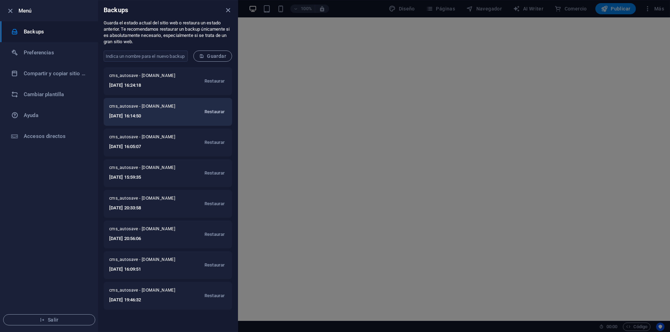
click at [209, 112] on span "Restaurar" at bounding box center [214, 112] width 20 height 8
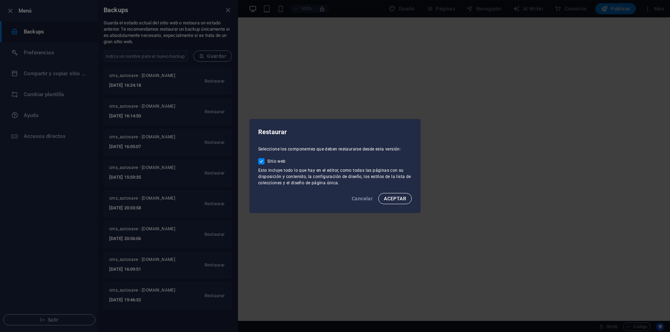
click at [398, 202] on button "ACEPTAR" at bounding box center [394, 198] width 33 height 11
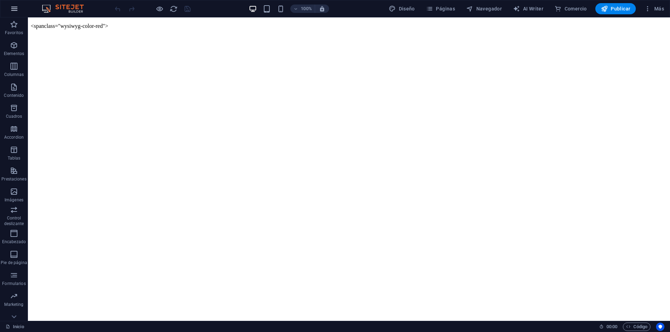
click at [21, 10] on button "button" at bounding box center [14, 8] width 17 height 17
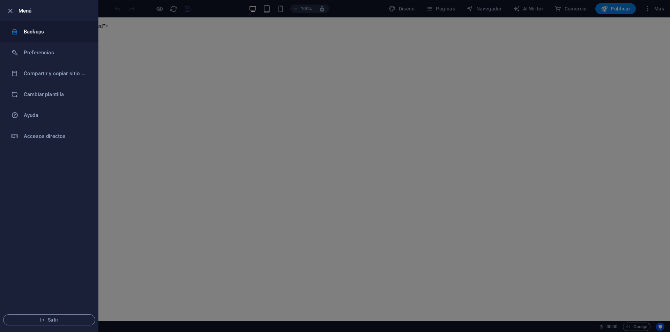
click at [45, 30] on h6 "Backups" at bounding box center [56, 32] width 65 height 8
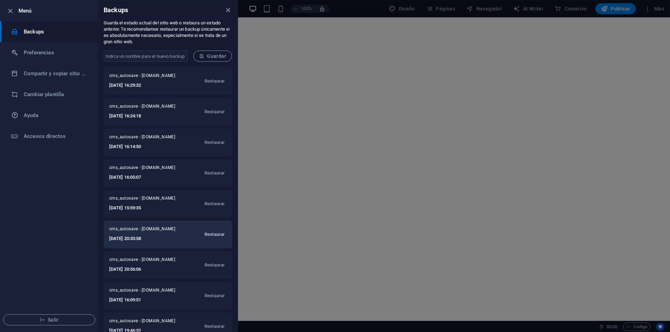
click at [212, 237] on span "Restaurar" at bounding box center [214, 235] width 20 height 8
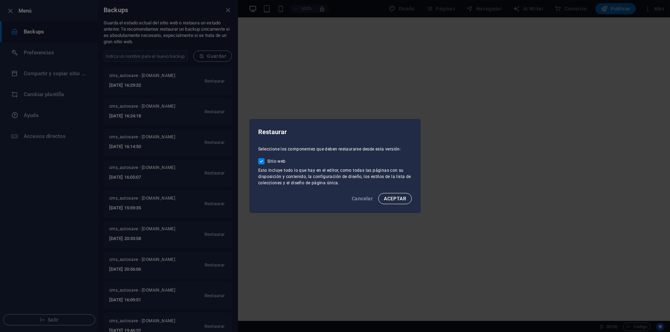
click at [392, 196] on span "ACEPTAR" at bounding box center [395, 199] width 22 height 6
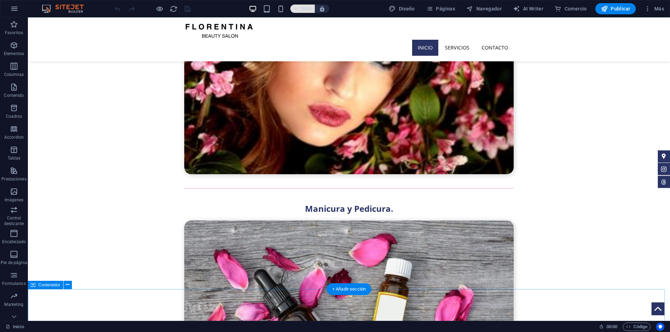
scroll to position [2717, 0]
